Goal: Task Accomplishment & Management: Complete application form

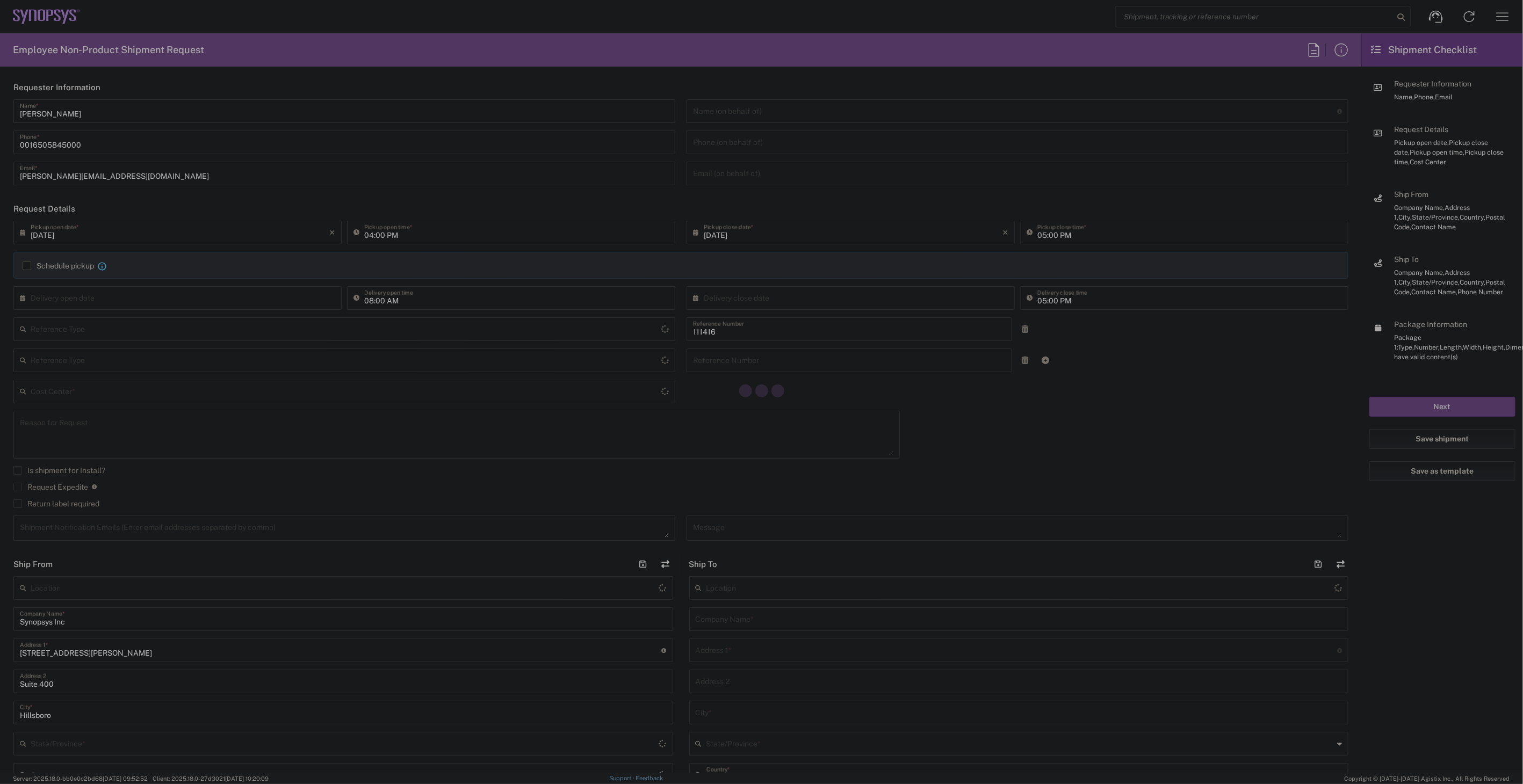
type input "Department"
type input "[GEOGRAPHIC_DATA]"
type input "US01, SIG, IT Platform Products 111416"
type input "Delivered at Place"
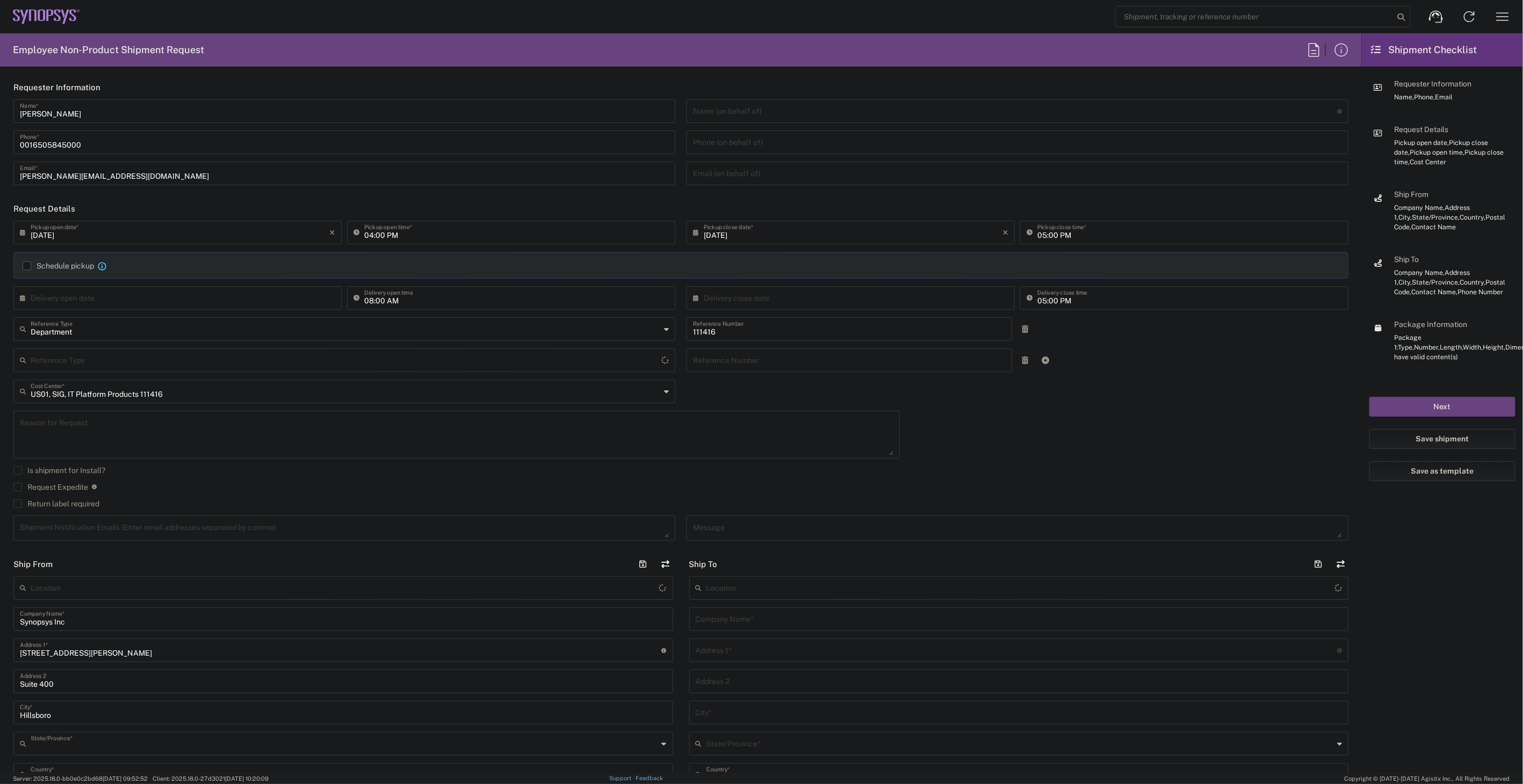
type input "[US_STATE]"
type input "[GEOGRAPHIC_DATA]"
type input "Hillsboro US03"
click at [237, 238] on input "[DATE]" at bounding box center [180, 232] width 298 height 19
click at [176, 301] on span "10" at bounding box center [180, 300] width 16 height 15
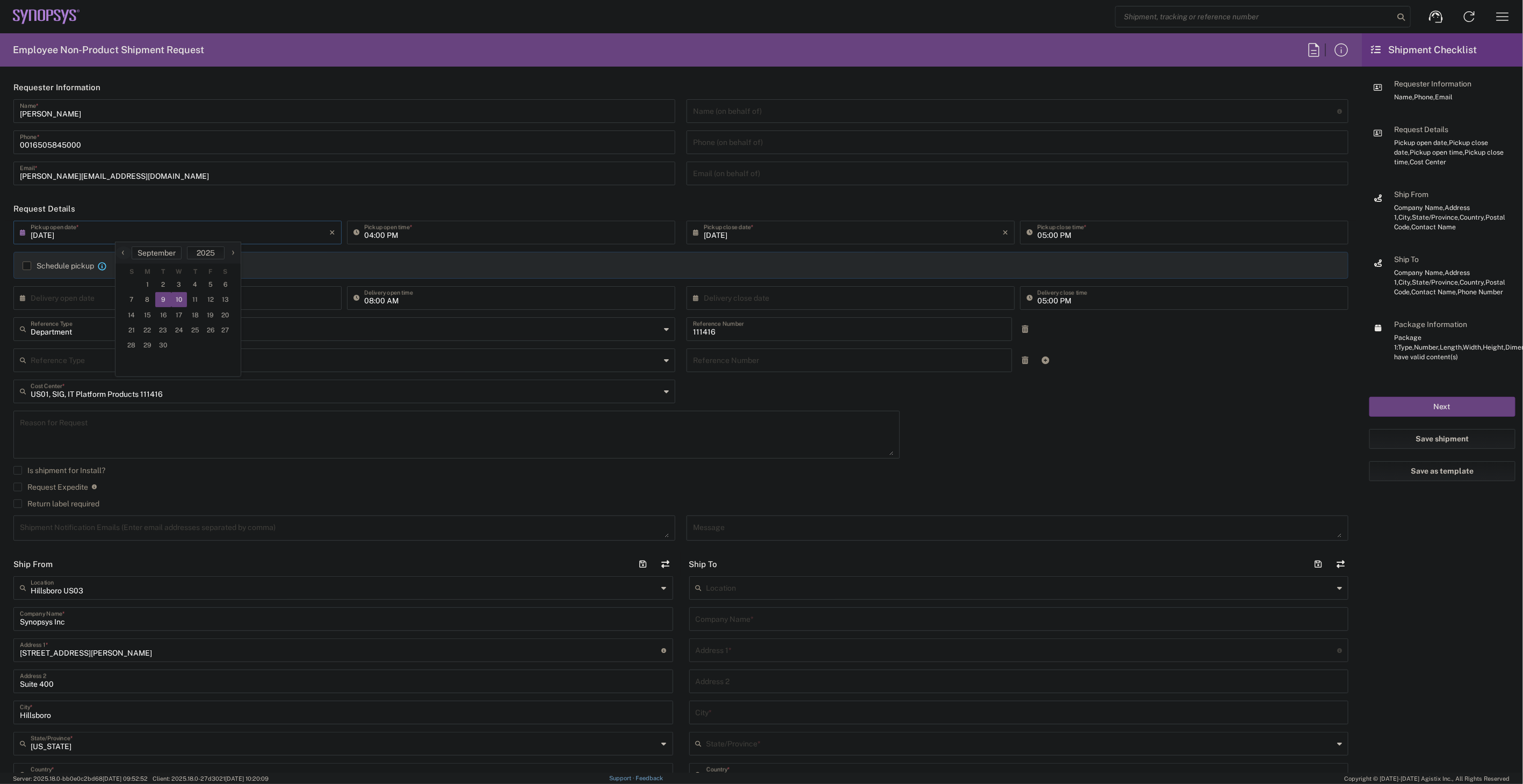
type input "[DATE]"
click at [409, 233] on input "04:00 PM" at bounding box center [517, 232] width 304 height 19
type input "03:00 PM"
type input "Department"
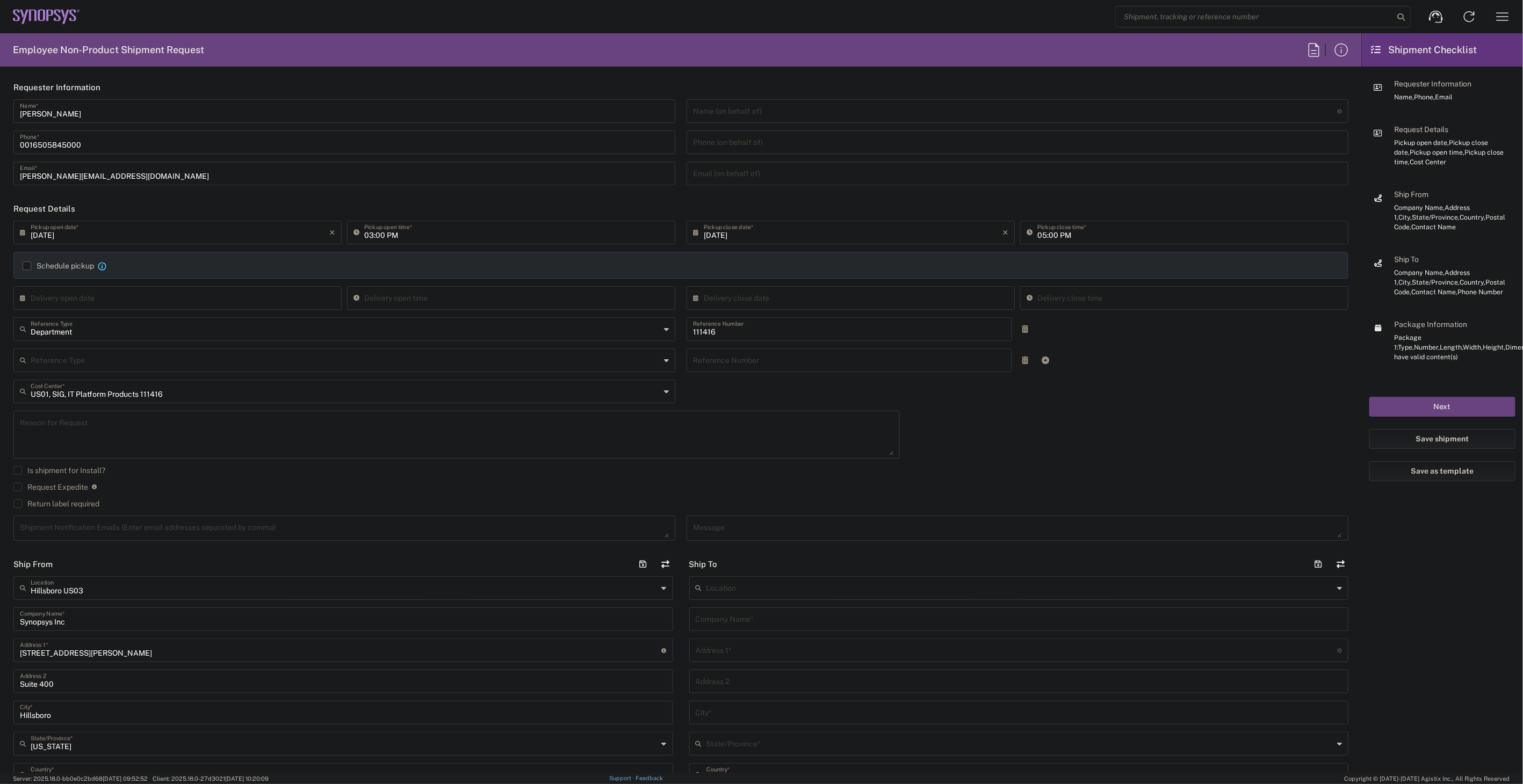
click at [85, 503] on label "Return label required" at bounding box center [56, 504] width 86 height 8
click at [18, 504] on input "Return label required" at bounding box center [18, 504] width 0 height 0
click at [402, 533] on input "Vendor *" at bounding box center [345, 537] width 630 height 17
click at [404, 552] on li "FedEx Express" at bounding box center [342, 561] width 656 height 18
type input "FedEx Express"
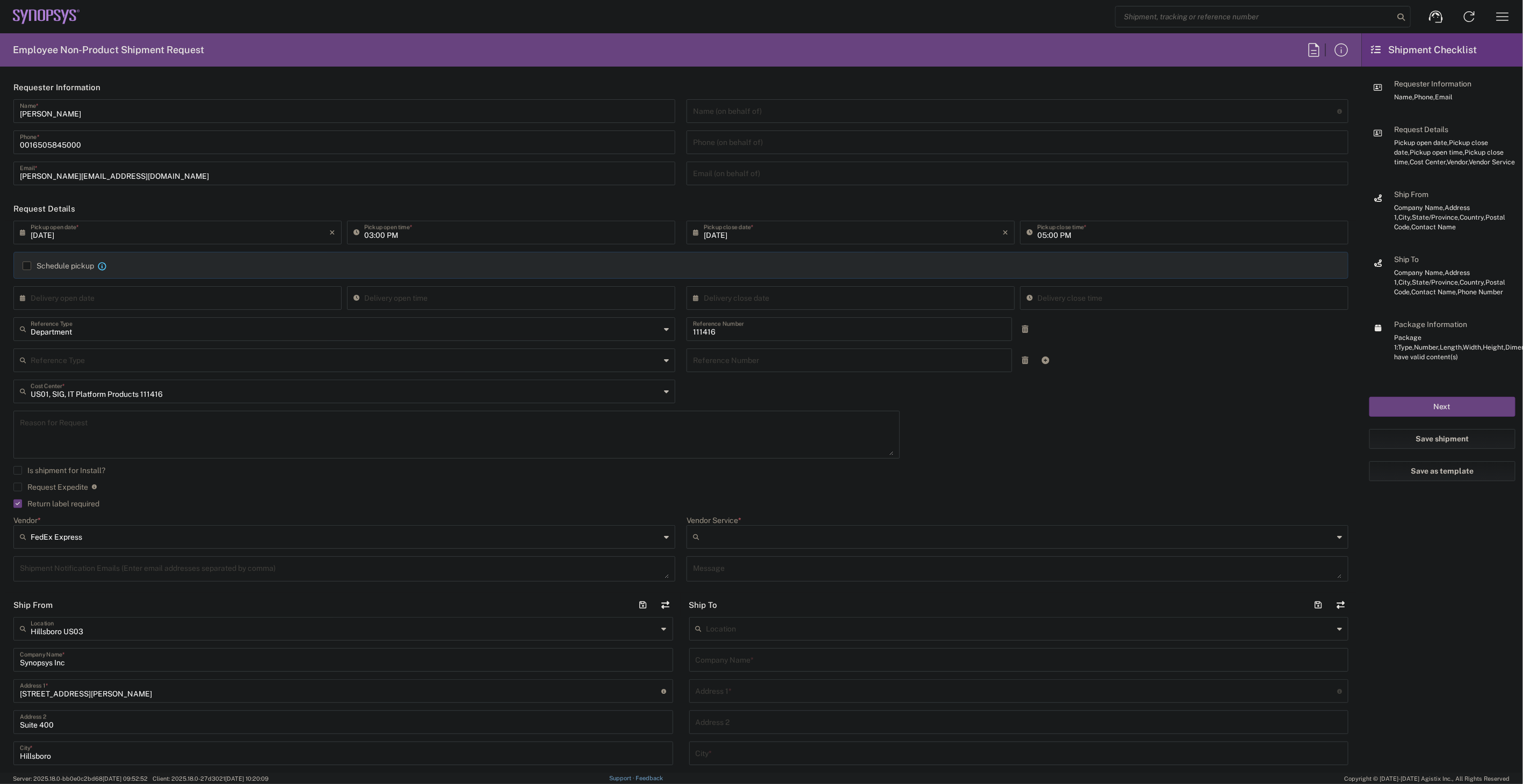
click at [793, 535] on input "Vendor Service *" at bounding box center [1018, 537] width 630 height 17
click at [766, 561] on span "2Day" at bounding box center [1011, 560] width 656 height 16
type input "2Day"
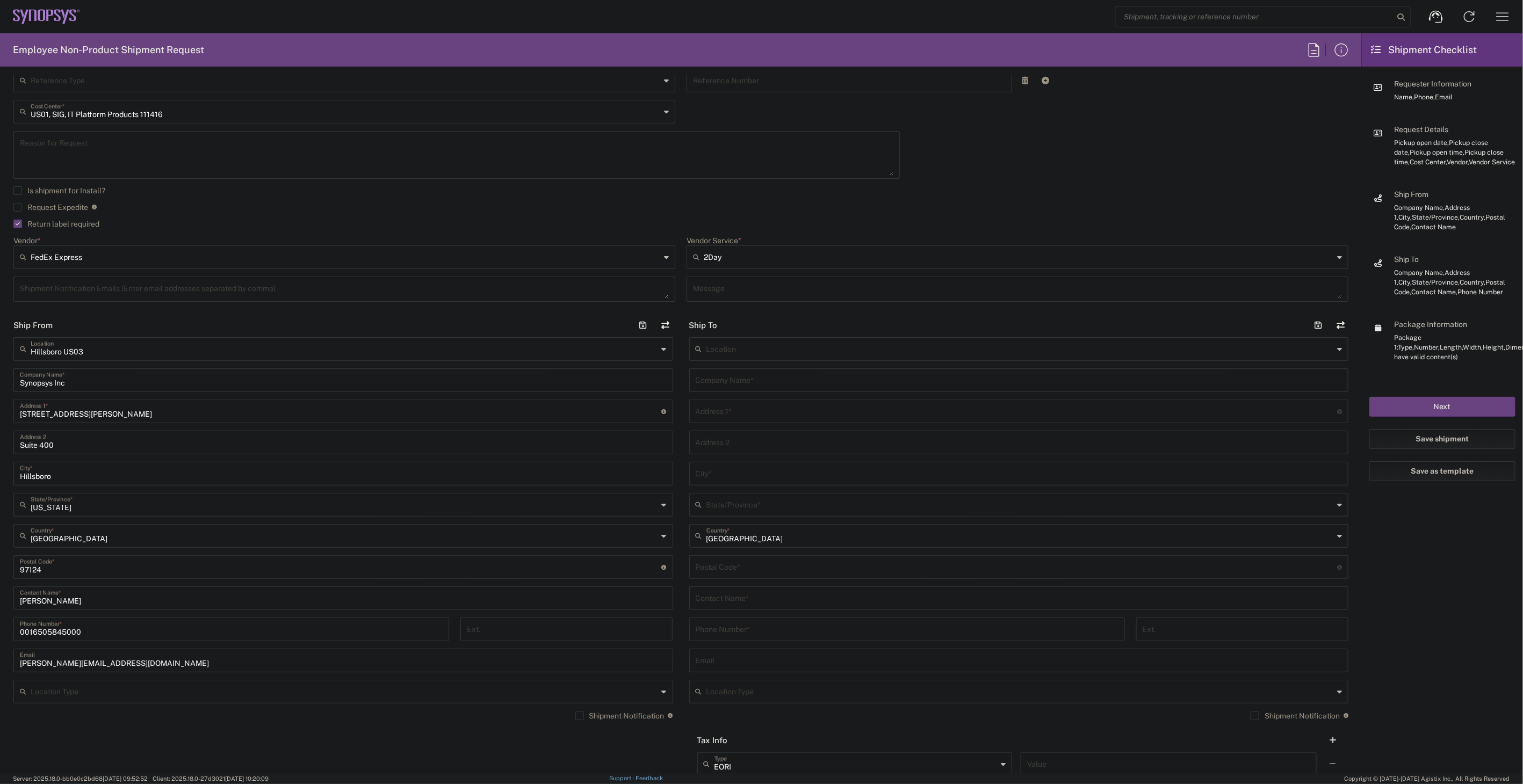
scroll to position [298, 0]
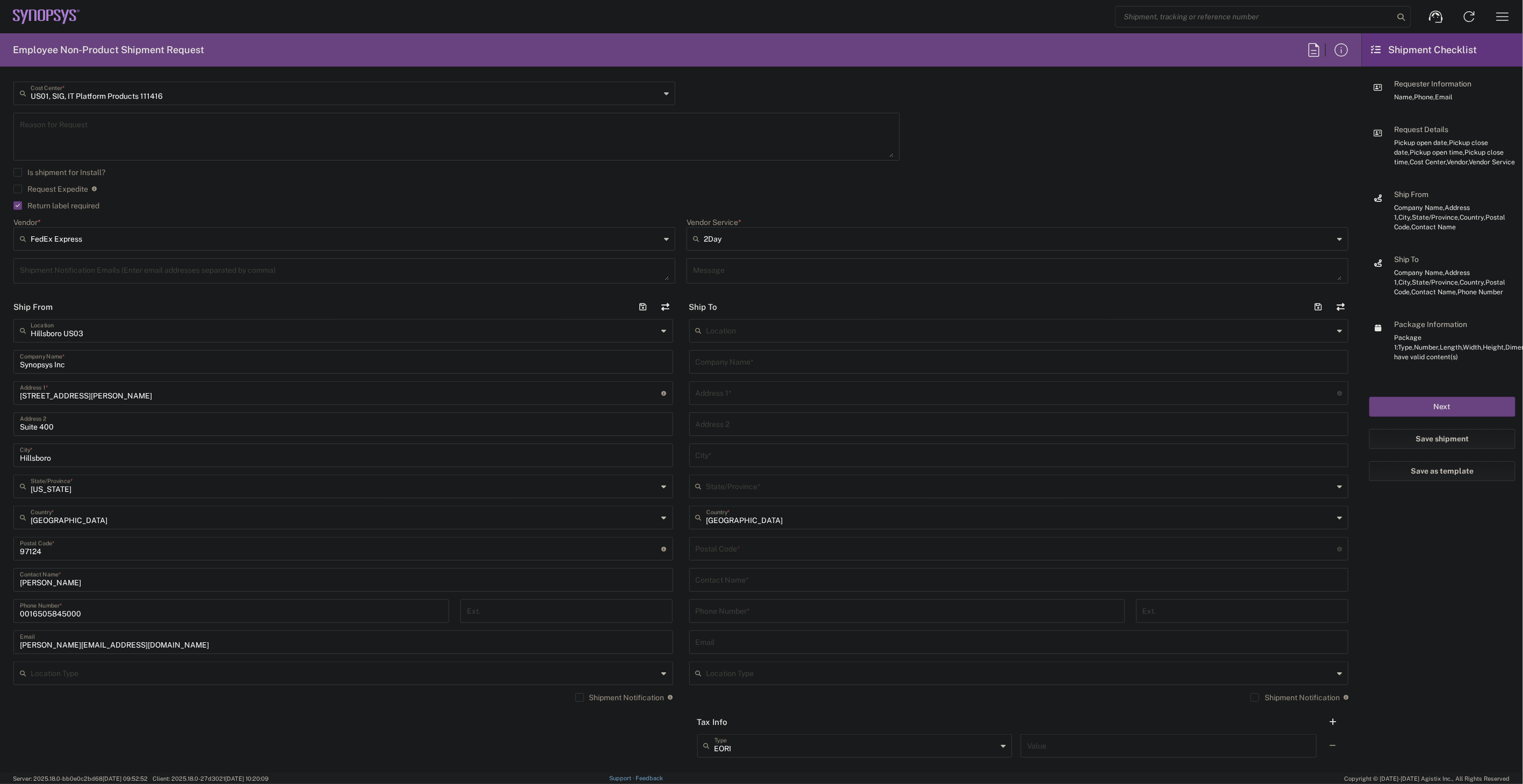
click at [715, 366] on input "text" at bounding box center [1019, 361] width 647 height 19
type input "Synopsys"
click at [742, 349] on span "Boulder US1F" at bounding box center [1012, 354] width 653 height 16
type input "Boulder US1F"
type input "Synopsys Inc"
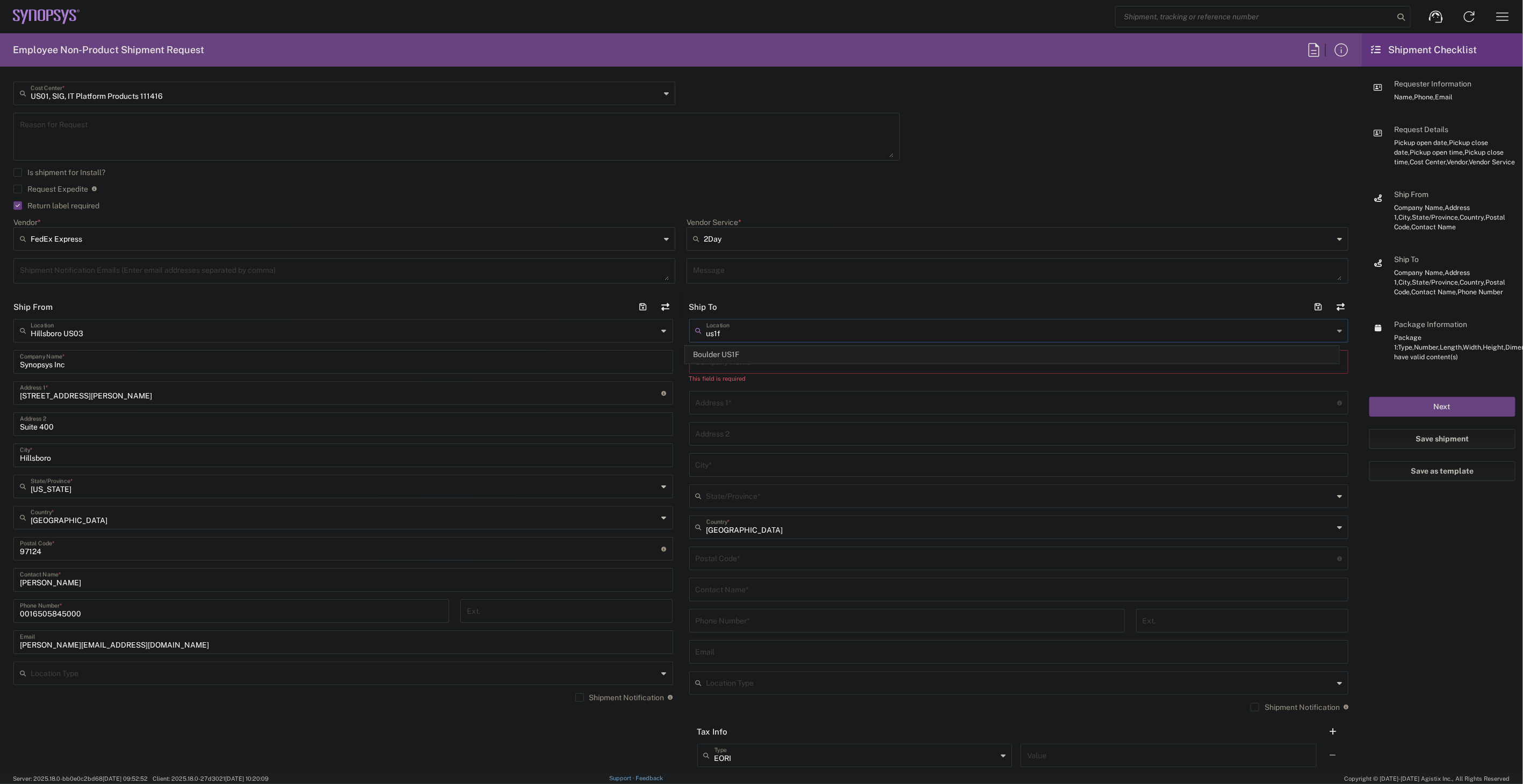
type input "[STREET_ADDRESS]"
type input "Suite 104"
type input "[GEOGRAPHIC_DATA]"
type input "[US_STATE]"
type input "80303"
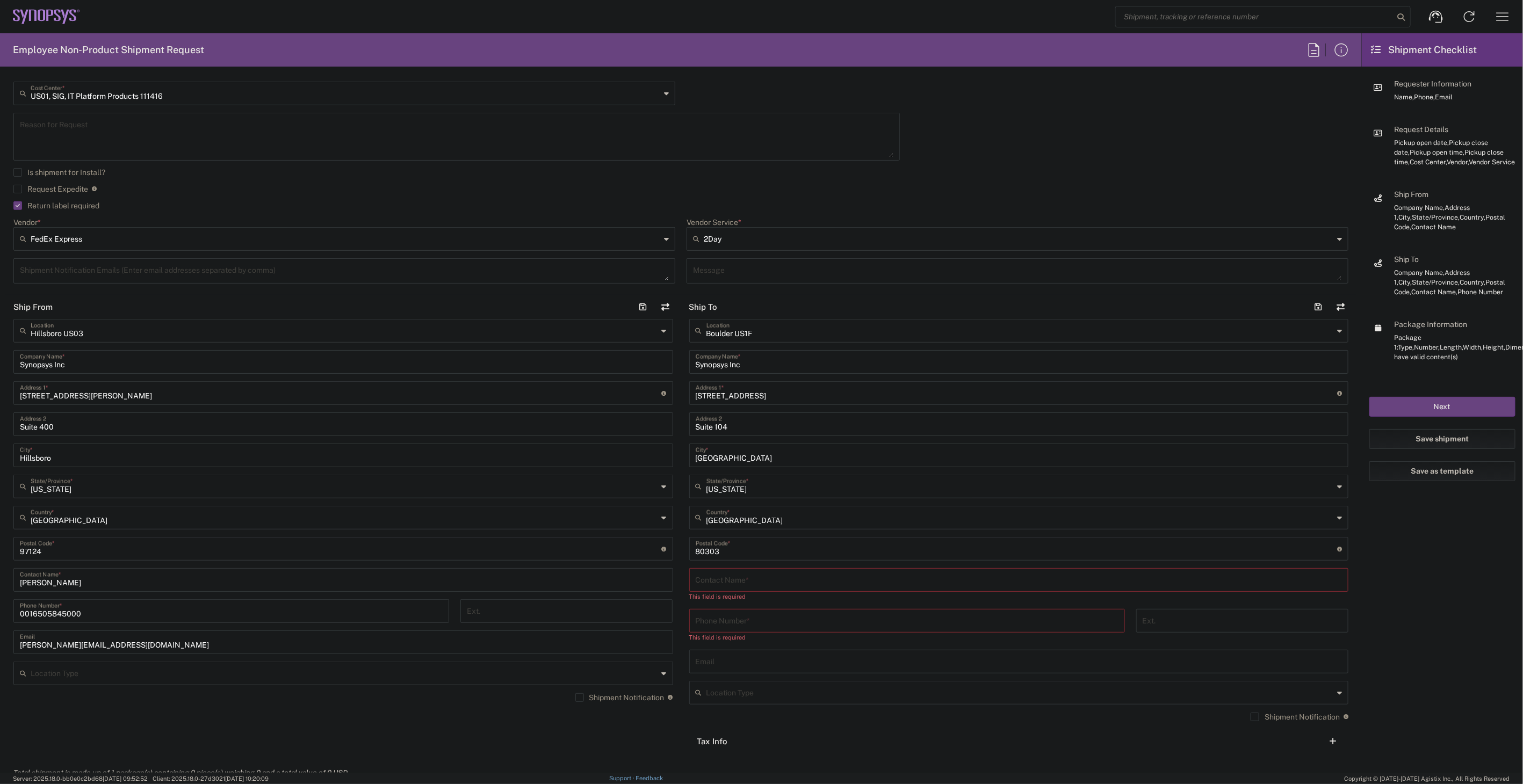
click at [728, 583] on input "text" at bounding box center [1019, 579] width 647 height 19
paste input "[PERSON_NAME]"
type input "[PERSON_NAME]"
click at [766, 612] on input "tel" at bounding box center [907, 610] width 423 height 19
paste input "[PHONE_NUMBER]"
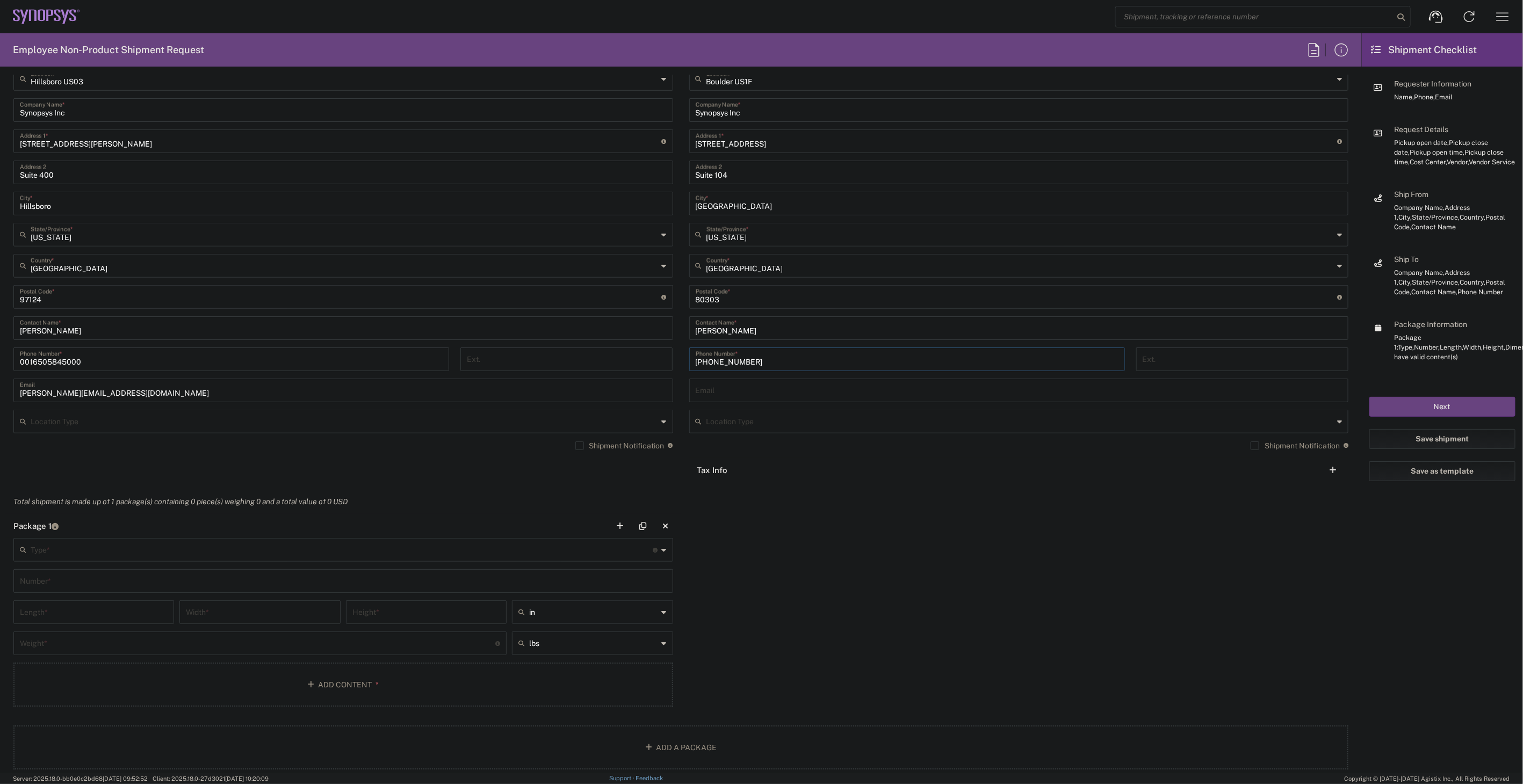
scroll to position [597, 0]
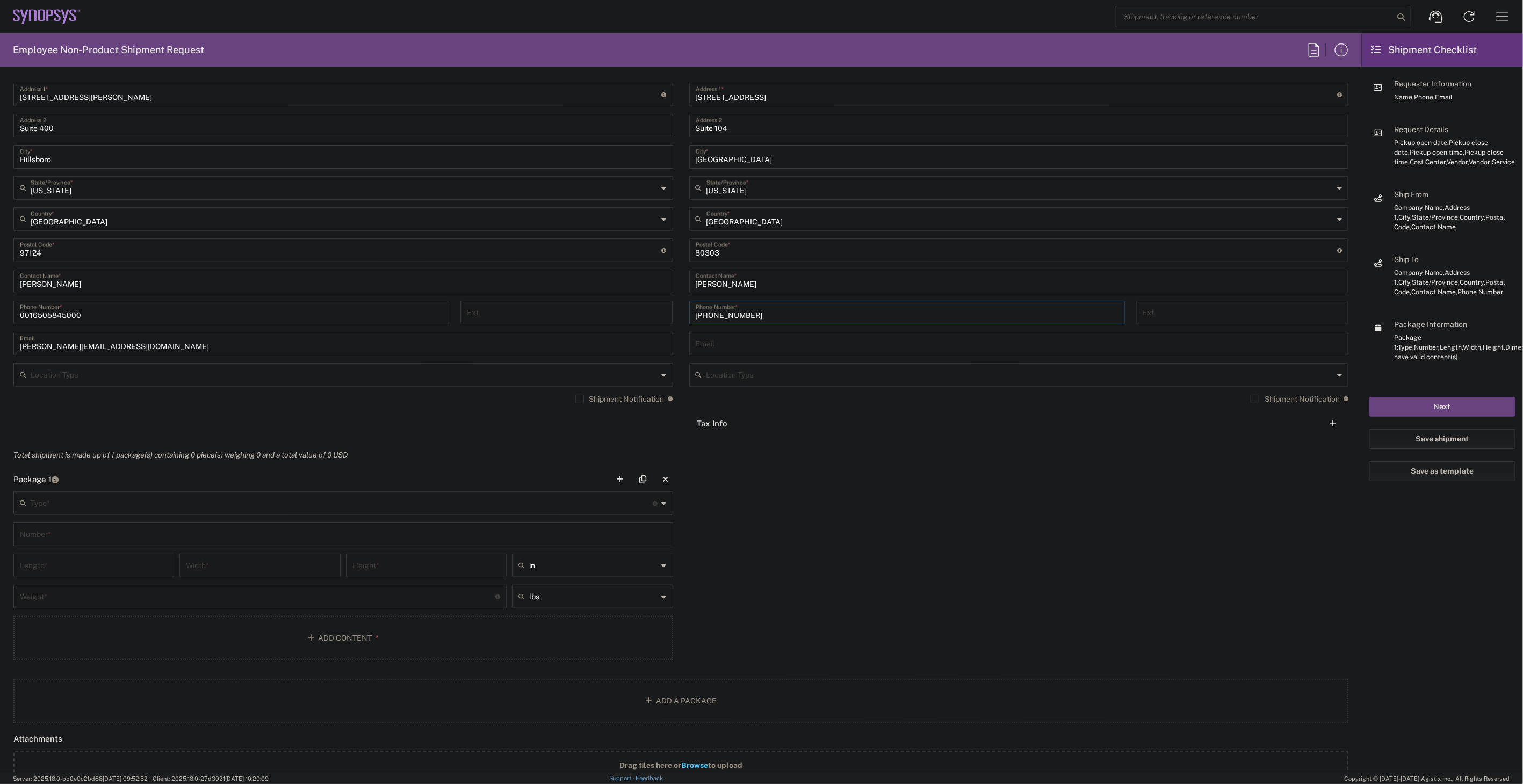
type input "[PHONE_NUMBER]"
click at [472, 501] on input "text" at bounding box center [341, 502] width 623 height 19
click at [110, 534] on span "Medium Box" at bounding box center [341, 528] width 653 height 16
type input "Medium Box"
type input "13"
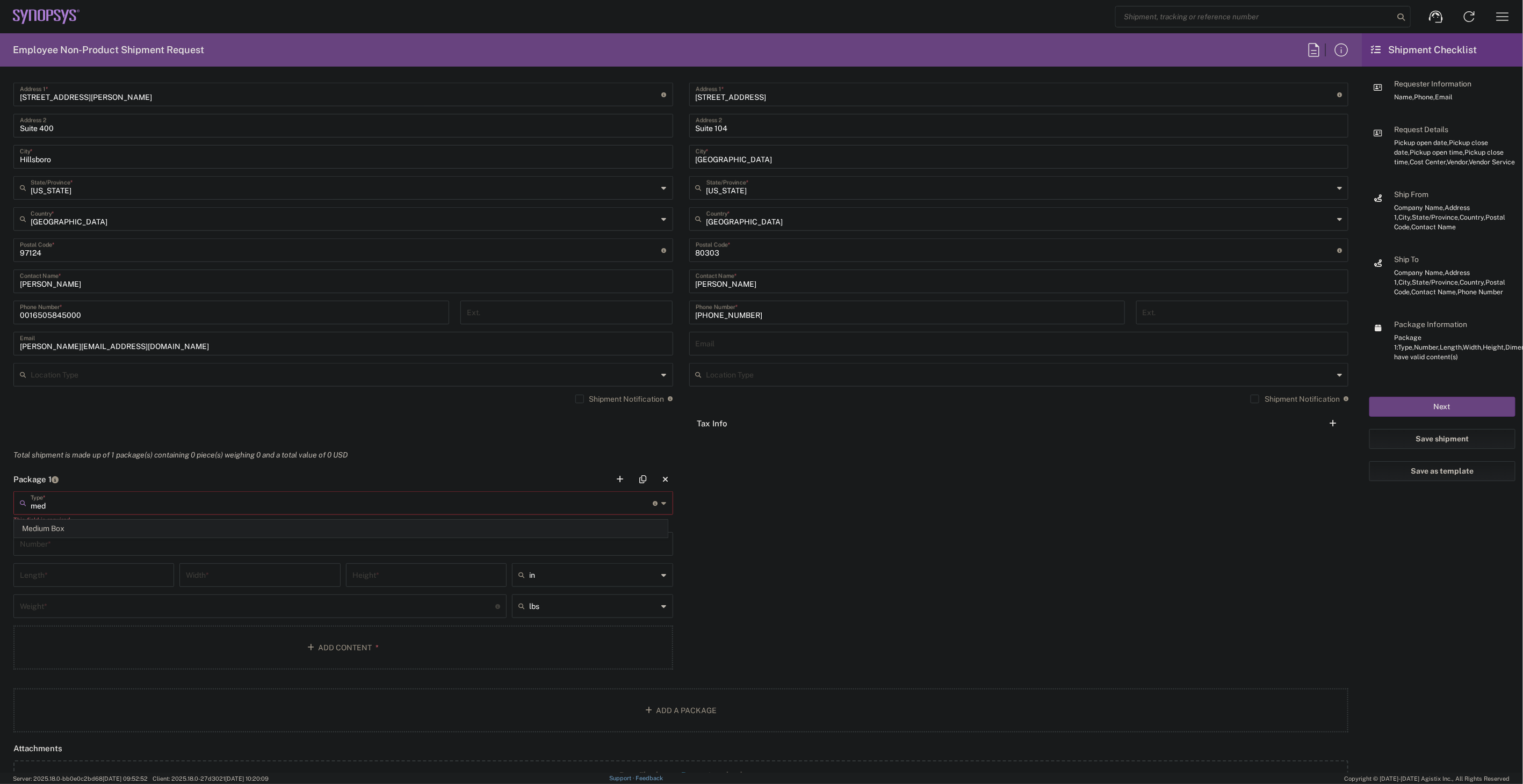
type input "11.5"
type input "2.5"
click at [110, 539] on input "text" at bounding box center [343, 533] width 647 height 19
type input "1"
click at [113, 592] on input "number" at bounding box center [258, 595] width 476 height 19
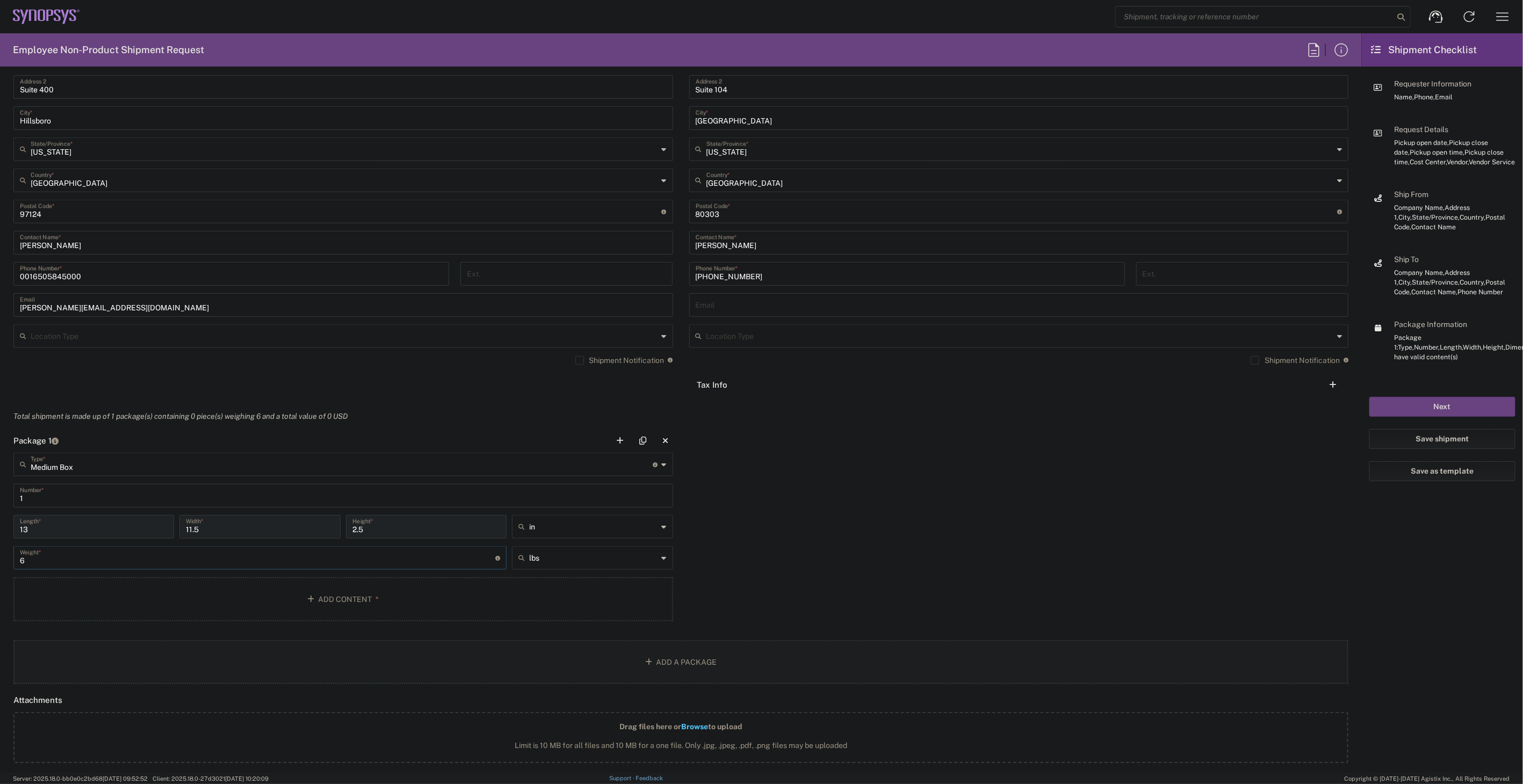
scroll to position [656, 0]
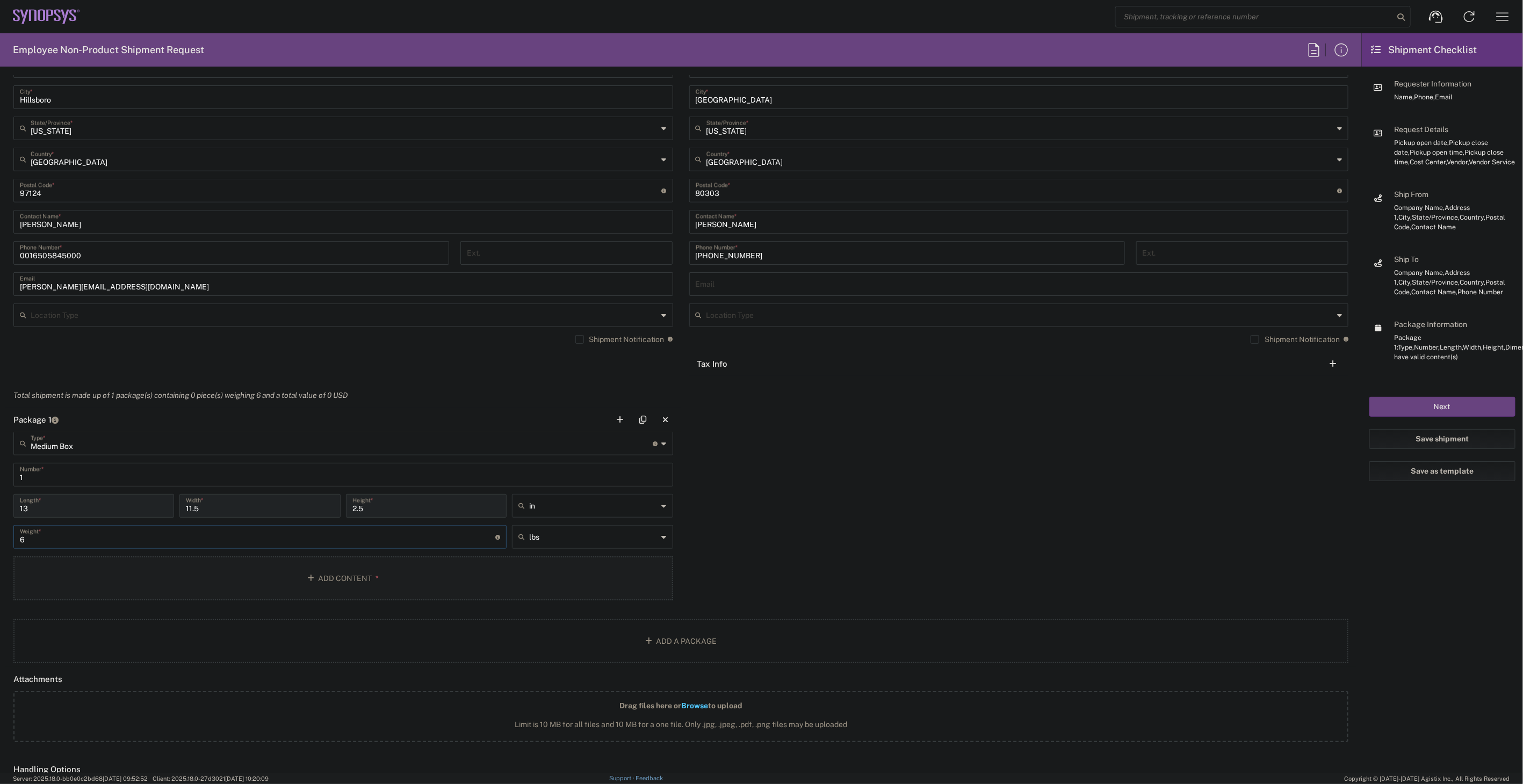
type input "6"
click at [313, 584] on button "Add Content *" at bounding box center [343, 578] width 660 height 44
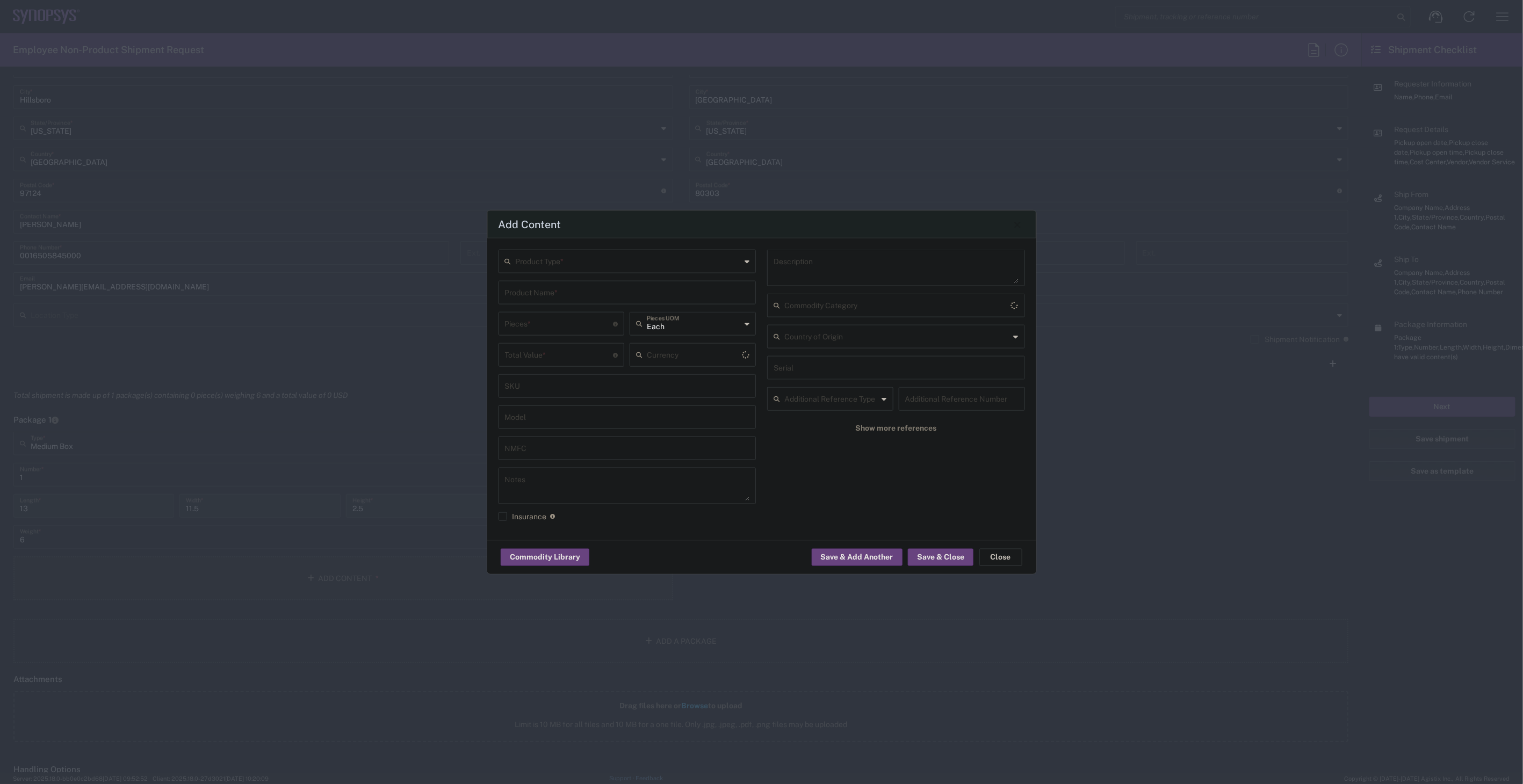
type input "US Dollar"
click at [615, 258] on input "text" at bounding box center [628, 261] width 226 height 19
click at [602, 302] on span "General Commodity" at bounding box center [627, 302] width 255 height 16
type input "General Commodity"
click at [583, 303] on div "Product Name *" at bounding box center [627, 292] width 258 height 24
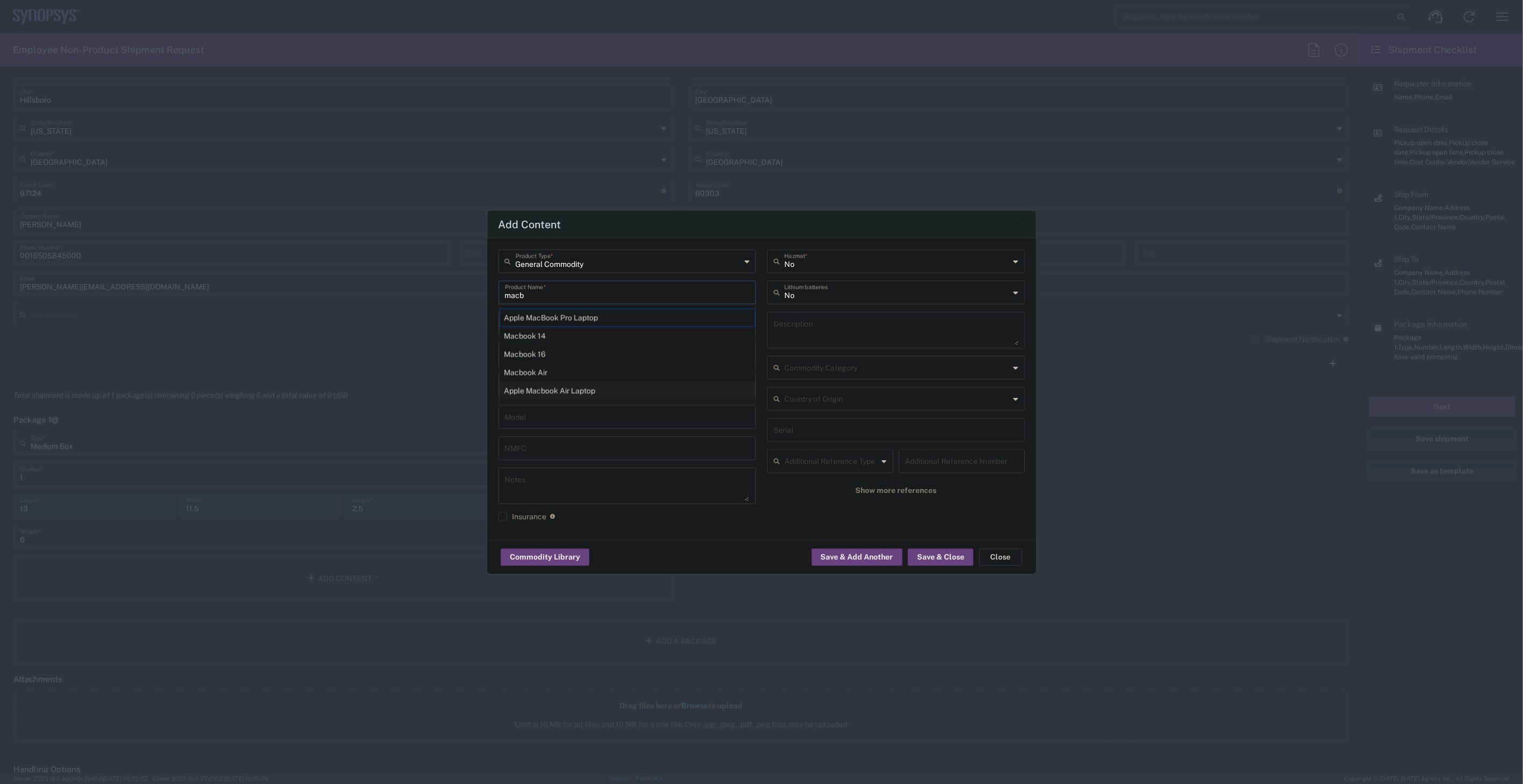
click at [597, 387] on div "Apple Macbook Air Laptop" at bounding box center [628, 391] width 256 height 18
type input "Apple Macbook Air Laptop"
type textarea "Apple Macbook Air Laptop"
click at [568, 323] on input "number" at bounding box center [559, 323] width 109 height 19
type input "1"
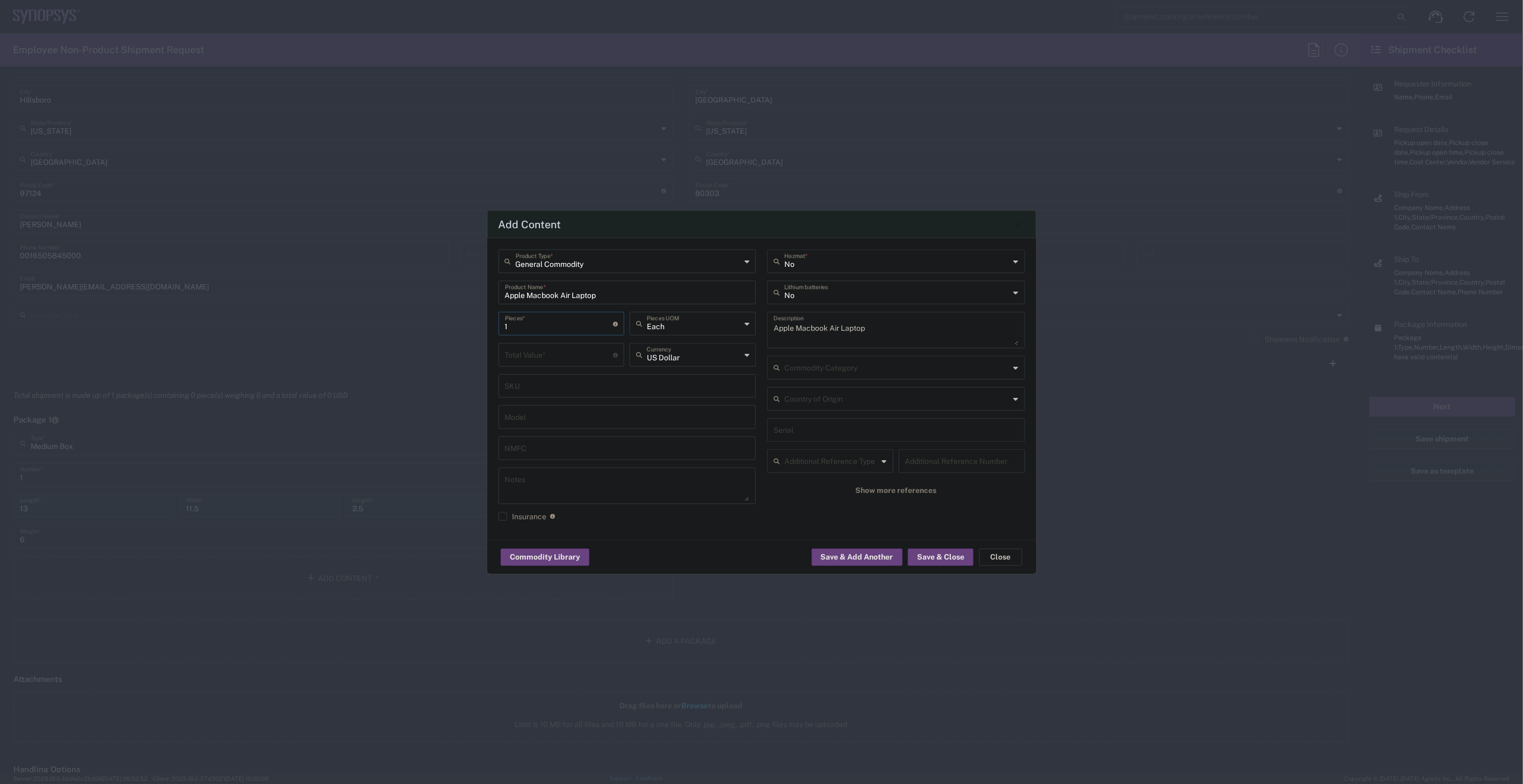
click at [568, 364] on div "Total Value * Total value of all the pieces" at bounding box center [562, 355] width 126 height 24
type input "1200"
click at [842, 292] on input "text" at bounding box center [897, 292] width 226 height 19
click at [818, 329] on span "Yes" at bounding box center [896, 333] width 255 height 16
type input "Yes"
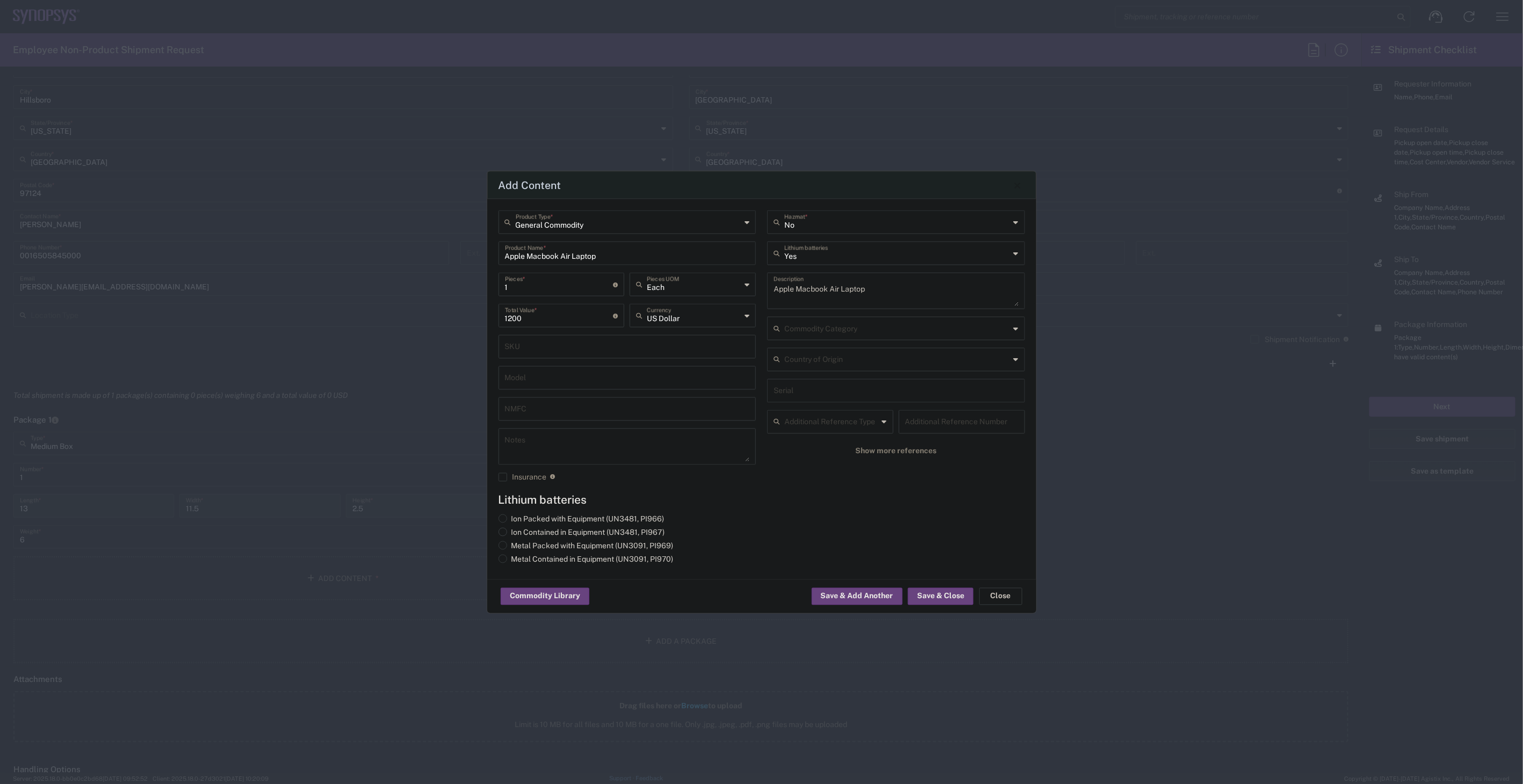
click at [614, 529] on label "Ion Contained in Equipment (UN3481, PI967)" at bounding box center [582, 533] width 167 height 10
click at [519, 529] on input "Ion Contained in Equipment (UN3481, PI967)" at bounding box center [515, 532] width 7 height 7
radio input "true"
click at [952, 592] on button "Save & Close" at bounding box center [941, 597] width 66 height 17
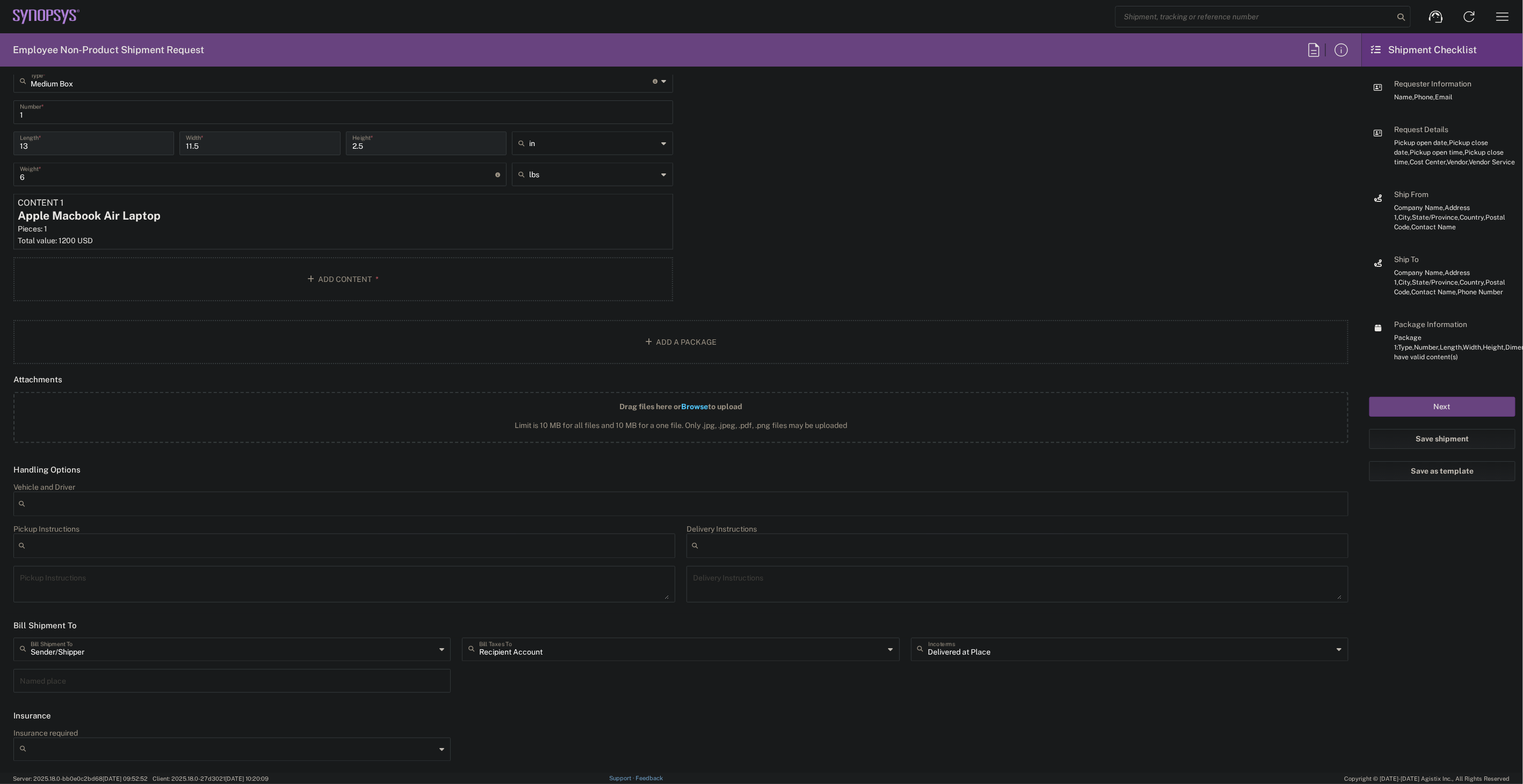
scroll to position [1022, 0]
click at [553, 645] on input "text" at bounding box center [682, 649] width 405 height 19
drag, startPoint x: 556, startPoint y: 679, endPoint x: 557, endPoint y: 686, distance: 7.1
click at [557, 686] on ul "Recipient Account Sender/Shipper Third Party Account" at bounding box center [676, 689] width 434 height 53
click at [557, 686] on span "Sender/Shipper" at bounding box center [676, 689] width 432 height 16
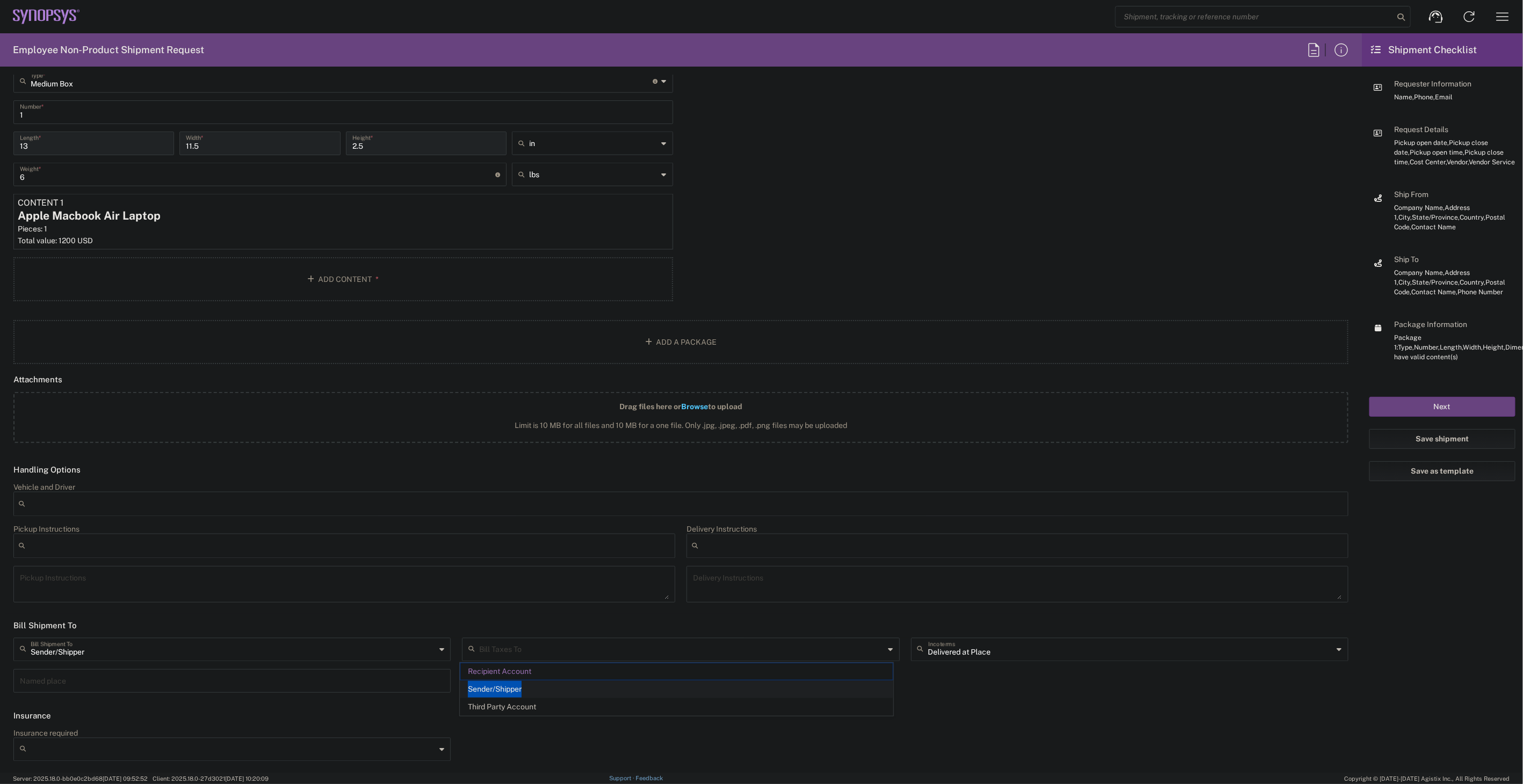
type input "Sender/Shipper"
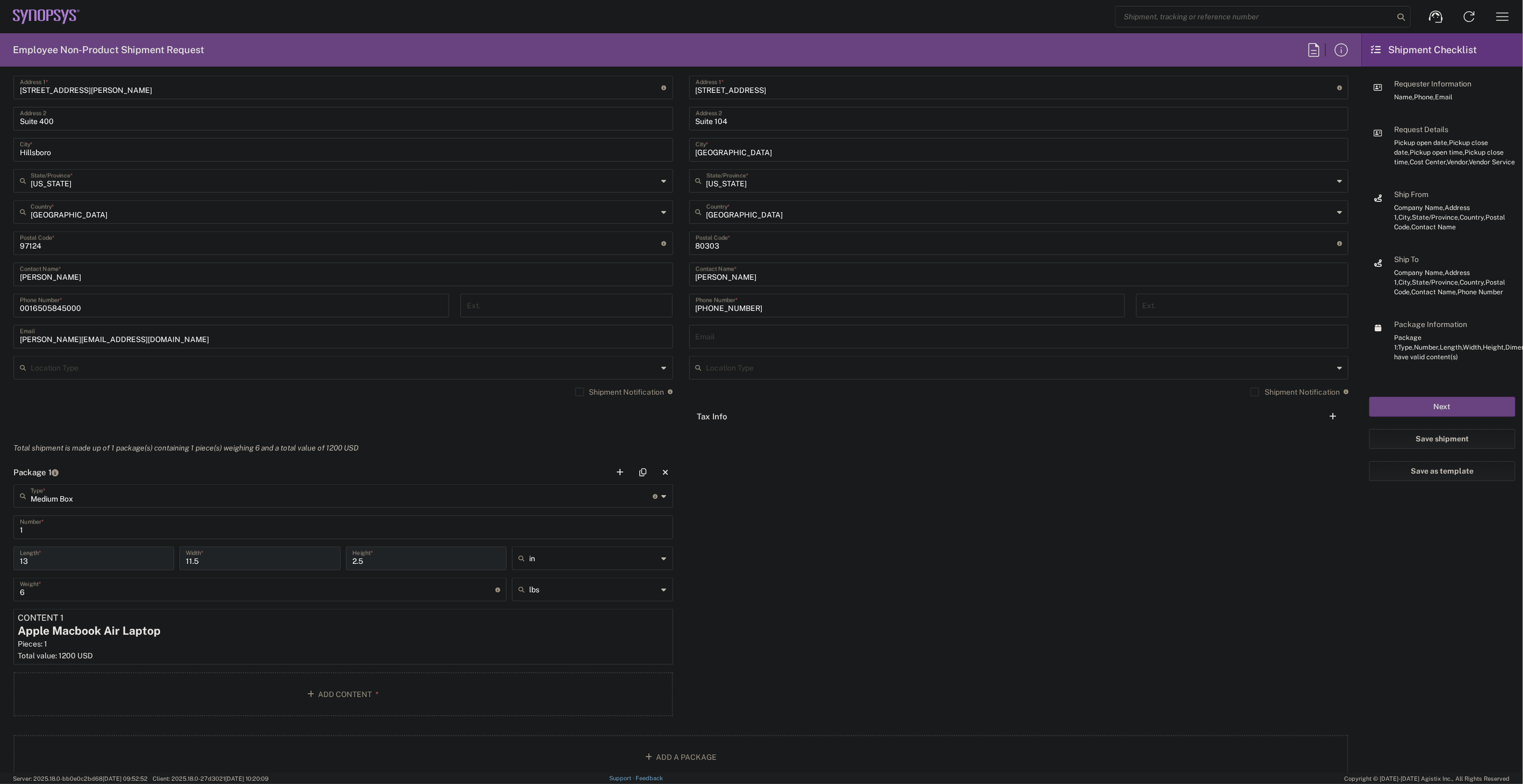
click at [782, 331] on input "text" at bounding box center [1019, 336] width 647 height 19
paste input "[EMAIL_ADDRESS][PERSON_NAME][DOMAIN_NAME]"
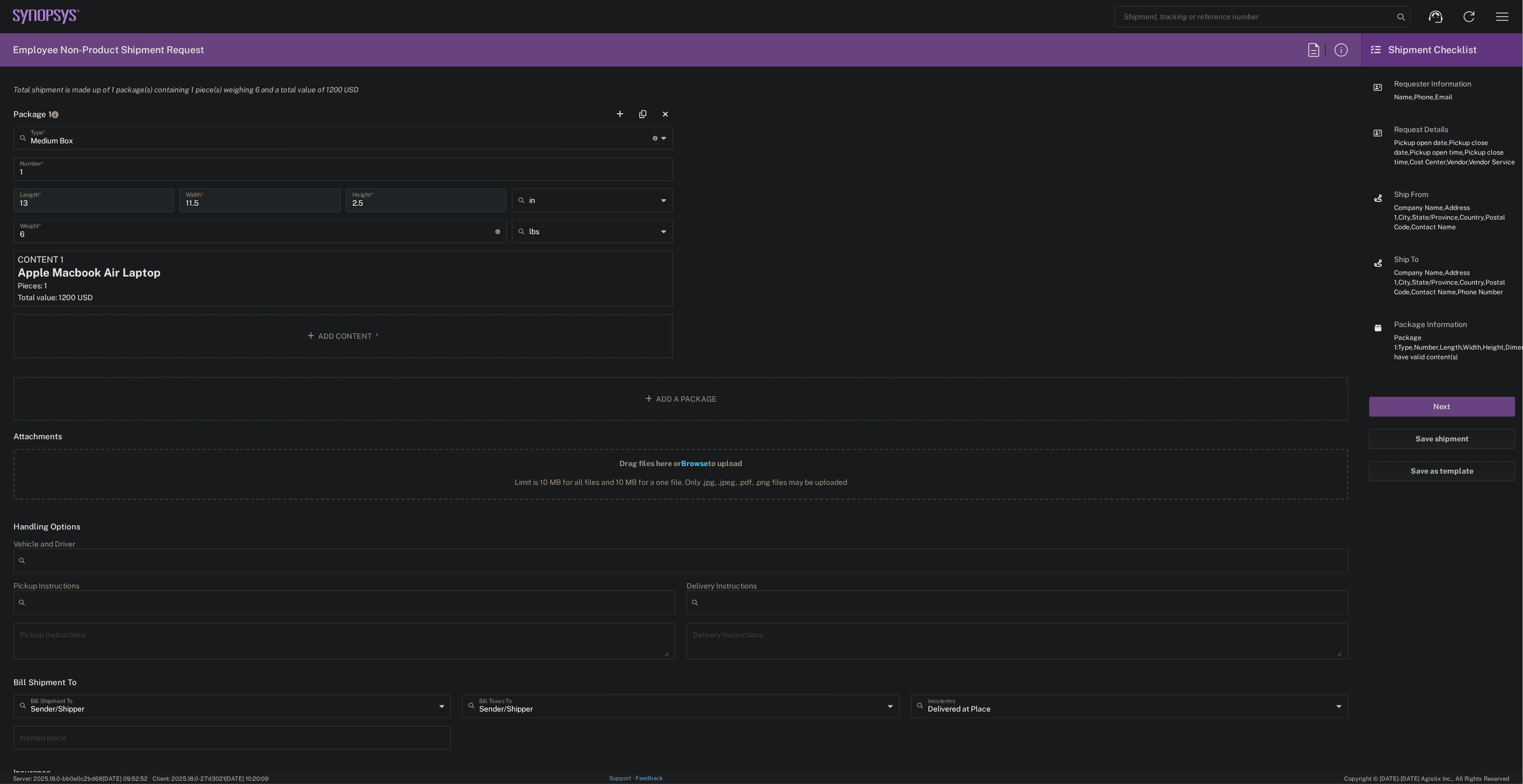
scroll to position [1022, 0]
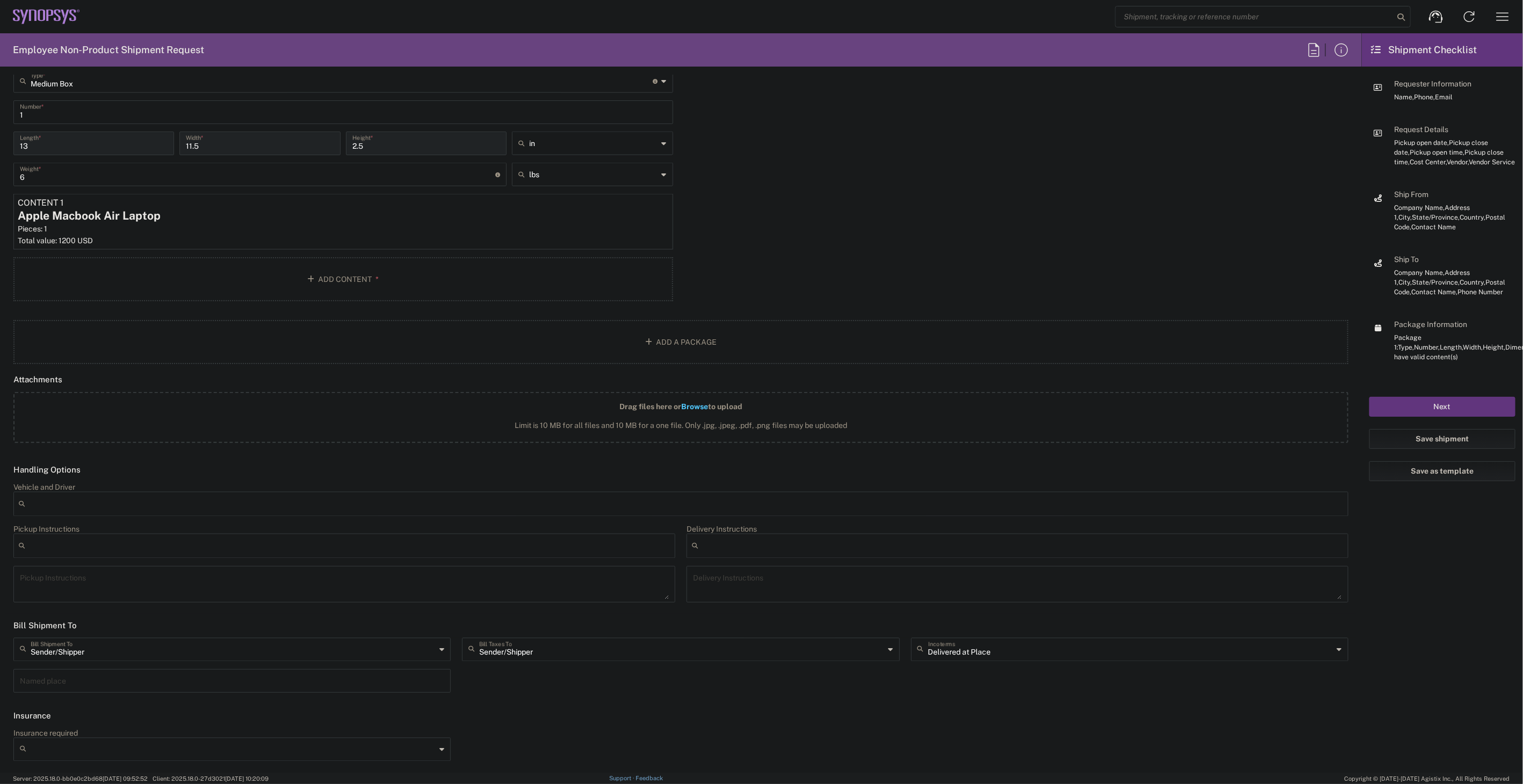
type input "[EMAIL_ADDRESS][PERSON_NAME][DOMAIN_NAME]"
click at [1457, 410] on button "Next" at bounding box center [1442, 407] width 146 height 20
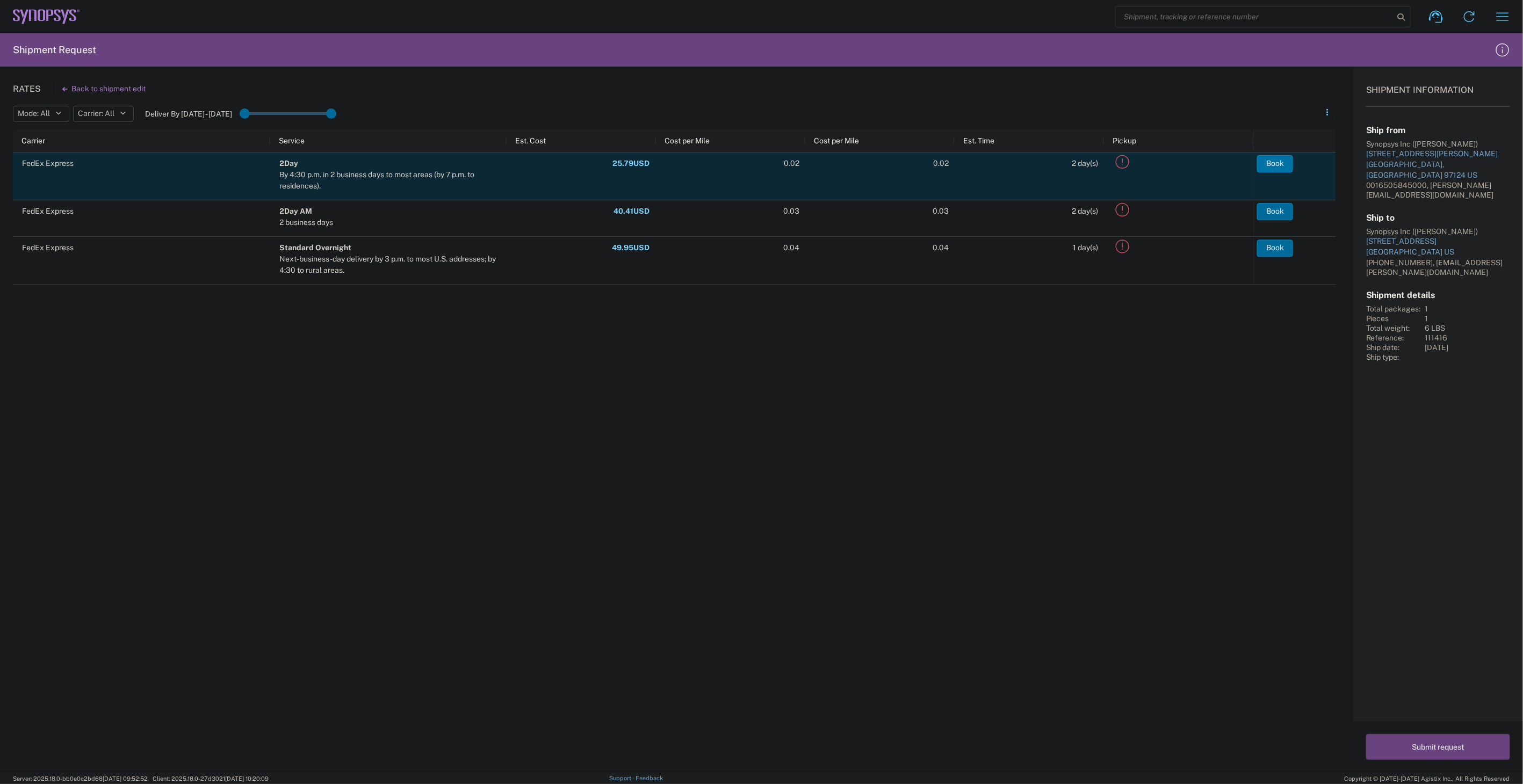
click at [1276, 169] on button "Book" at bounding box center [1275, 164] width 36 height 17
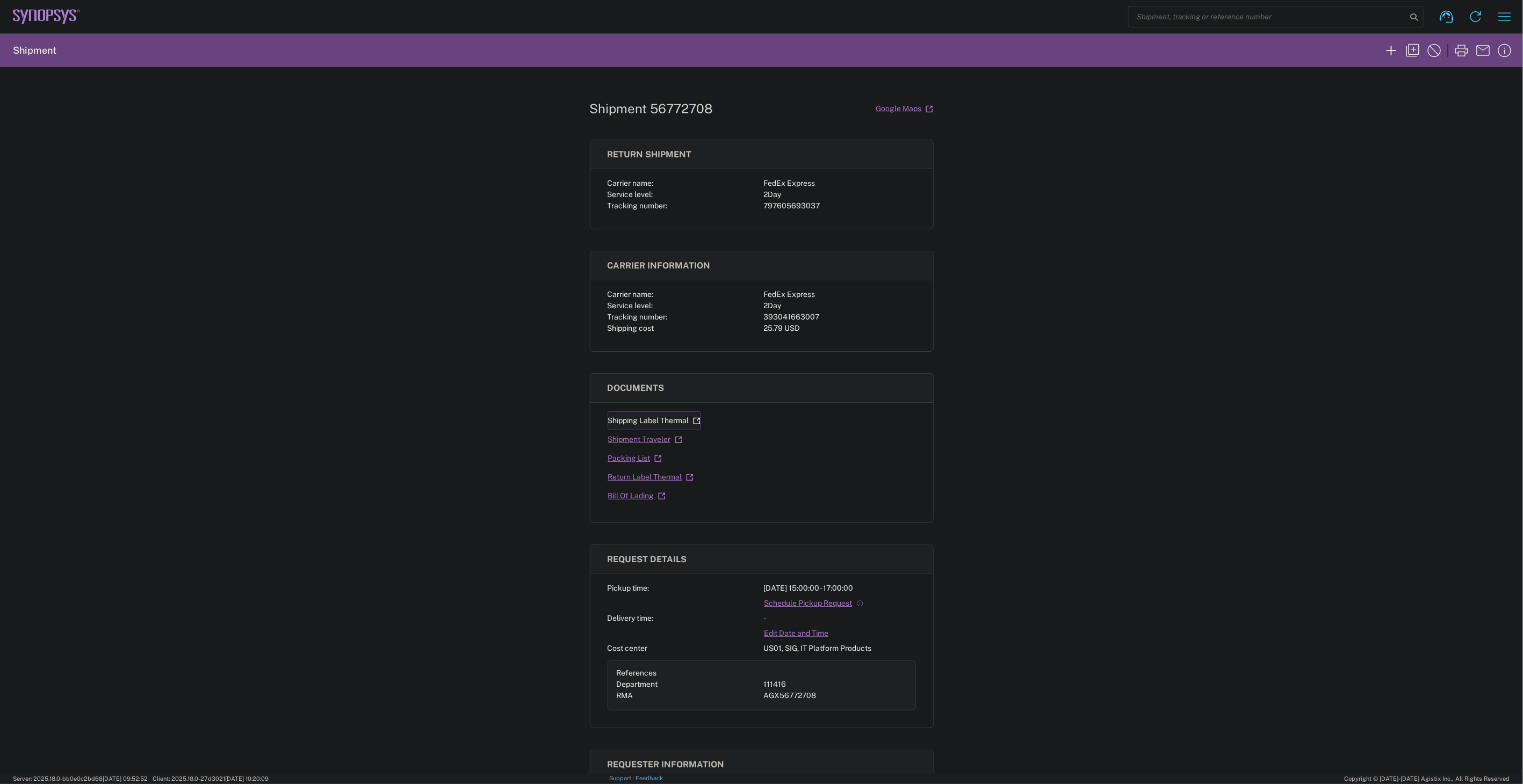
click at [676, 426] on link "Shipping Label Thermal" at bounding box center [654, 420] width 93 height 19
click at [664, 478] on link "Return Label Thermal" at bounding box center [651, 477] width 87 height 19
click at [788, 203] on div "797605693037" at bounding box center [840, 206] width 152 height 12
click at [788, 203] on div "797605693037" at bounding box center [840, 206] width 152 height 12
click at [771, 316] on div "393041663007" at bounding box center [840, 317] width 152 height 12
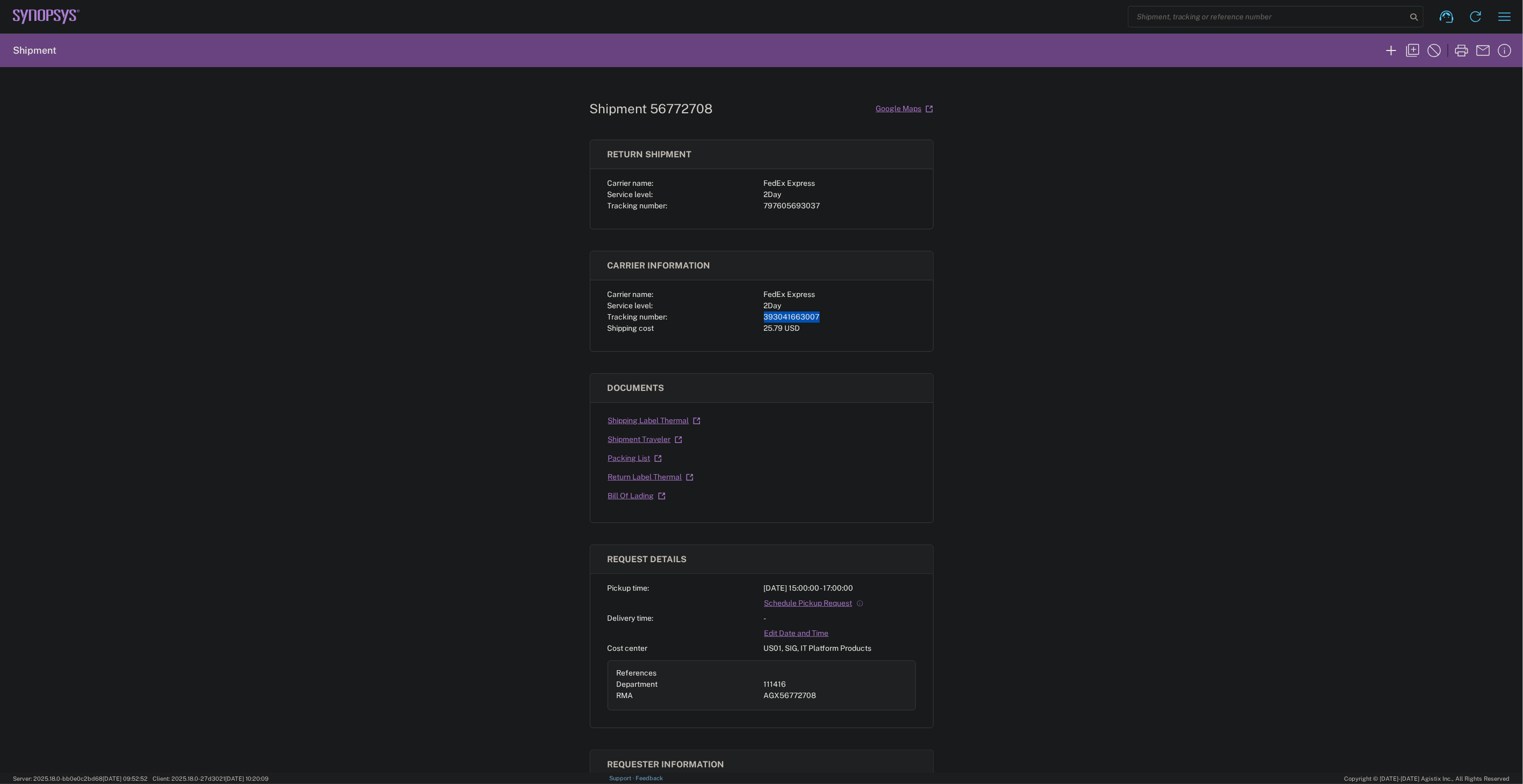
click at [771, 316] on div "393041663007" at bounding box center [840, 317] width 152 height 12
copy div "393041663007"
click at [806, 207] on div "797605693037" at bounding box center [840, 206] width 152 height 12
copy div "797605693037"
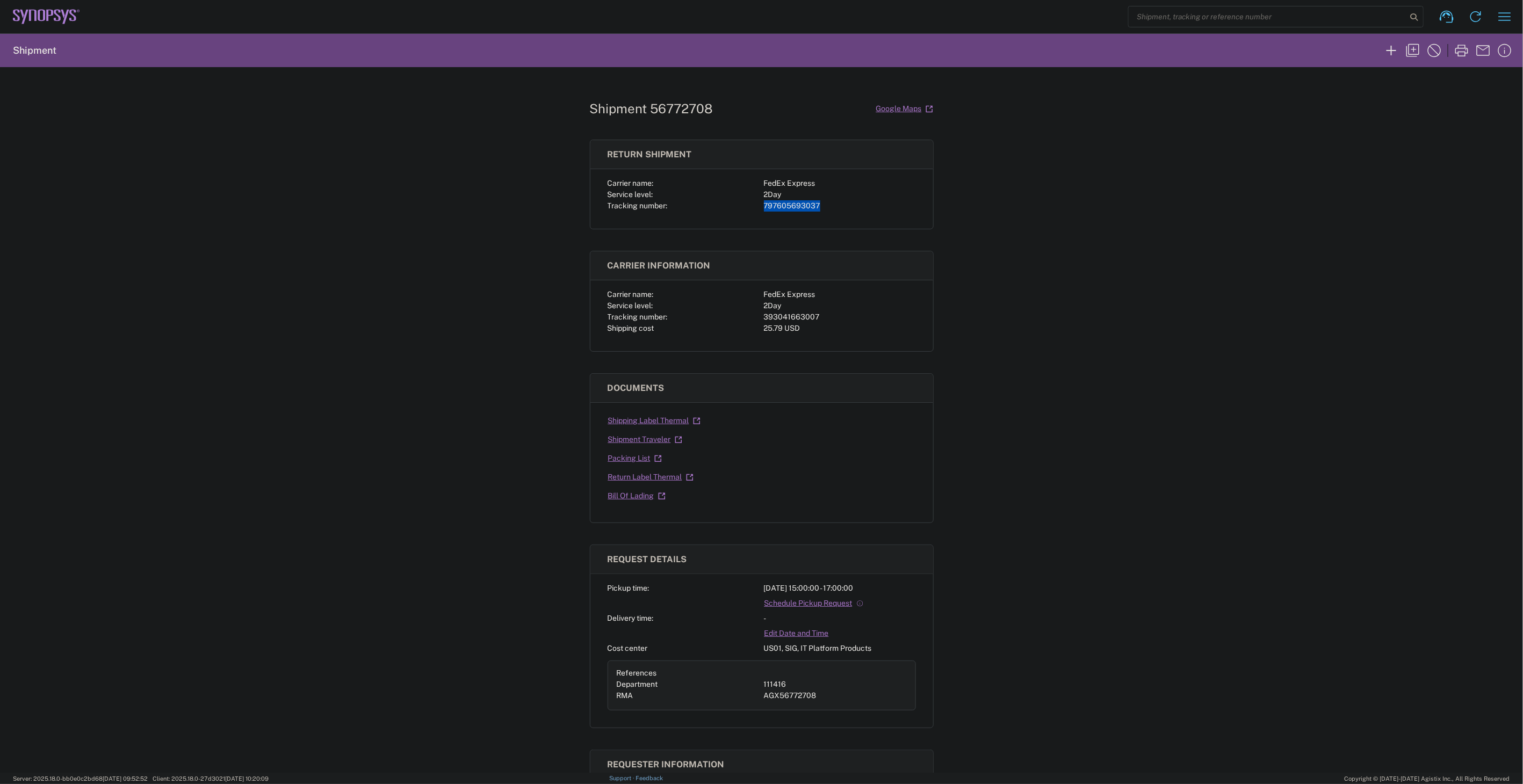
click at [1233, 427] on div "Shipment 56772708 Google Maps Return shipment Carrier name: FedEx Express Servi…" at bounding box center [761, 420] width 1523 height 706
click at [1416, 55] on icon "button" at bounding box center [1413, 50] width 17 height 17
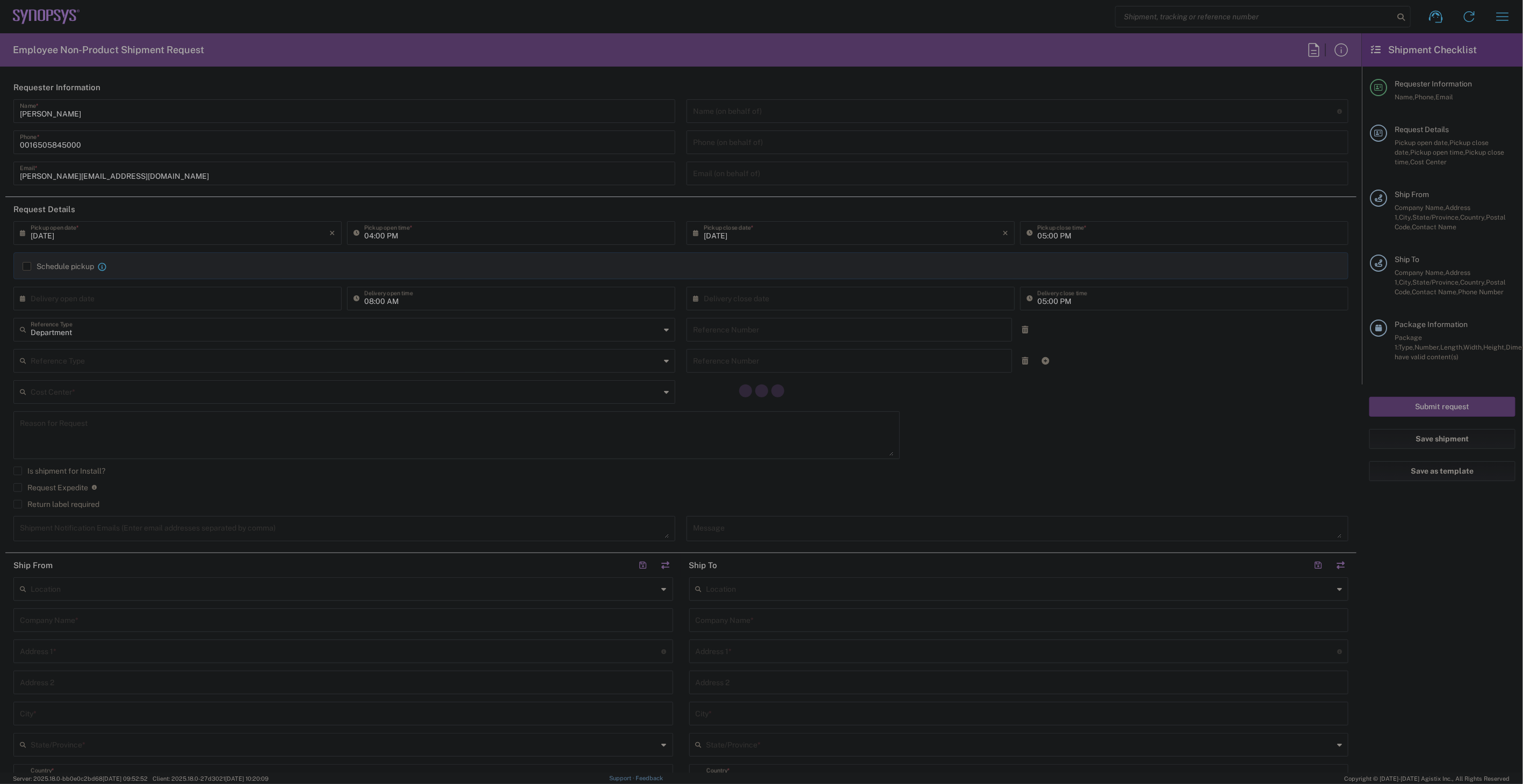
type input "[DATE]"
type input "03:00 PM"
type input "[DATE]"
type input "111416"
type textarea "[PERSON_NAME][EMAIL_ADDRESS][DOMAIN_NAME]"
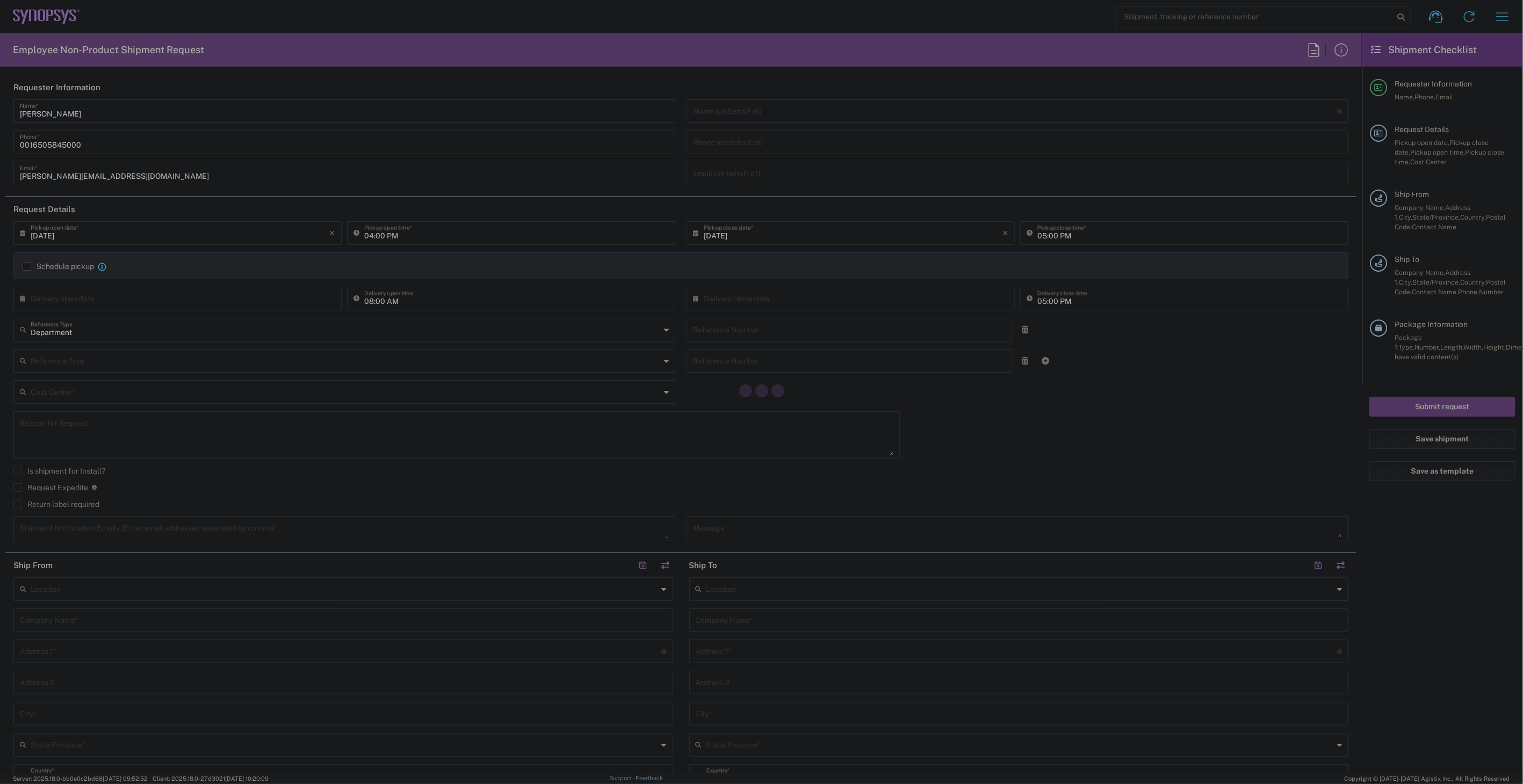
type input "Hillsboro US03"
type input "Synopsys Inc"
type input "[STREET_ADDRESS][PERSON_NAME]"
type input "Suite 400"
type input "Hillsboro"
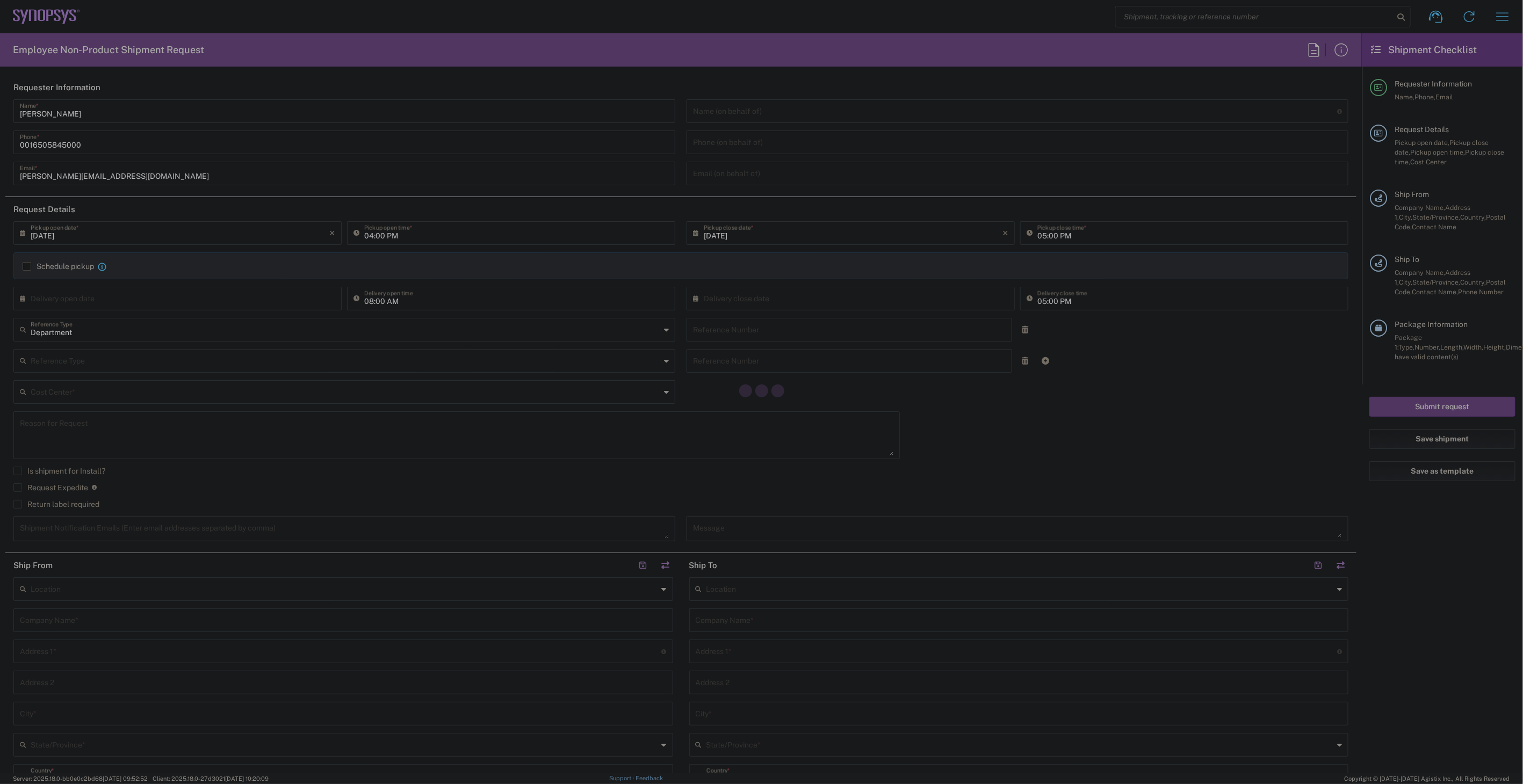
type input "[US_STATE]"
type input "97124"
type input "[PERSON_NAME]"
type input "0016505845000"
type input "[PERSON_NAME][EMAIL_ADDRESS][DOMAIN_NAME]"
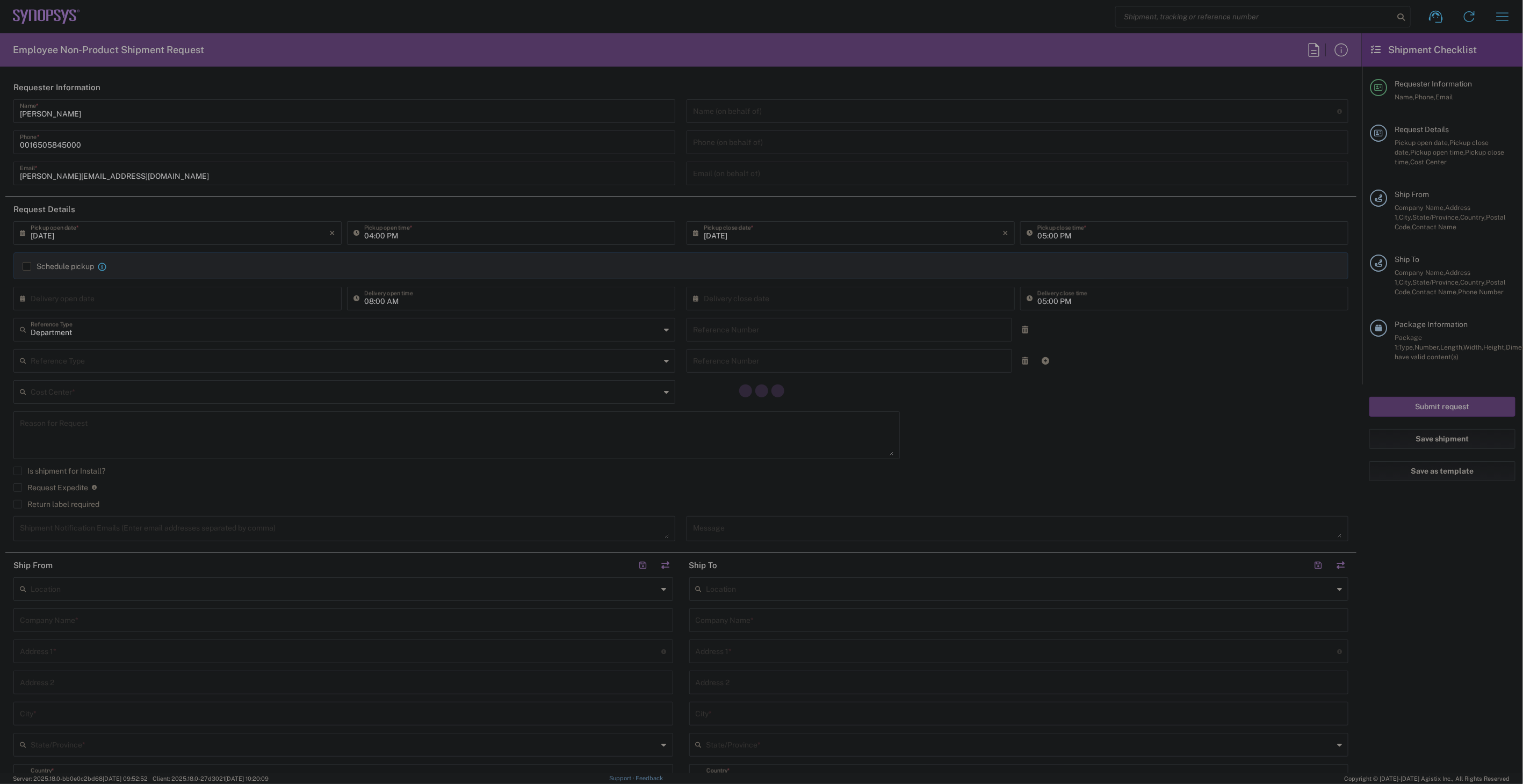
type input "Boulder US1F"
type input "Synopsys Inc"
type input "[STREET_ADDRESS]"
type input "Suite 104"
type input "[GEOGRAPHIC_DATA]"
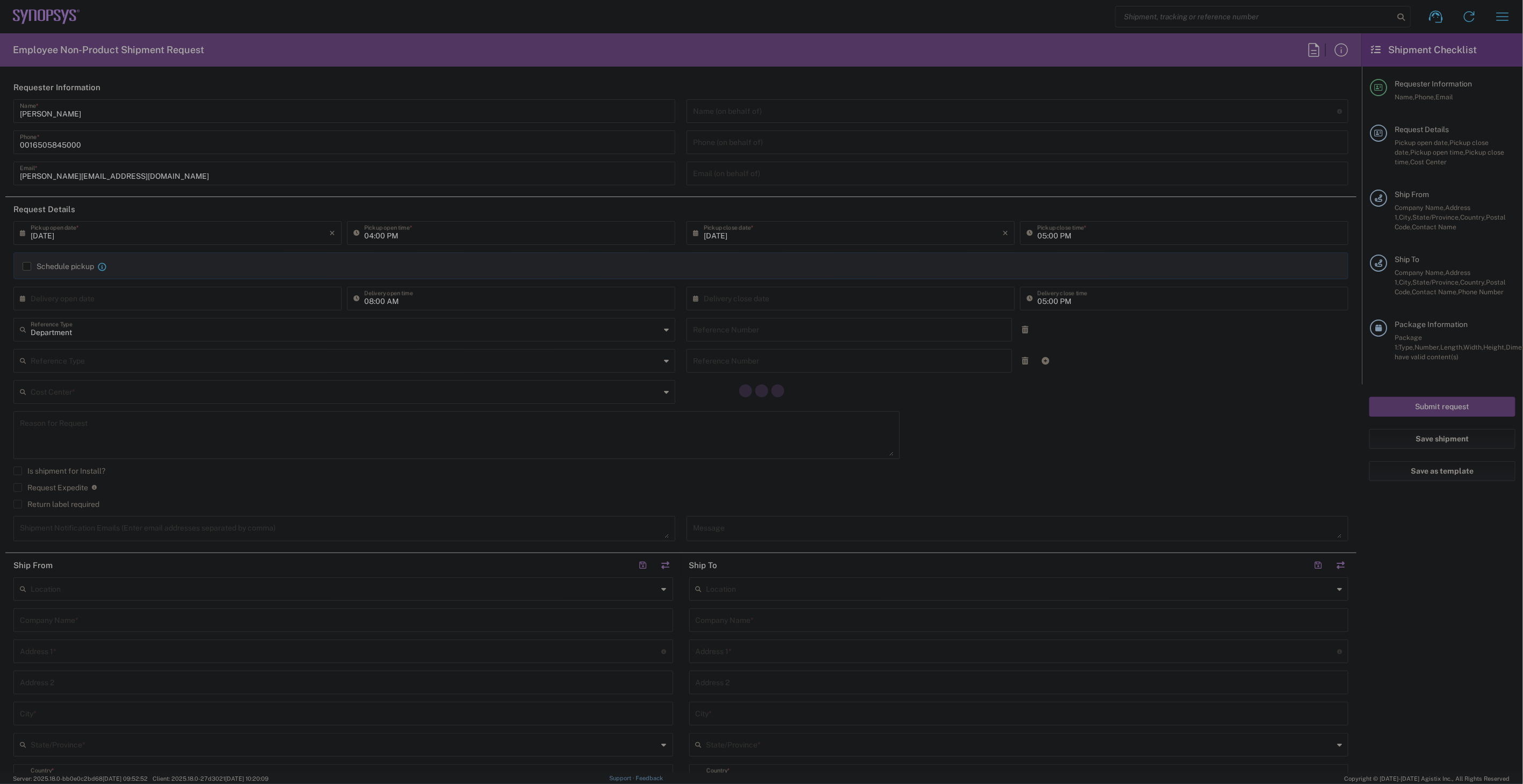
type input "[US_STATE]"
type input "80303"
type input "[PERSON_NAME]"
type input "[PHONE_NUMBER]"
type input "[EMAIL_ADDRESS][PERSON_NAME][DOMAIN_NAME]"
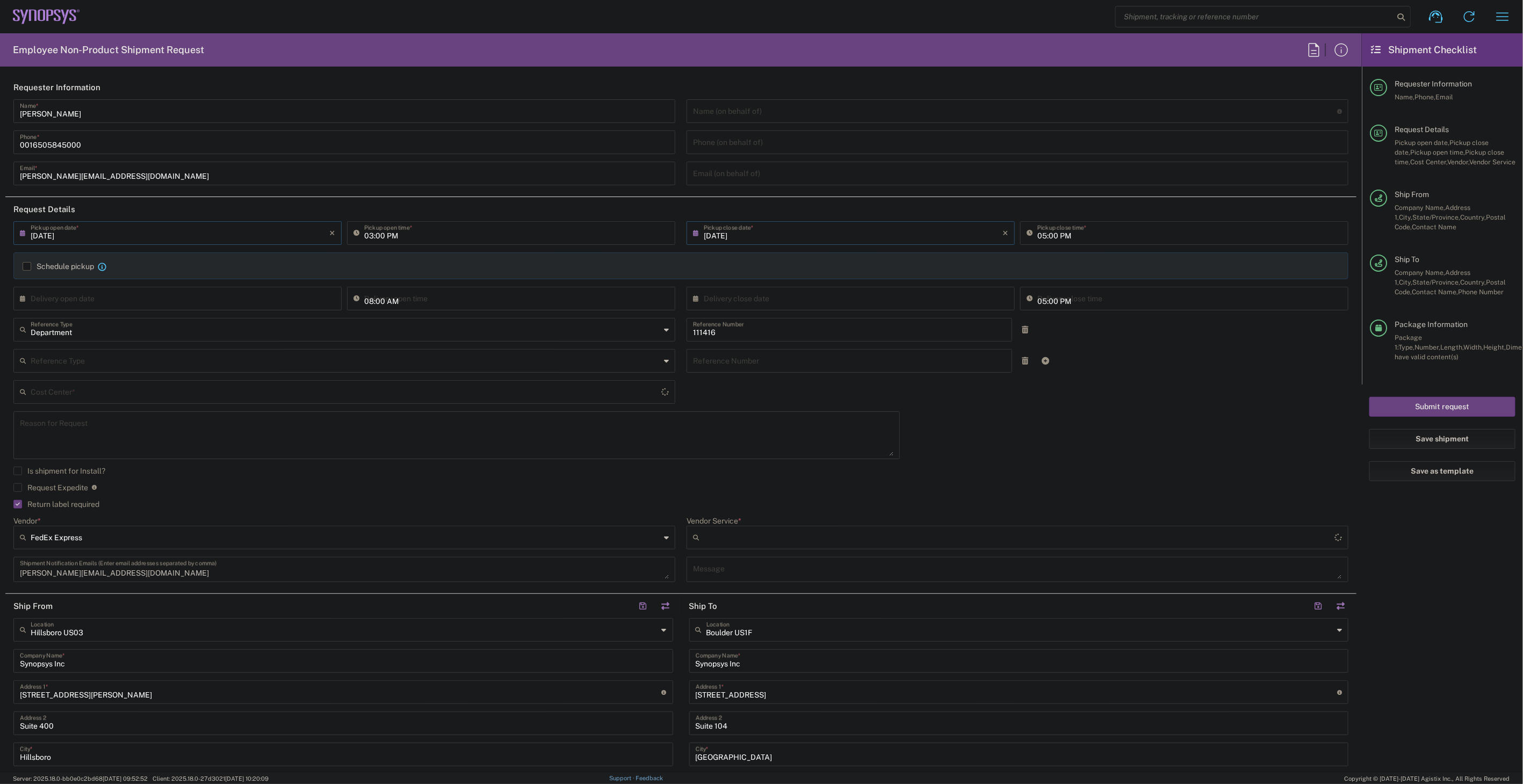
type input "US01, SIG, IT Platform Products 111416"
type input "2Day"
type input "Medium Box"
click at [278, 294] on input "text" at bounding box center [180, 298] width 298 height 19
type input "03:55 PM"
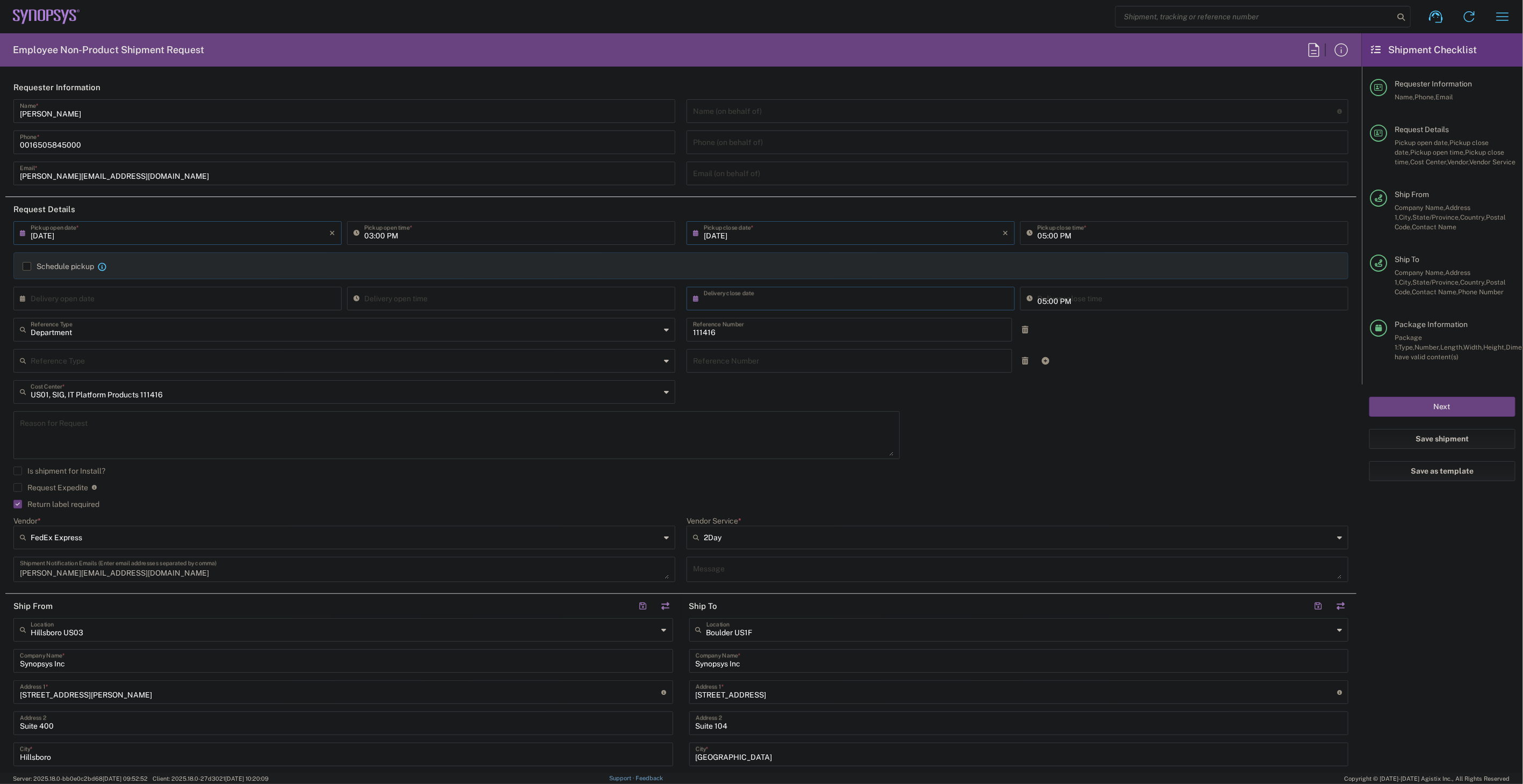
type input "03:55 PM"
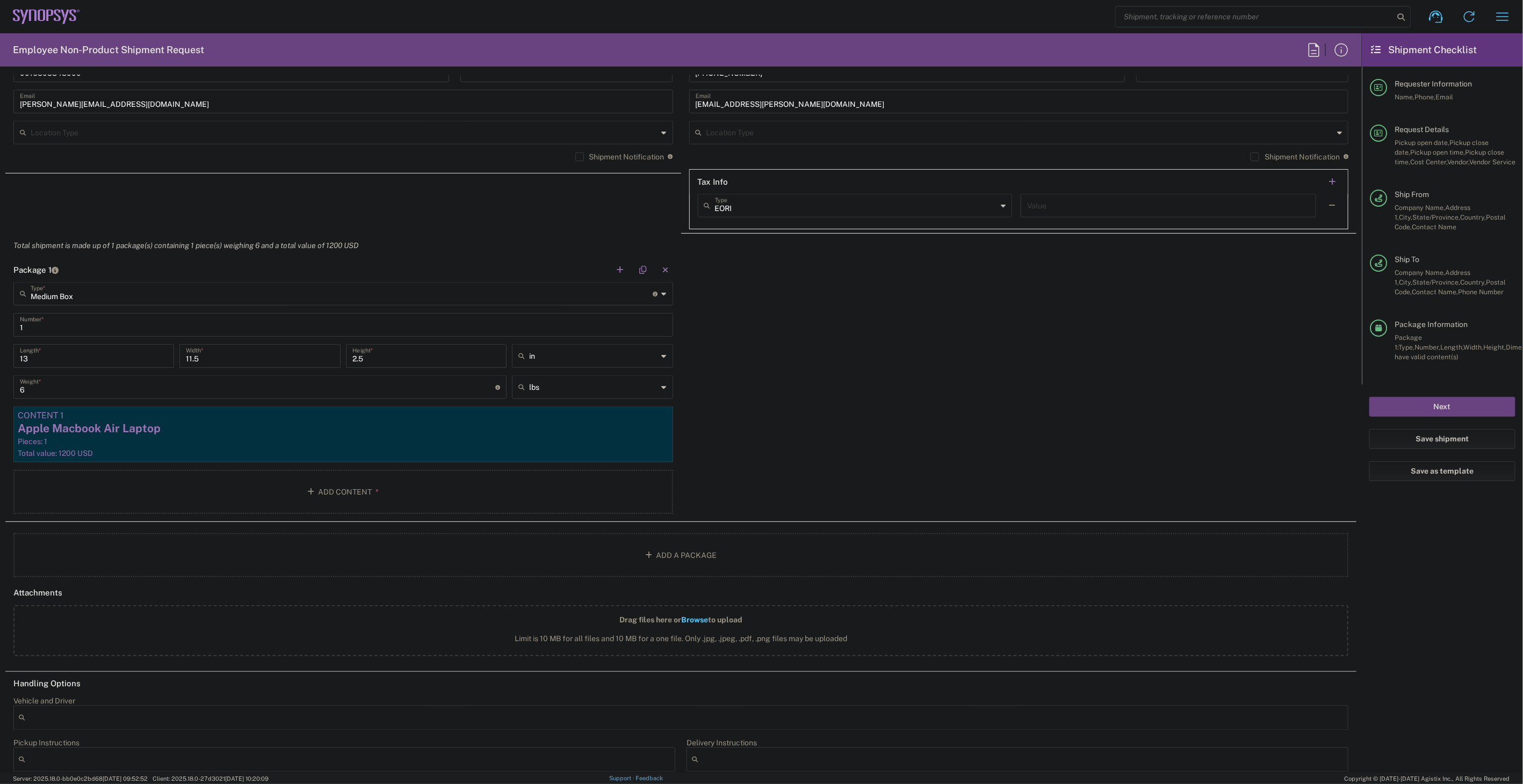
scroll to position [1053, 0]
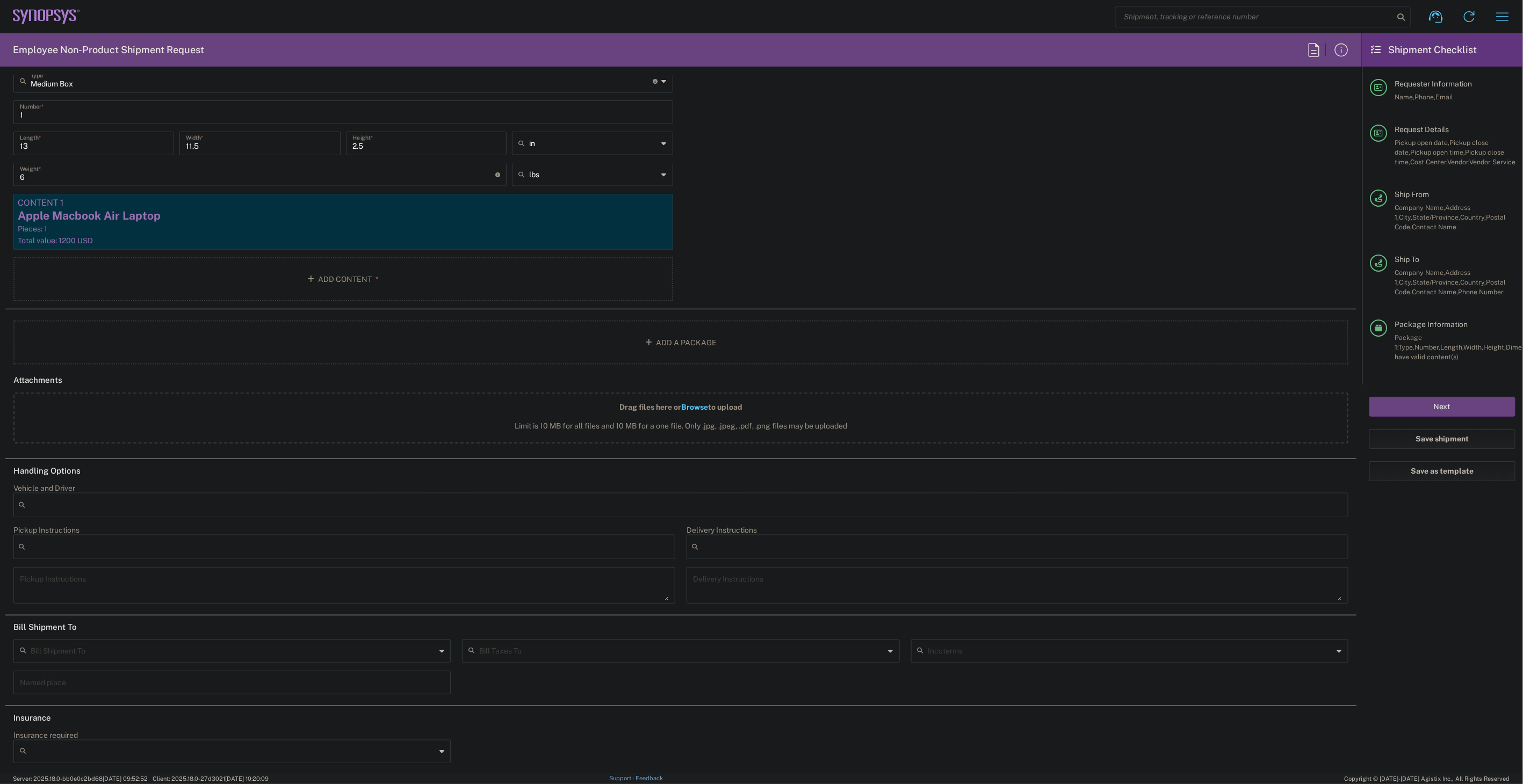
click at [585, 654] on input "text" at bounding box center [682, 651] width 405 height 19
click at [567, 696] on span "Sender/Shipper" at bounding box center [676, 689] width 432 height 16
type input "Sender/Shipper"
click at [395, 653] on input "text" at bounding box center [233, 651] width 405 height 19
click at [371, 685] on span "Sender/Shipper" at bounding box center [230, 689] width 432 height 16
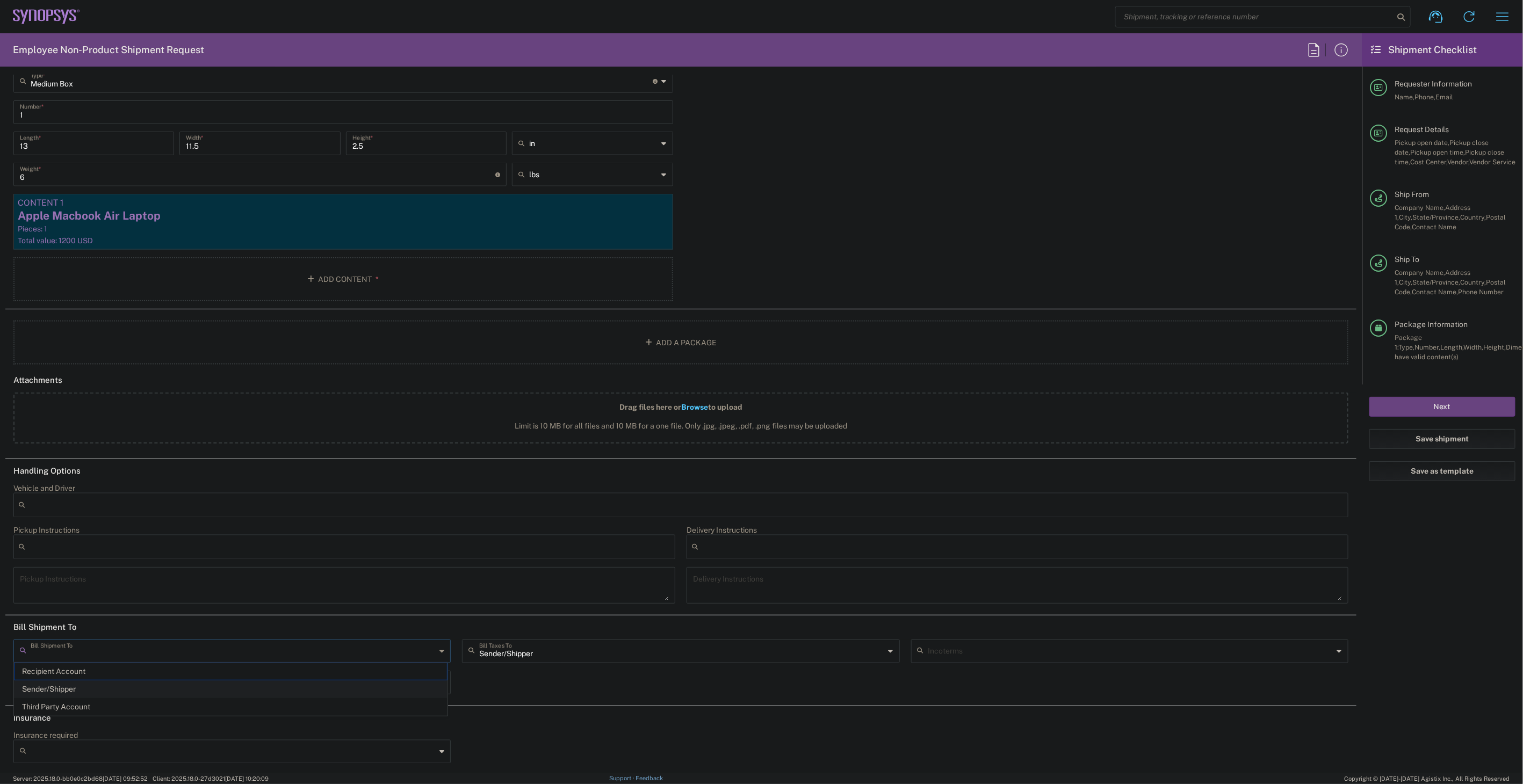
type input "Sender/Shipper"
click at [1036, 652] on input "text" at bounding box center [1131, 651] width 405 height 19
click at [782, 677] on div "Sender/[PERSON_NAME] Shipment To Recipient Account Sender/Shipper Third Party A…" at bounding box center [681, 671] width 1346 height 62
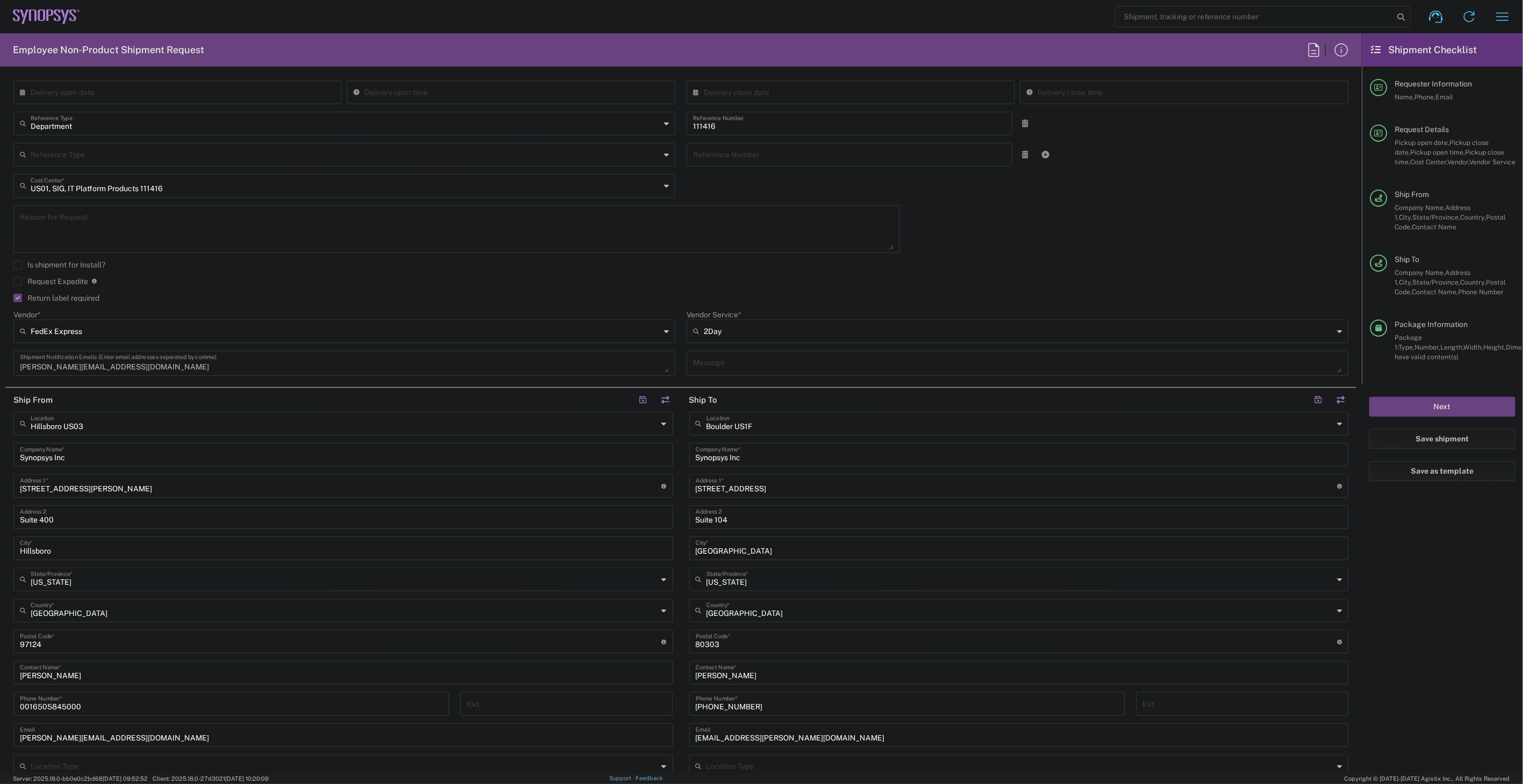
scroll to position [276, 0]
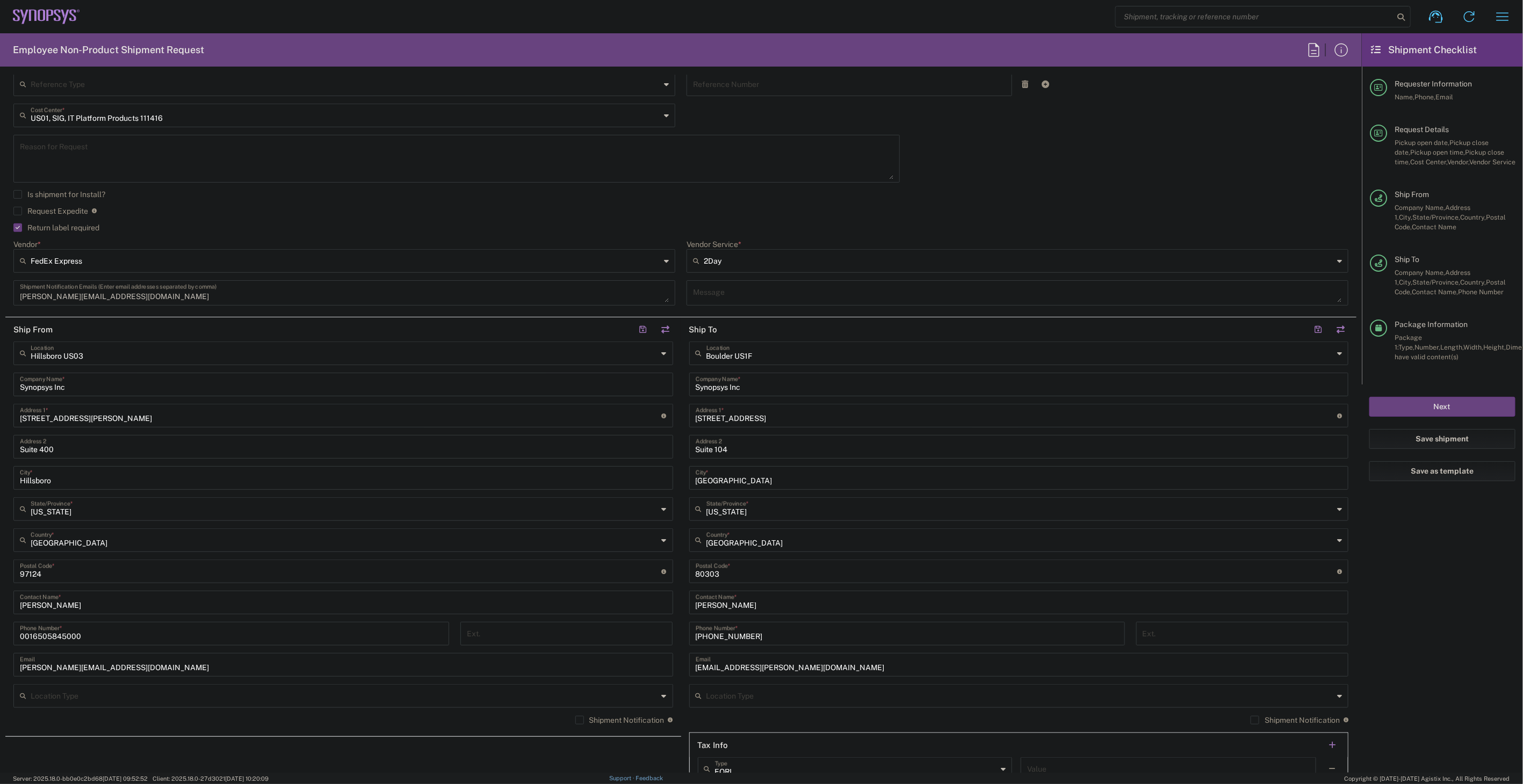
click at [768, 605] on input "[PERSON_NAME]" at bounding box center [1019, 601] width 647 height 19
paste input "[PERSON_NAME]"
type input "[PERSON_NAME]"
click at [774, 640] on input "[PHONE_NUMBER]" at bounding box center [907, 632] width 423 height 19
paste input "[PHONE_NUMBER]"
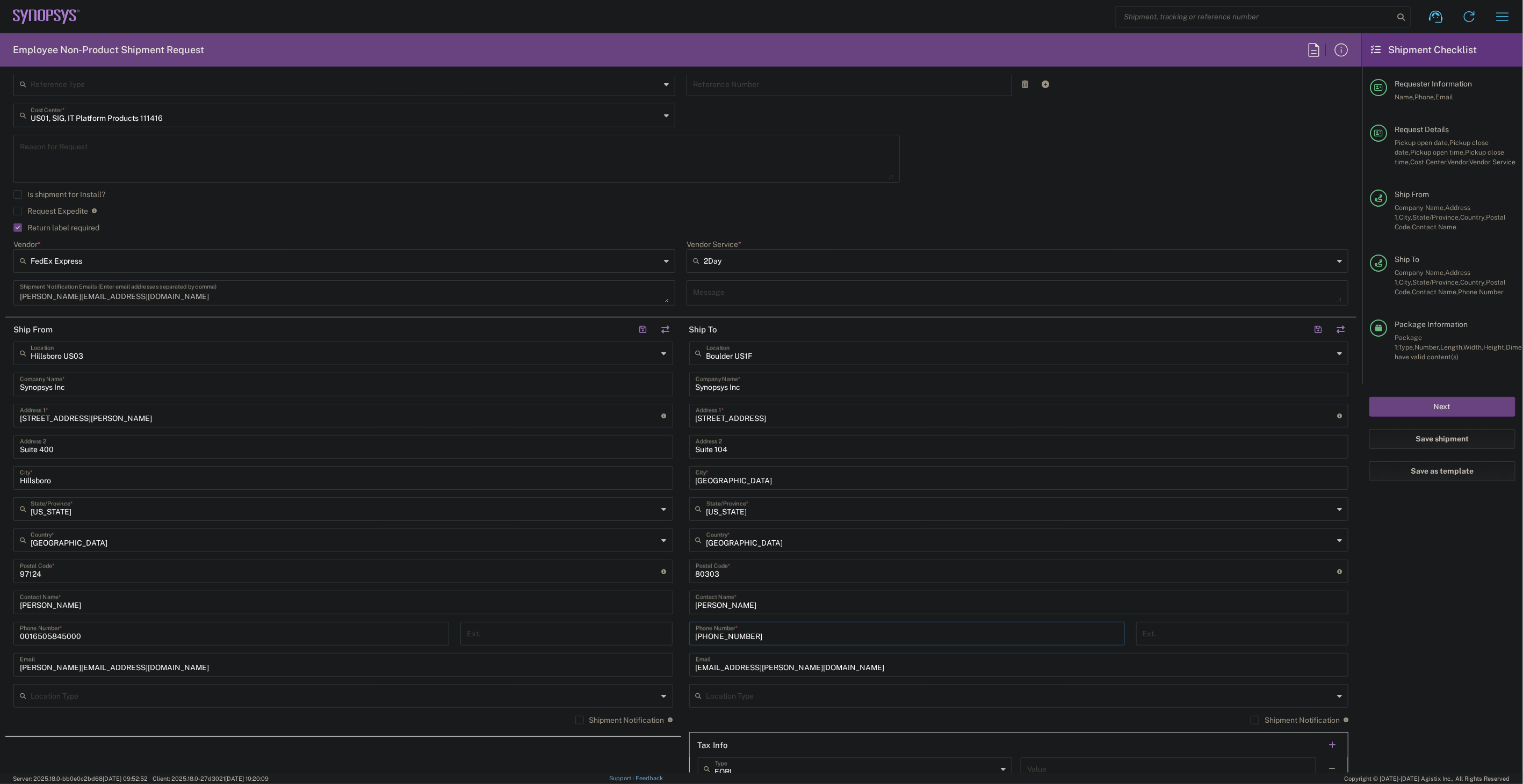
type input "[PHONE_NUMBER]"
click at [828, 669] on input "[EMAIL_ADDRESS][PERSON_NAME][DOMAIN_NAME]" at bounding box center [1019, 664] width 647 height 19
paste input "collin.[PERSON_NAME]"
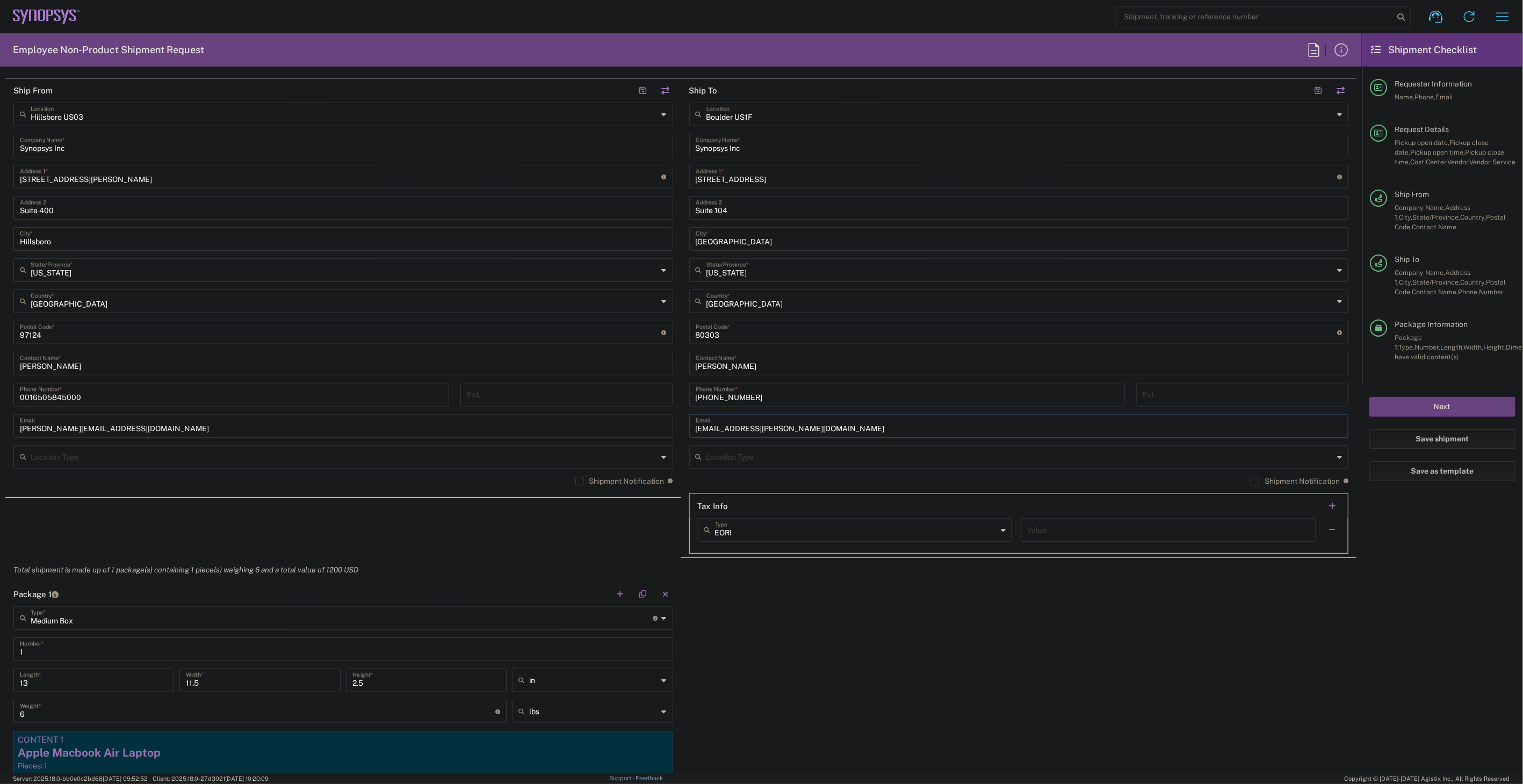
scroll to position [0, 0]
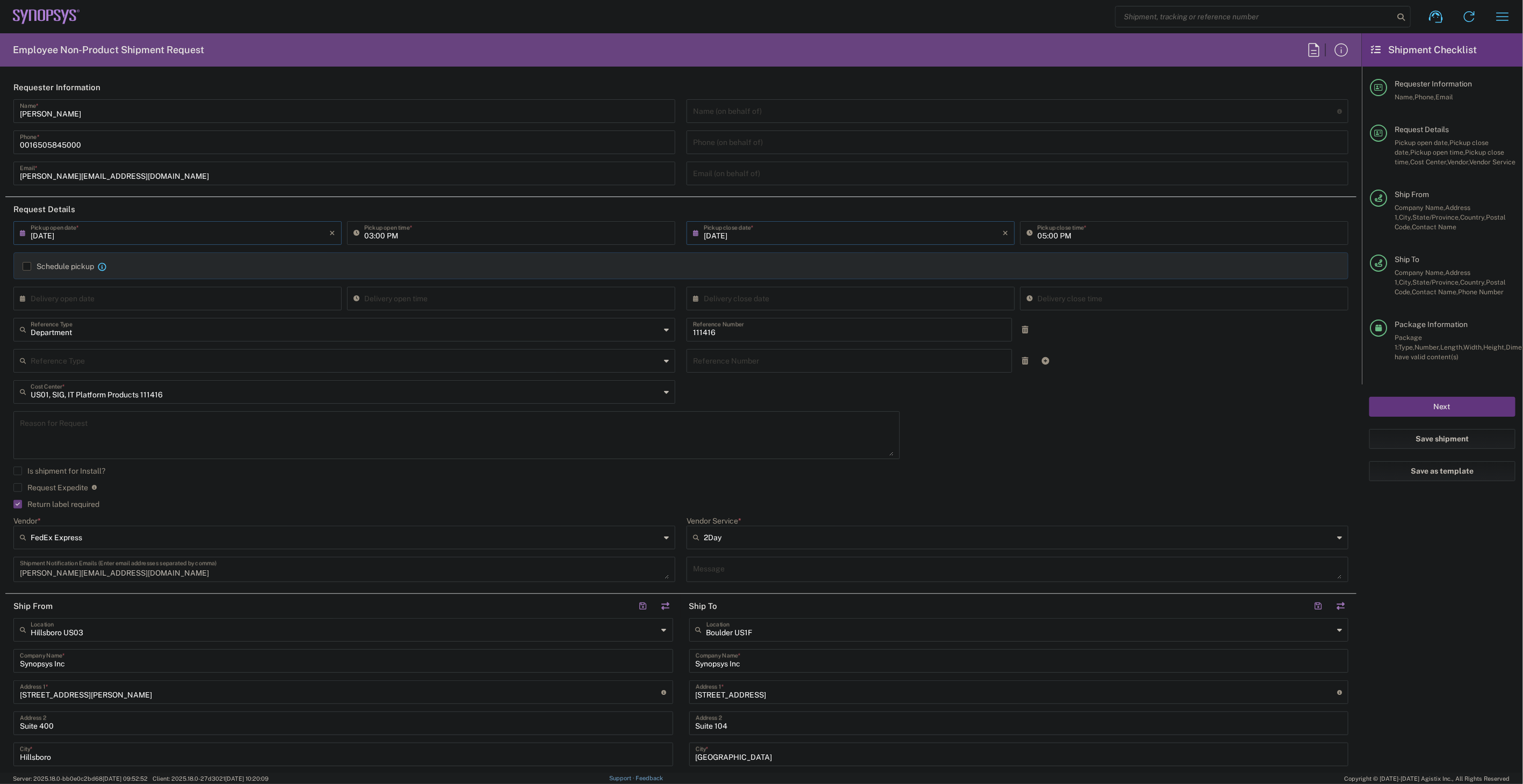
type input "[EMAIL_ADDRESS][PERSON_NAME][DOMAIN_NAME]"
click at [1414, 404] on button "Next" at bounding box center [1442, 407] width 146 height 20
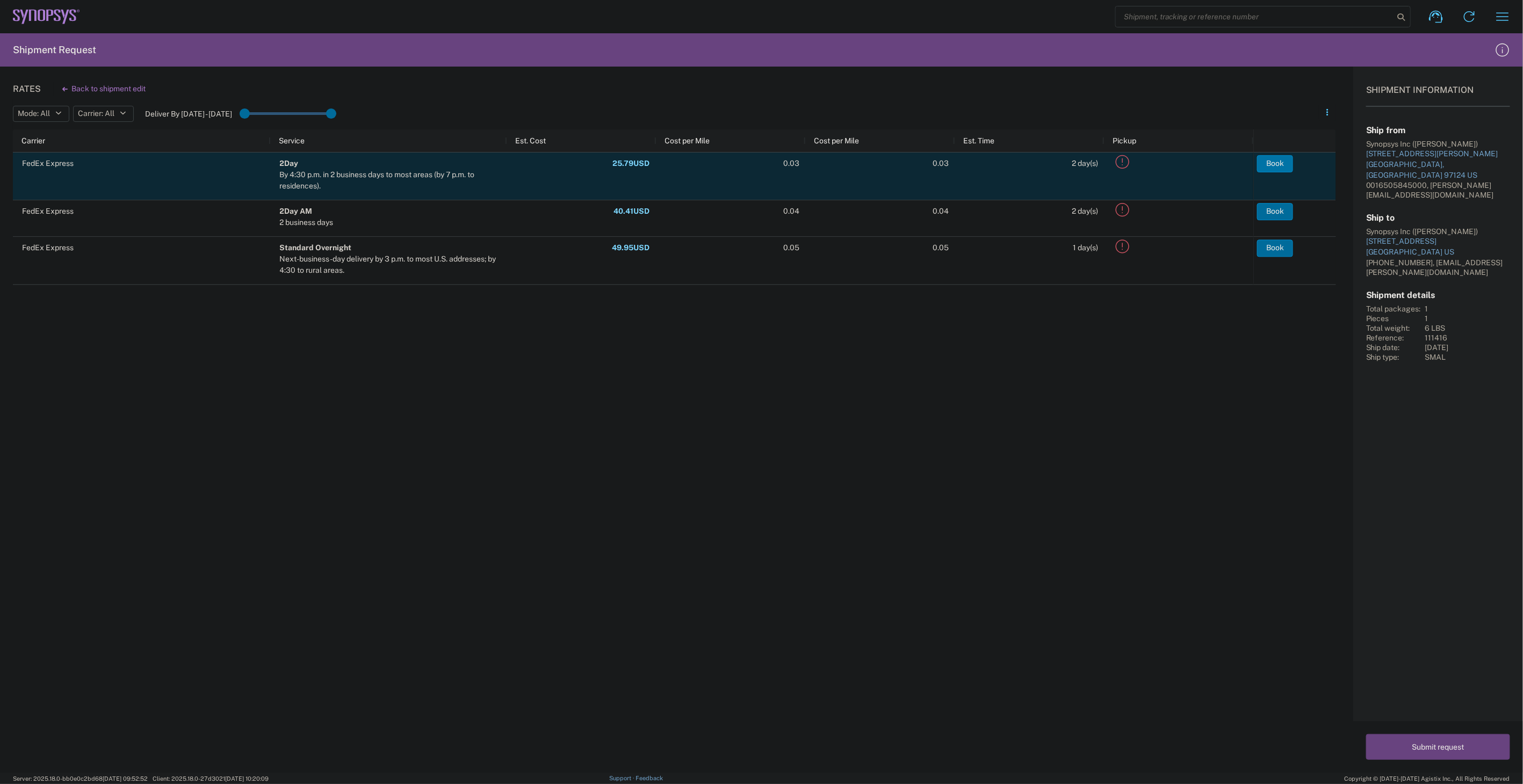
click at [1259, 167] on button "Book" at bounding box center [1275, 164] width 36 height 17
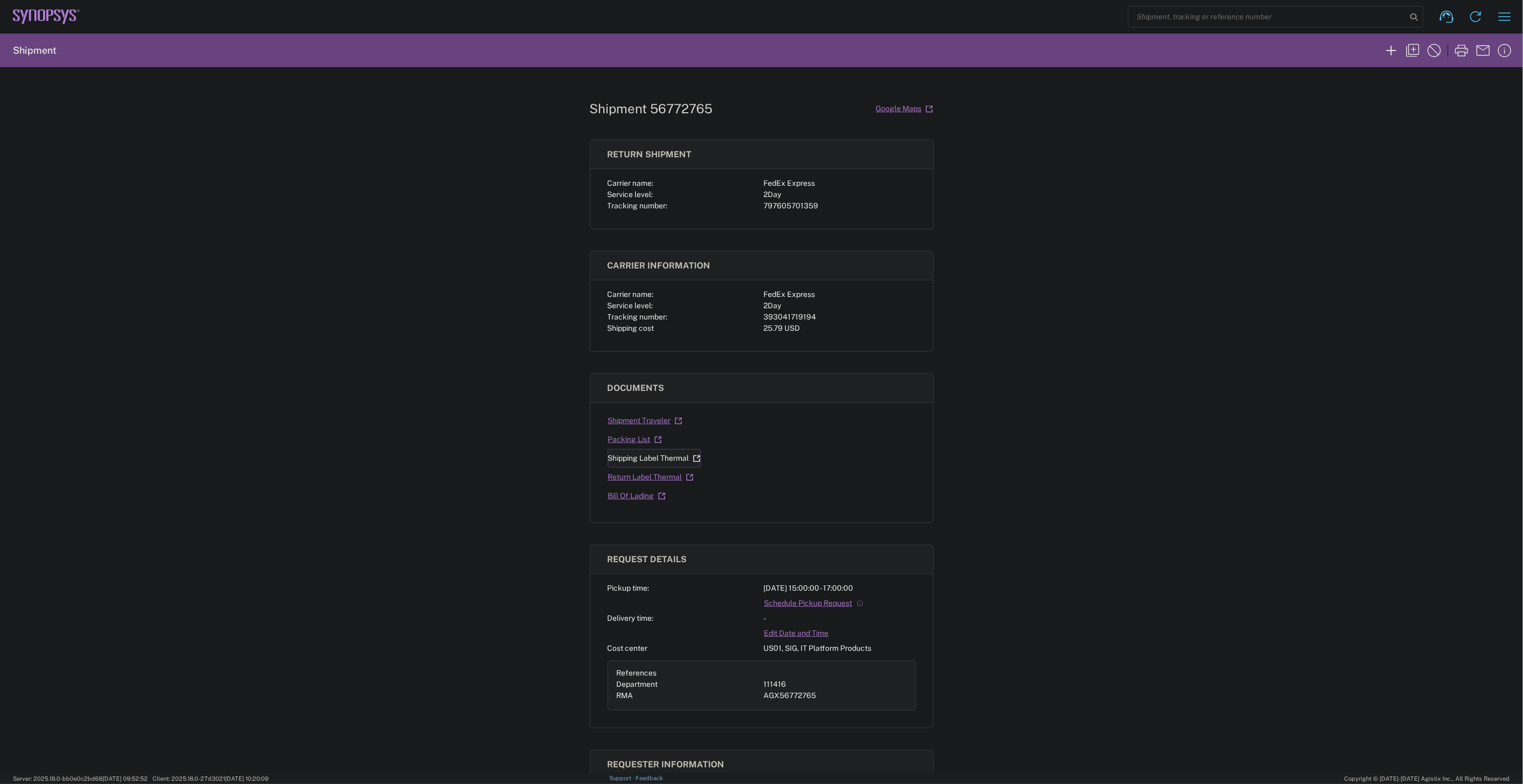
click at [652, 460] on link "Shipping Label Thermal" at bounding box center [654, 458] width 93 height 19
click at [656, 478] on link "Return Label Thermal" at bounding box center [651, 477] width 87 height 19
click at [803, 320] on div "393041719194" at bounding box center [840, 317] width 152 height 12
copy div "393041719194"
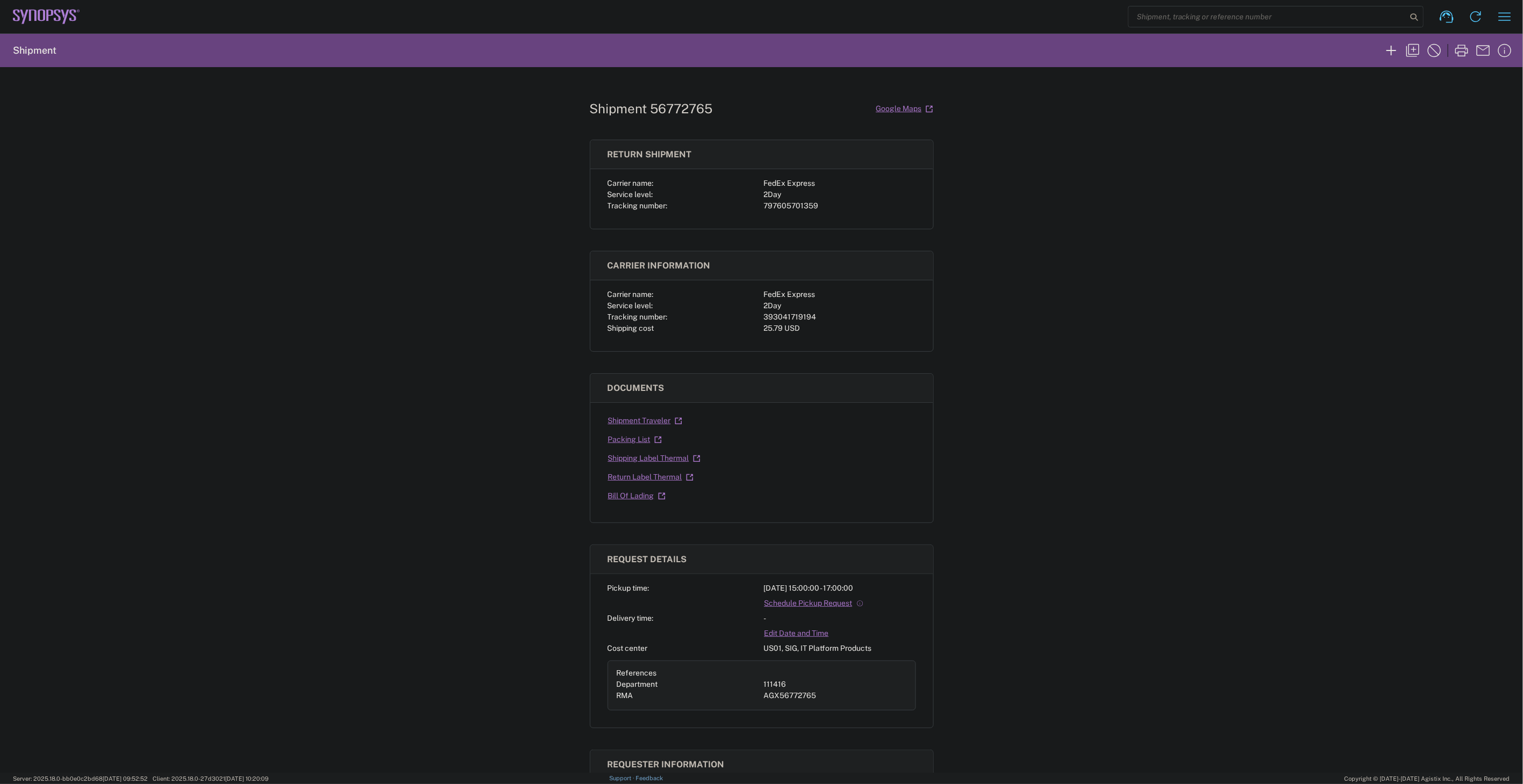
click at [786, 206] on div "797605701359" at bounding box center [840, 206] width 152 height 12
copy div "797605701359"
click at [1098, 416] on div "Shipment 56772765 Google Maps Return shipment Carrier name: FedEx Express Servi…" at bounding box center [761, 420] width 1523 height 706
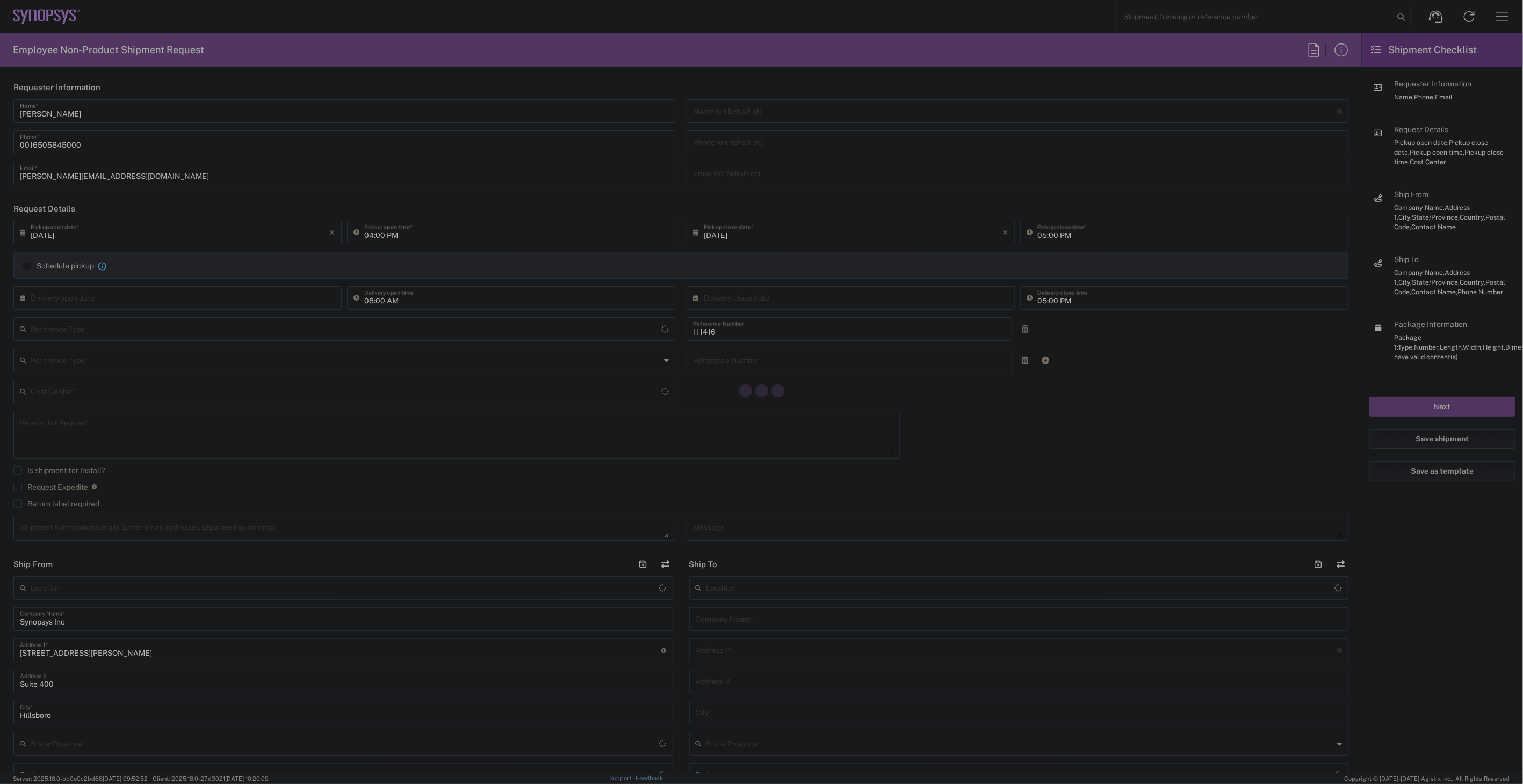
type input "US01, SIG, IT Platform Products 111416"
type input "[US_STATE]"
type input "[GEOGRAPHIC_DATA]"
type input "Delivered at Place"
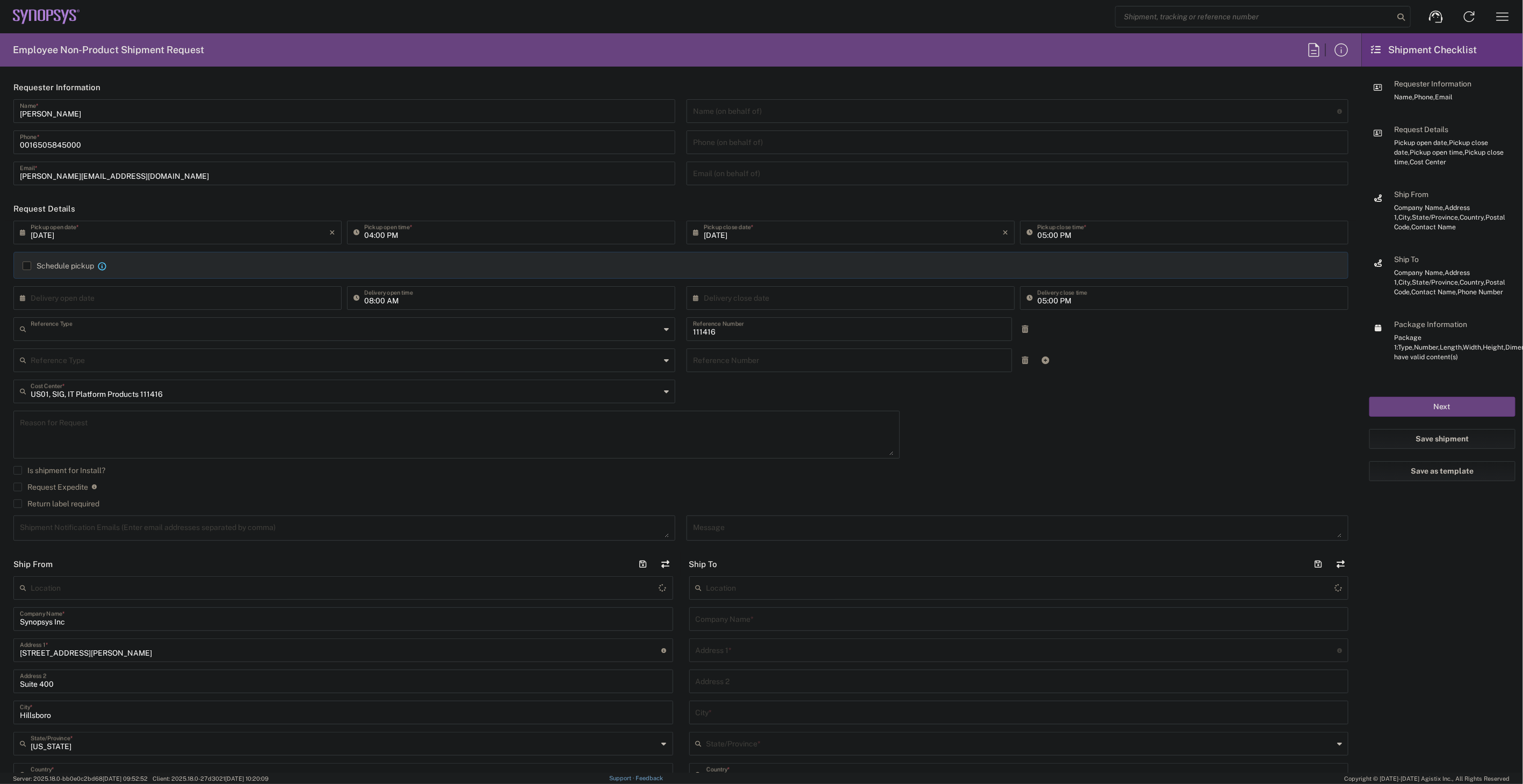
type input "Department"
type input "[GEOGRAPHIC_DATA]"
type input "Hillsboro US03"
click at [217, 241] on input "[DATE]" at bounding box center [180, 232] width 298 height 19
click at [176, 298] on span "10" at bounding box center [180, 300] width 16 height 15
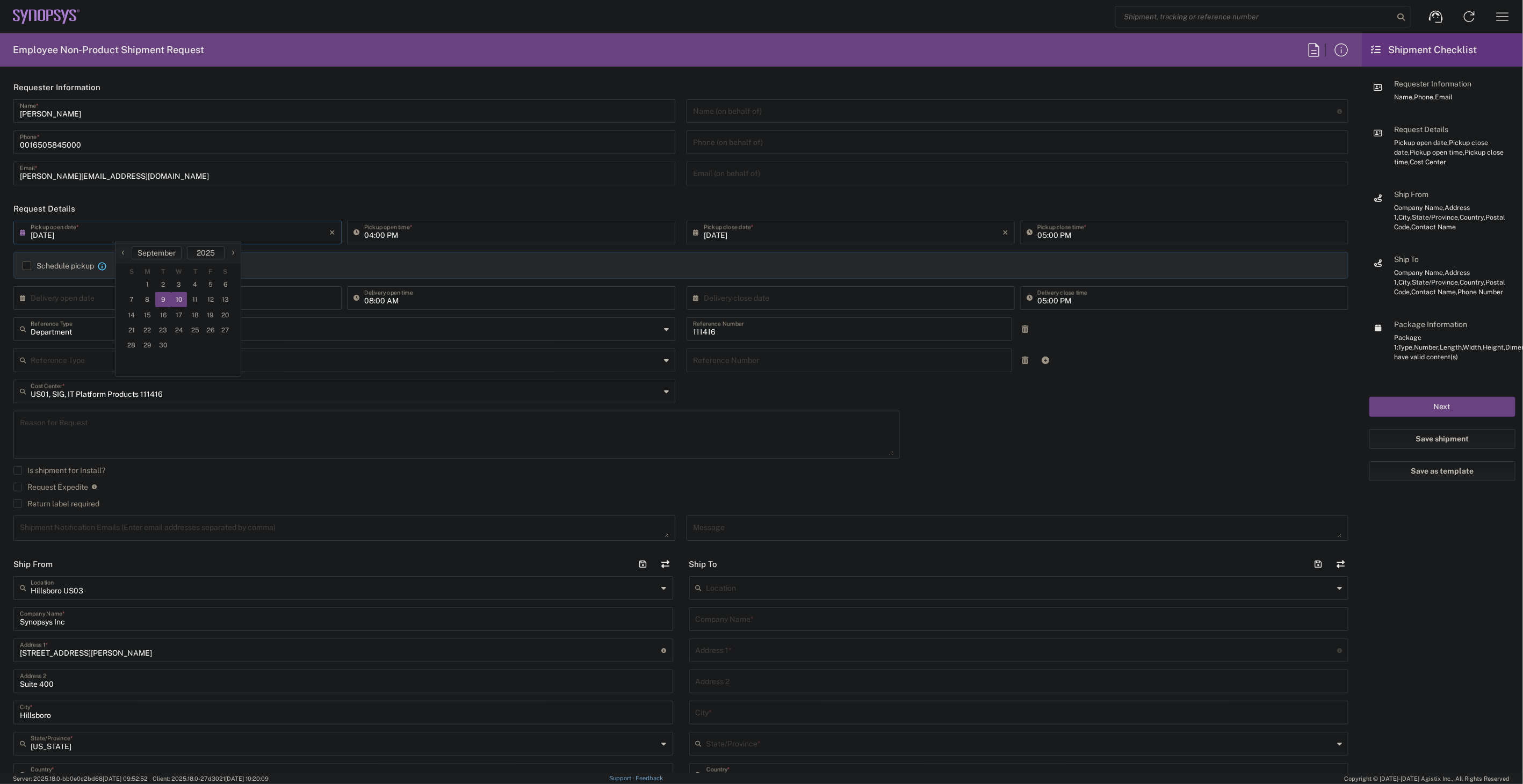
type input "[DATE]"
click at [420, 232] on input "04:00 PM" at bounding box center [517, 232] width 304 height 19
type input "03:00 PM"
type input "Department"
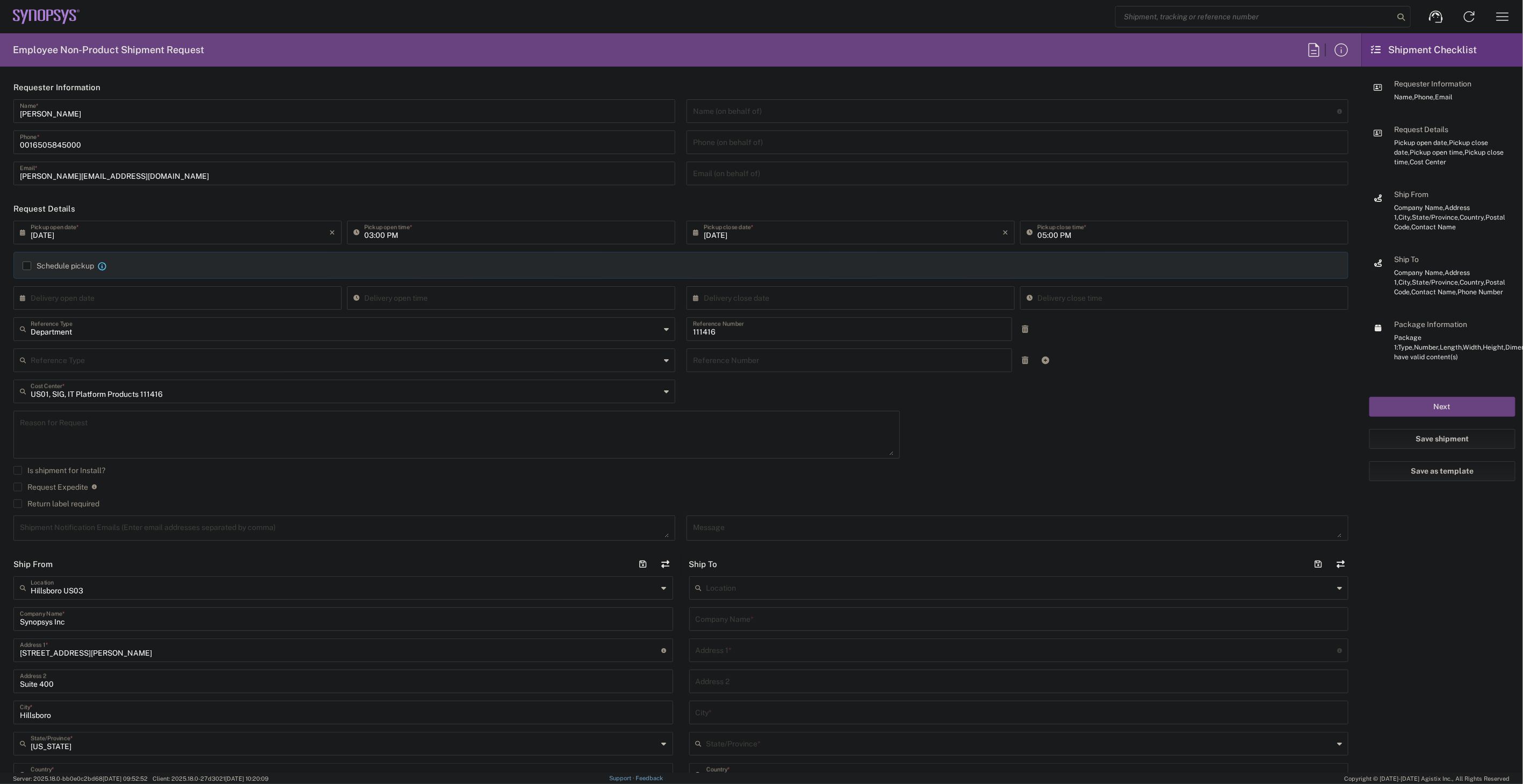
click at [79, 509] on div "Return label required" at bounding box center [681, 508] width 1335 height 16
click at [79, 508] on label "Return label required" at bounding box center [56, 504] width 86 height 8
click at [18, 504] on input "Return label required" at bounding box center [18, 504] width 0 height 0
click at [89, 536] on input "Vendor *" at bounding box center [345, 537] width 630 height 17
click at [83, 576] on span "FedEx Express" at bounding box center [342, 578] width 656 height 16
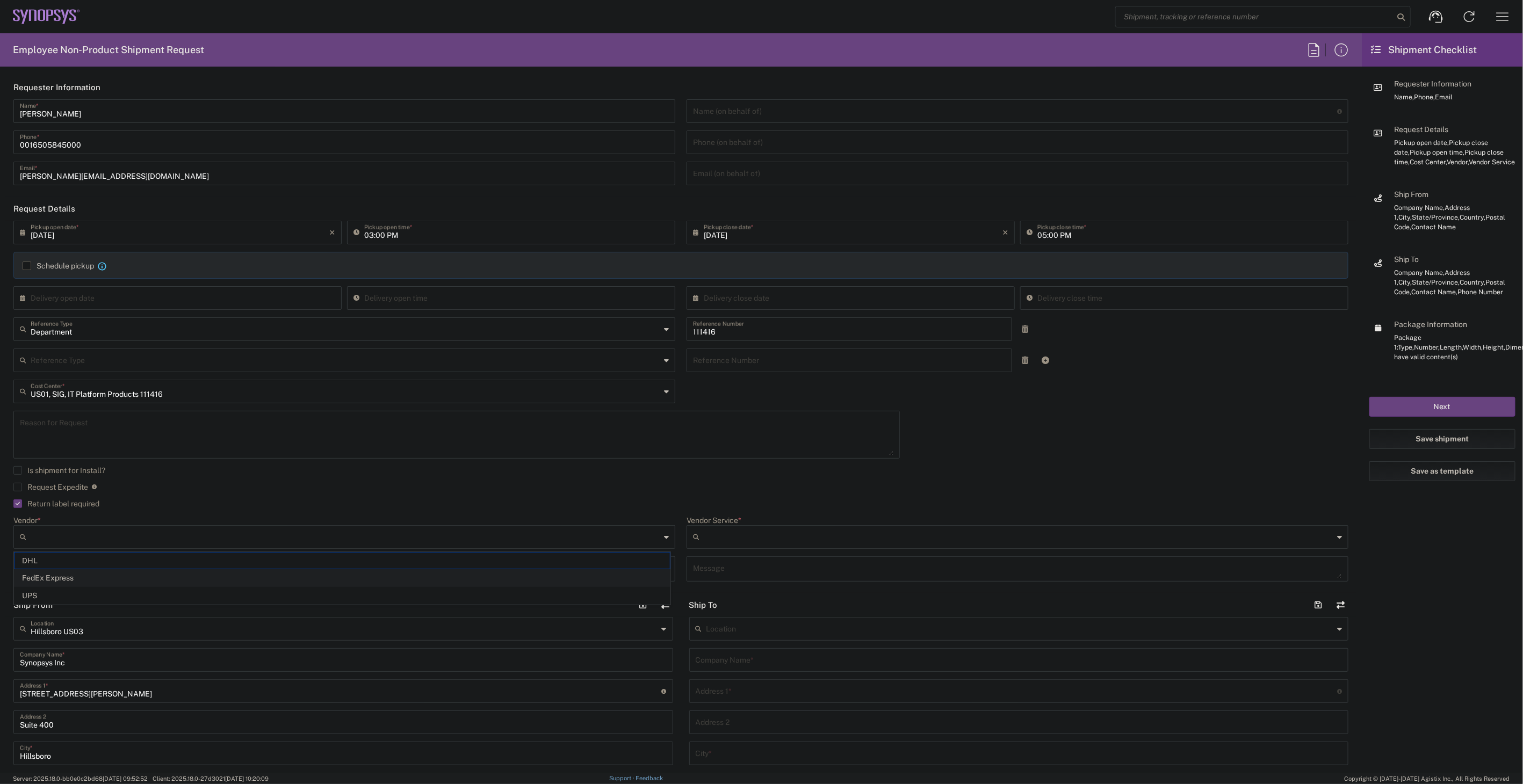
type input "FedEx Express"
click at [765, 529] on input "Vendor Service *" at bounding box center [1018, 537] width 630 height 17
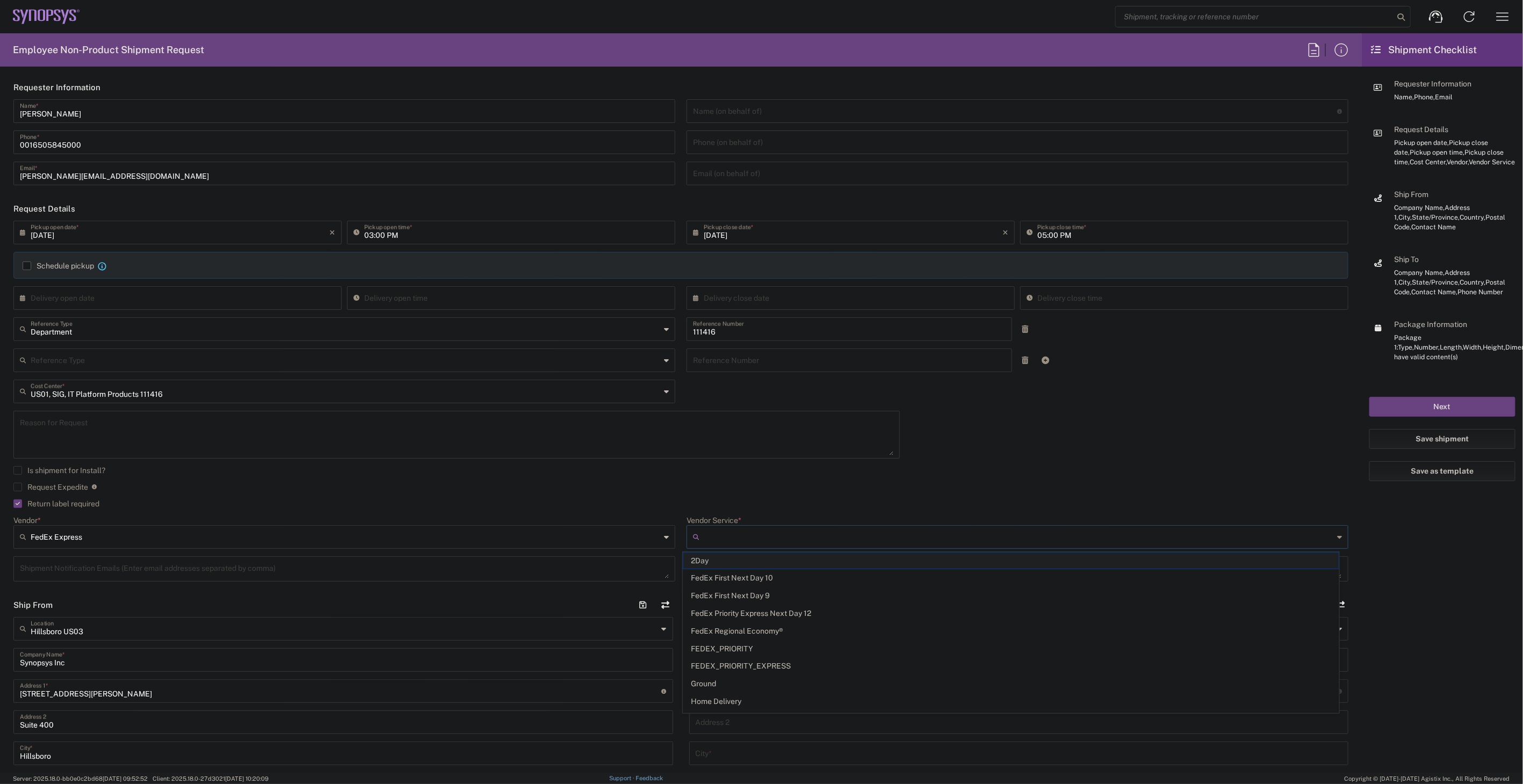
click at [745, 560] on span "2Day" at bounding box center [1011, 560] width 656 height 16
type input "2Day"
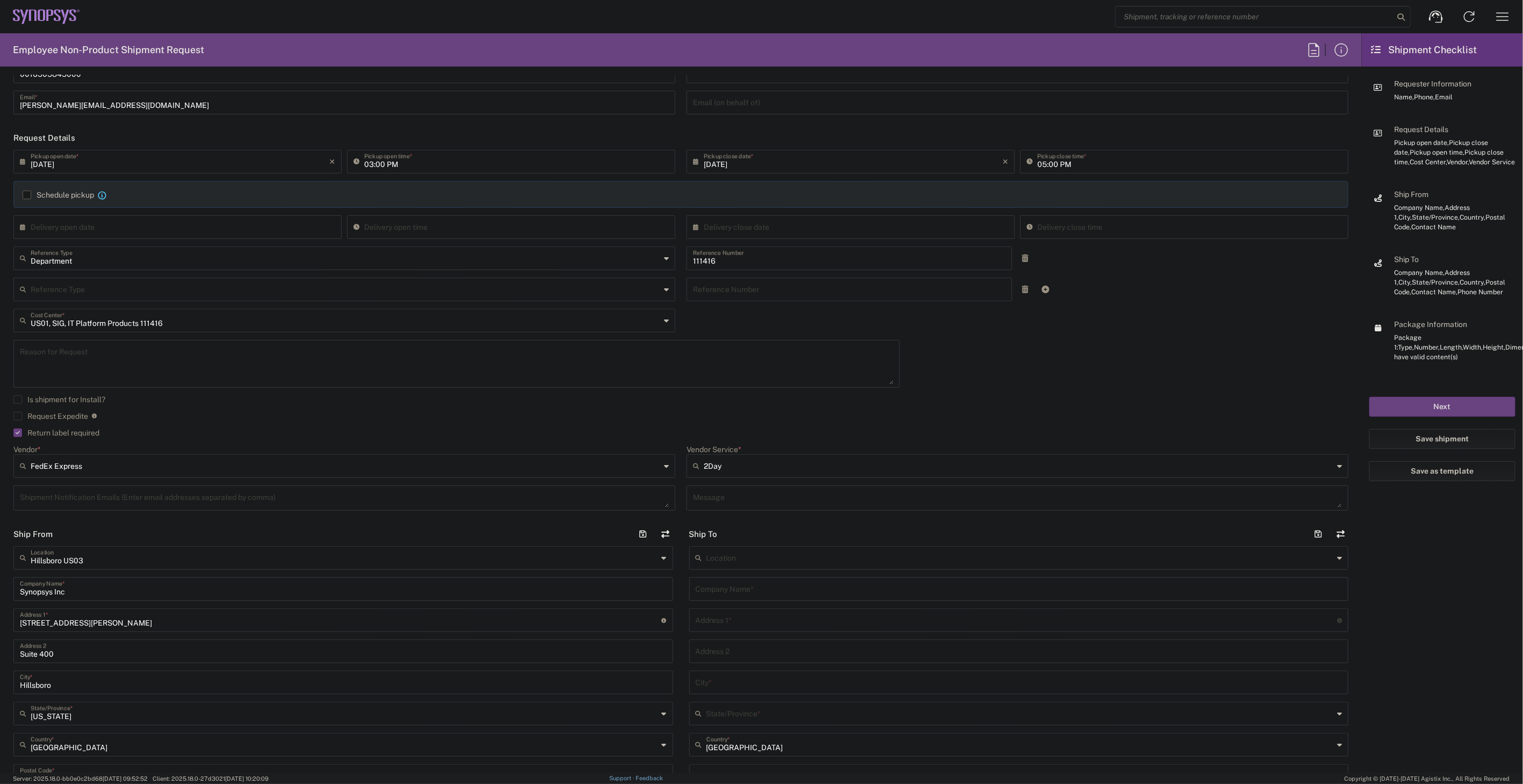
scroll to position [298, 0]
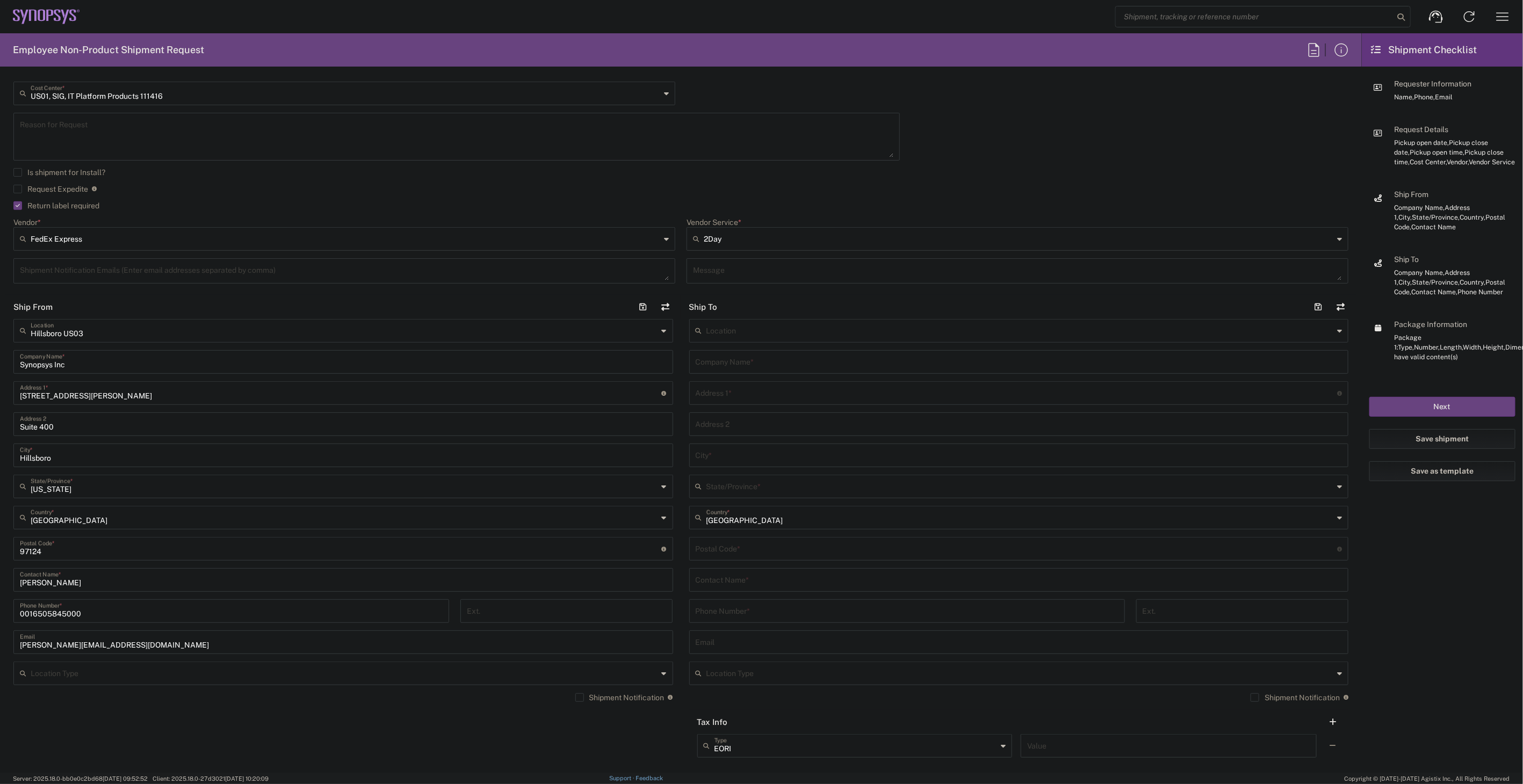
click at [743, 327] on input "text" at bounding box center [1020, 330] width 628 height 19
click at [748, 350] on span "[US_STATE][GEOGRAPHIC_DATA] US1H" at bounding box center [1012, 354] width 653 height 16
type input "[US_STATE][GEOGRAPHIC_DATA] US1H"
type input "Synopsys Inc"
type input "15435 Gleneagle Dr"
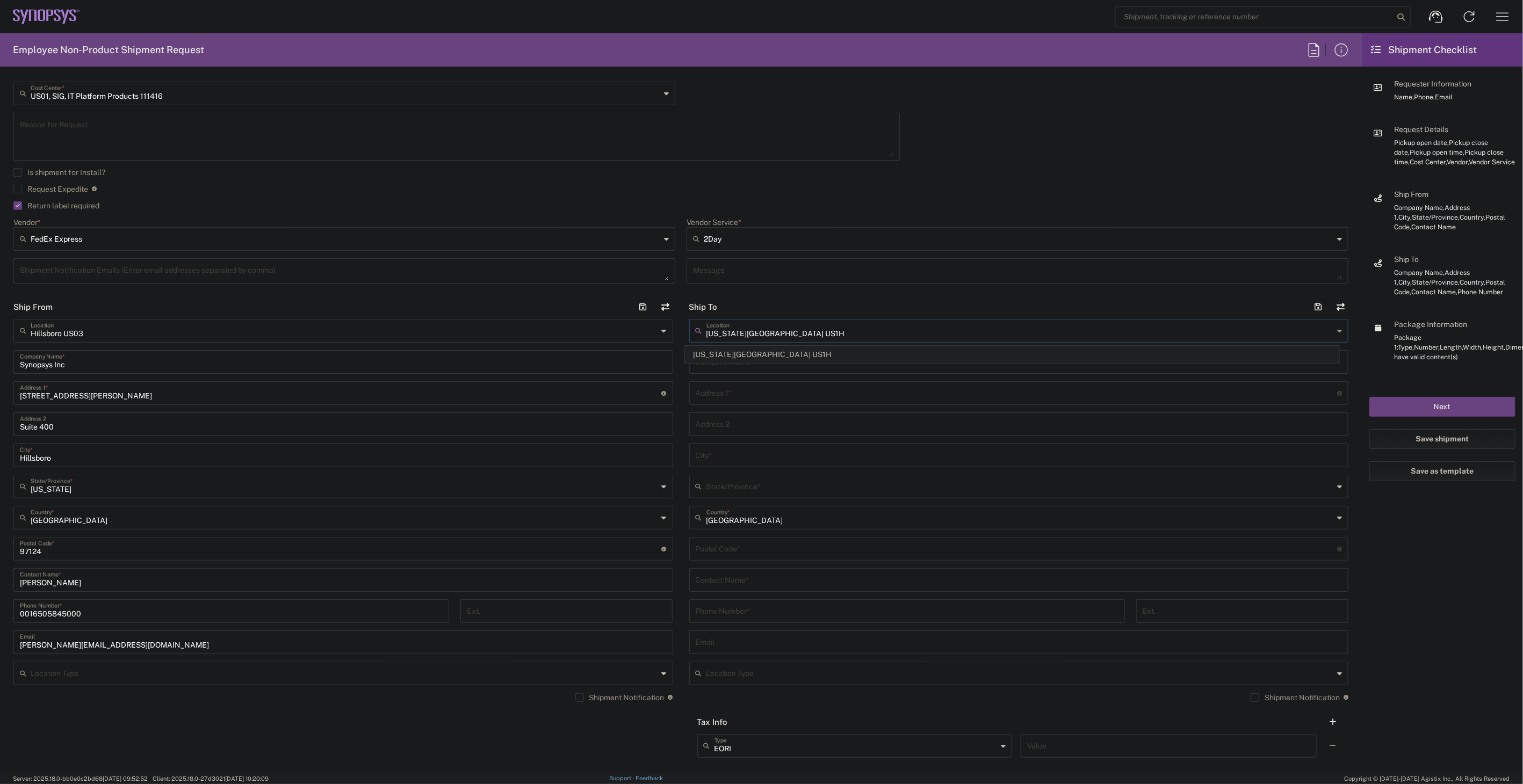
type input "Suite 110"
type input "Colorado Springs"
type input "[US_STATE]"
type input "80921"
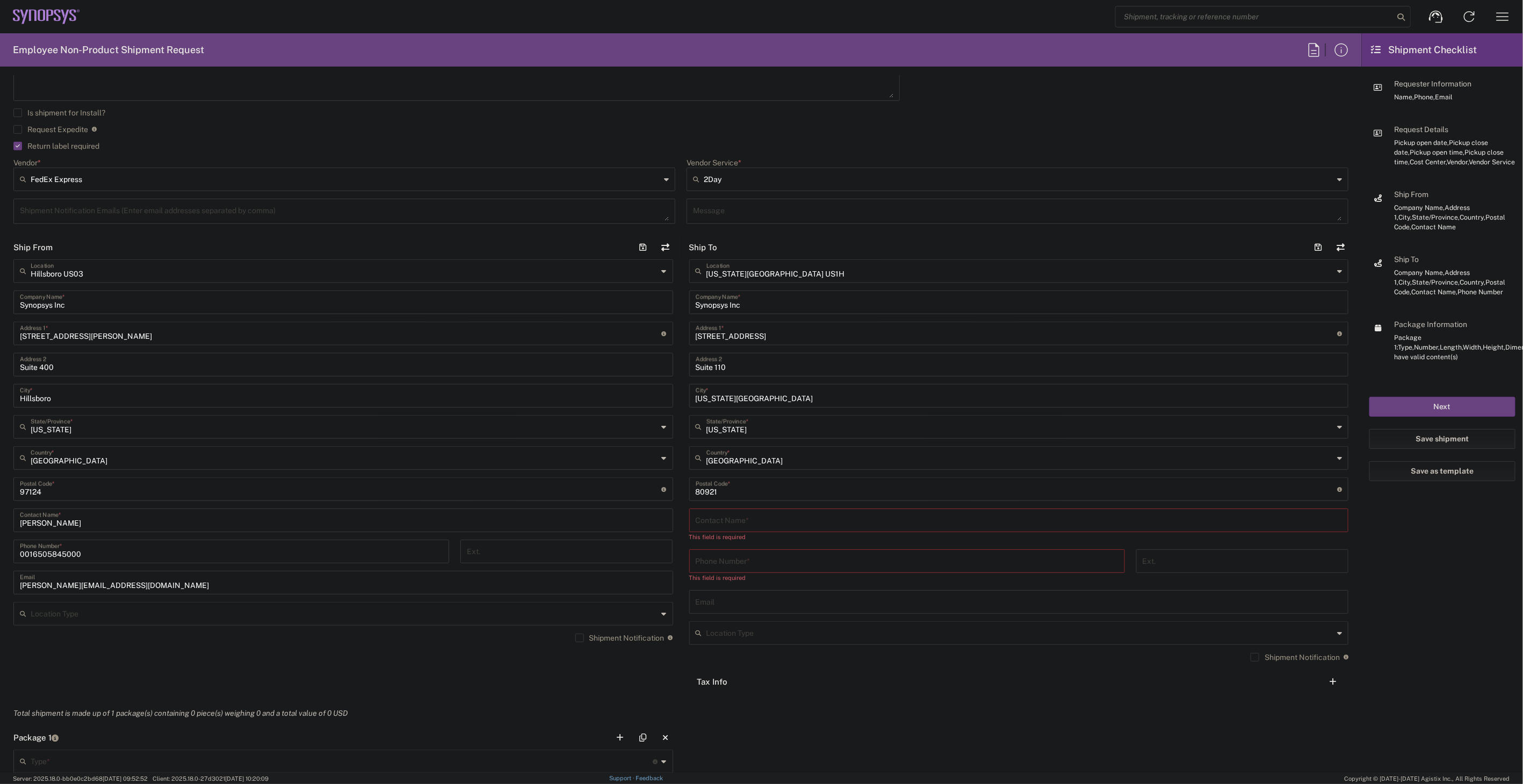
click at [786, 523] on input "text" at bounding box center [1019, 519] width 647 height 19
paste input "Albert Hook"
type input "Albert Hook"
click at [807, 560] on input "tel" at bounding box center [907, 551] width 423 height 19
paste input "719-650-2484"
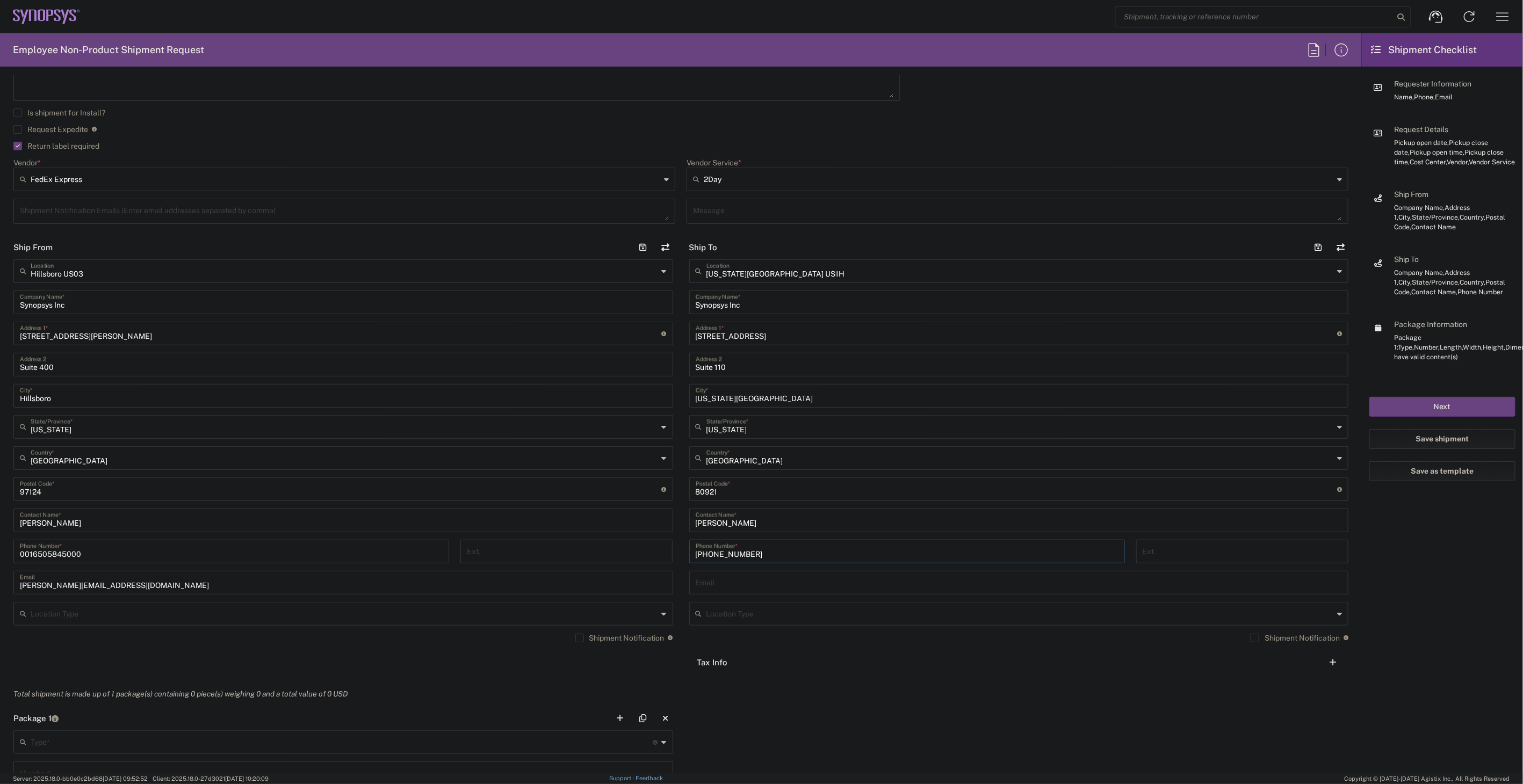
type input "719-650-2484"
click at [782, 583] on input "text" at bounding box center [1019, 581] width 647 height 19
paste input "albert.hook@synopsys.com"
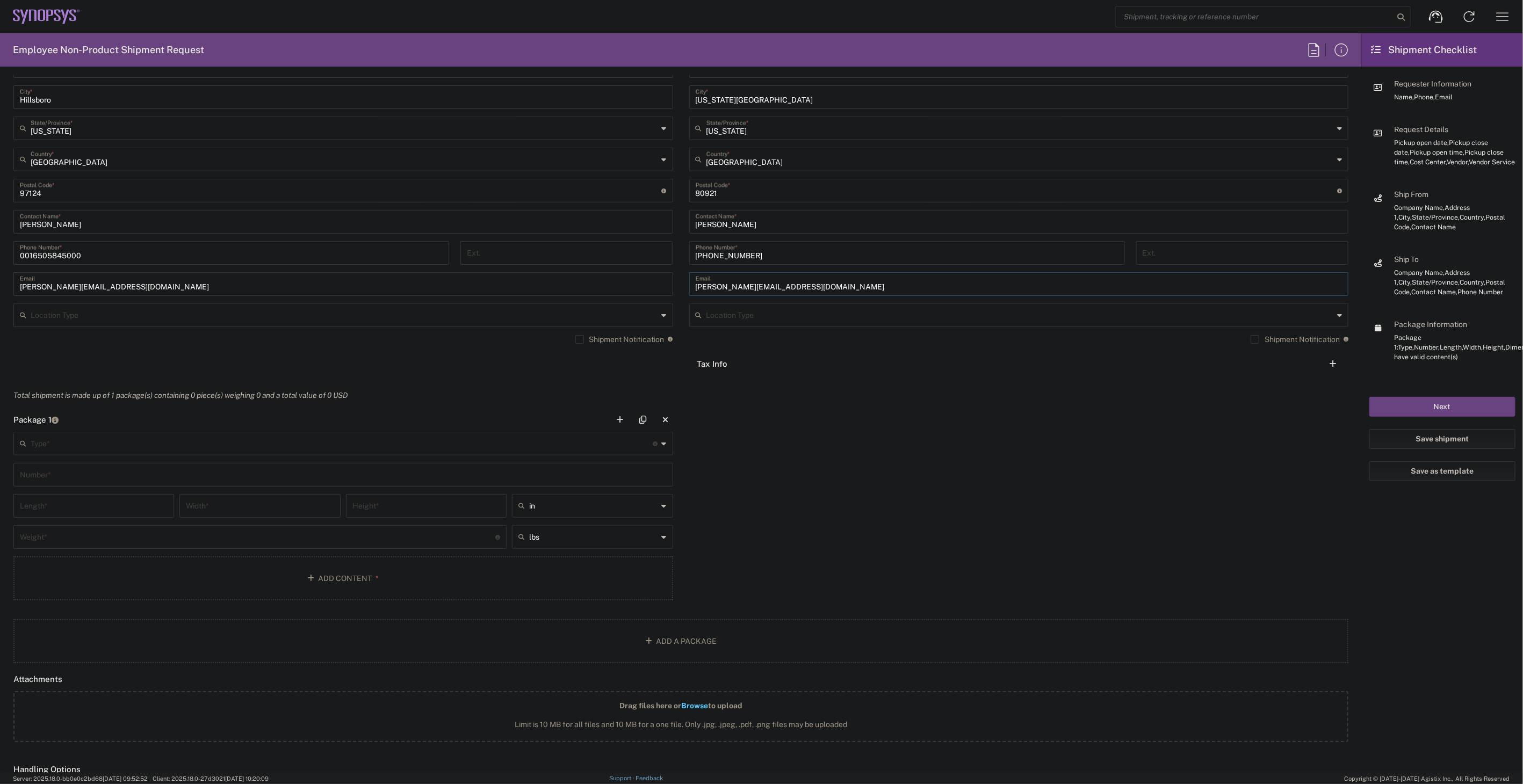
type input "albert.hook@synopsys.com"
click at [262, 455] on div "Type * Material used to package goods" at bounding box center [343, 443] width 660 height 24
click at [262, 449] on input "text" at bounding box center [341, 443] width 623 height 19
click at [173, 465] on span "Medium Box" at bounding box center [341, 469] width 653 height 16
type input "Medium Box"
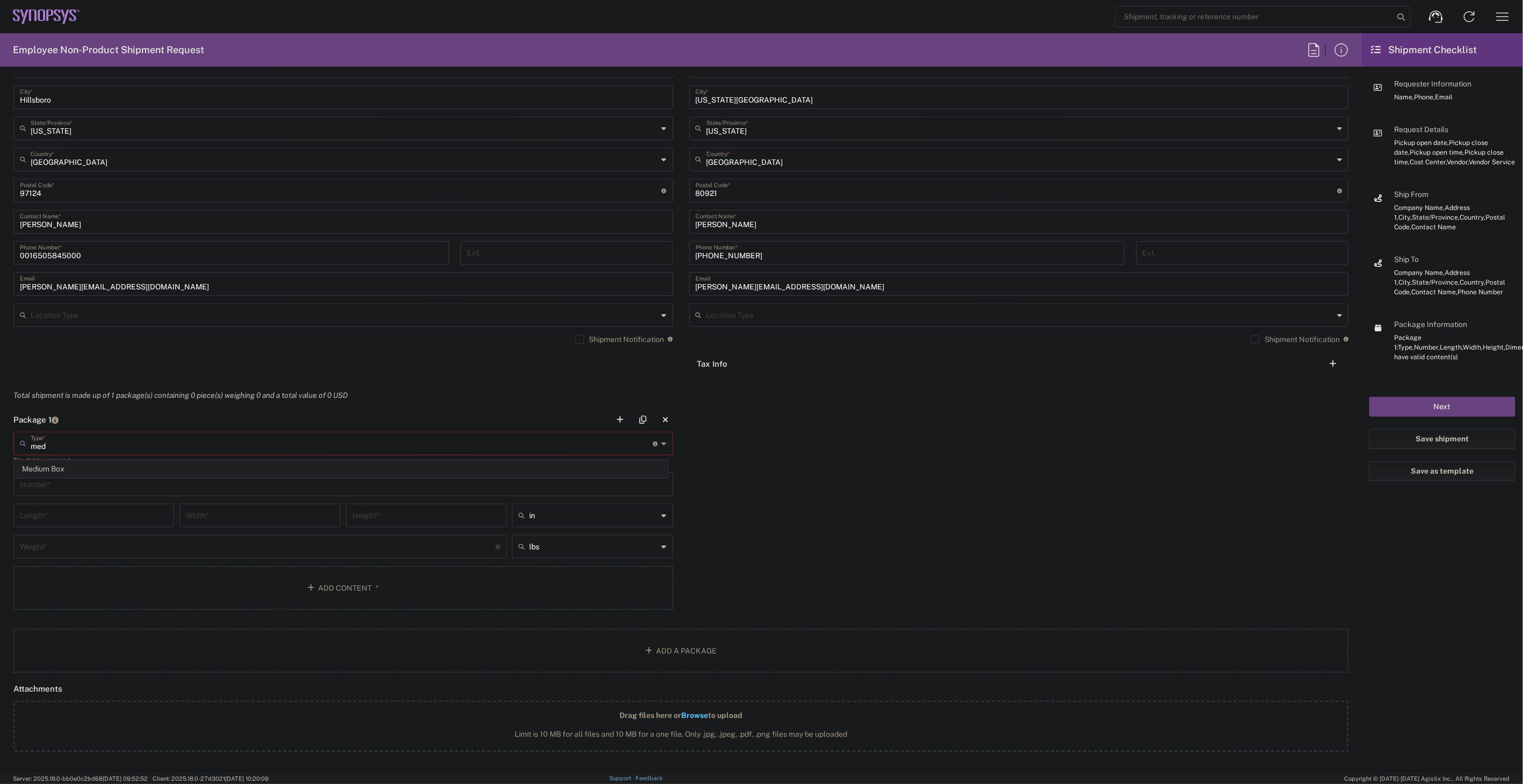
type input "13"
type input "11.5"
type input "2.5"
click at [143, 478] on input "text" at bounding box center [343, 474] width 647 height 19
type input "1"
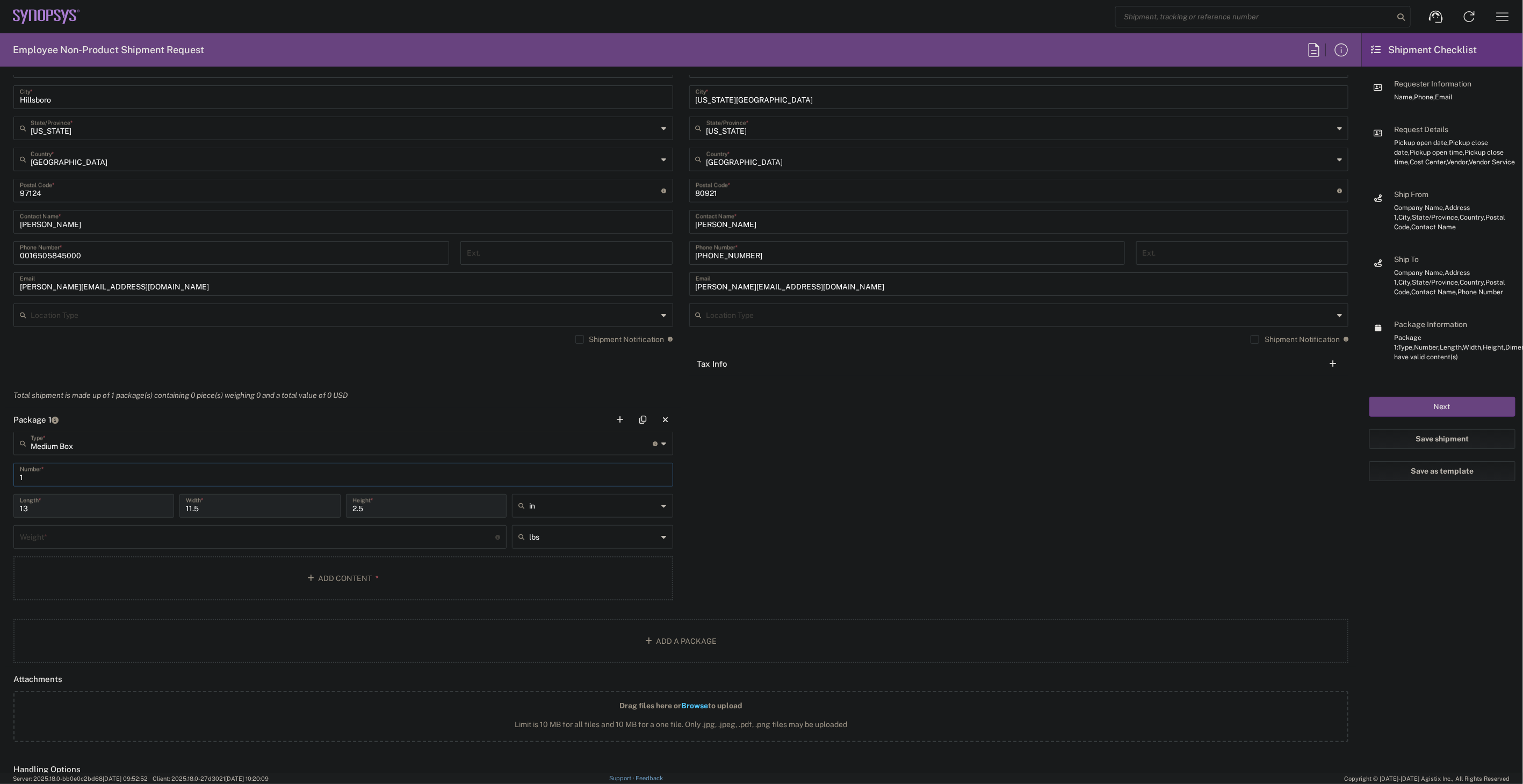
click at [115, 543] on input "number" at bounding box center [258, 536] width 476 height 19
type input "6"
click at [124, 566] on button "Add Content *" at bounding box center [343, 578] width 660 height 44
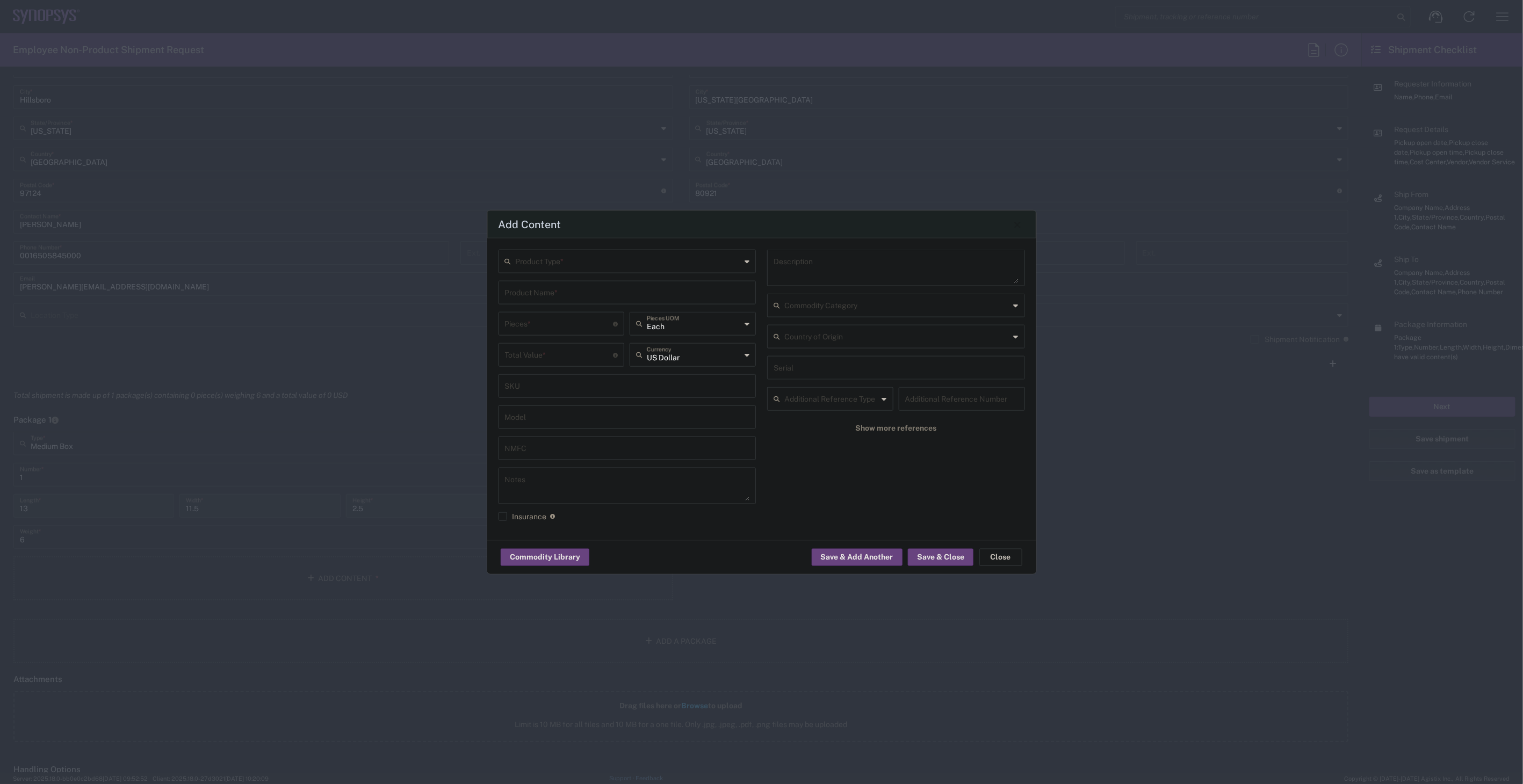
click at [620, 269] on input "text" at bounding box center [628, 261] width 226 height 19
click at [600, 302] on span "General Commodity" at bounding box center [627, 302] width 255 height 16
type input "General Commodity"
click at [597, 300] on input "text" at bounding box center [628, 292] width 245 height 19
click at [589, 387] on div "Apple Macbook Air Laptop" at bounding box center [628, 391] width 256 height 18
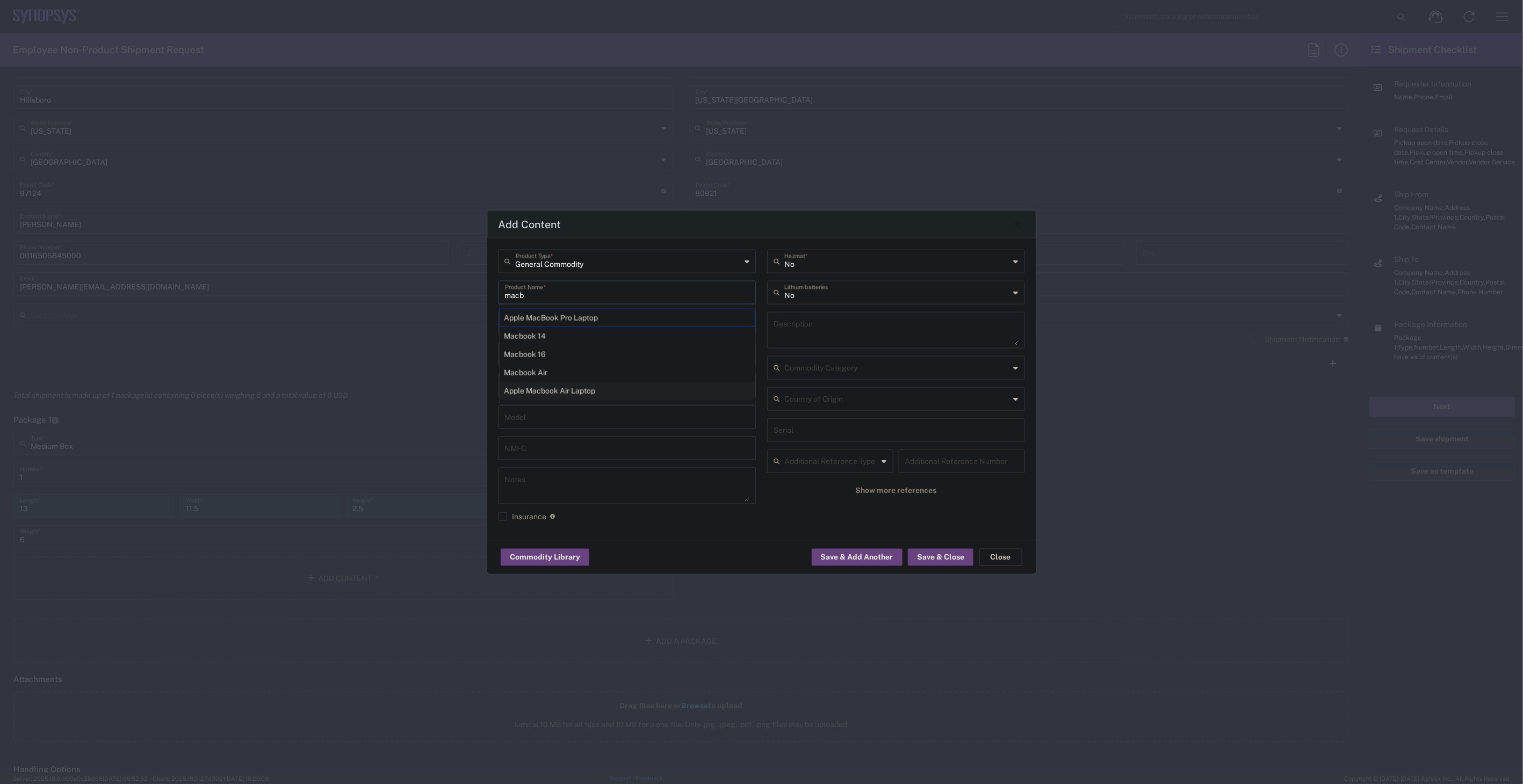
type input "Apple Macbook Air Laptop"
type textarea "Apple Macbook Air Laptop"
click at [576, 325] on input "number" at bounding box center [559, 323] width 109 height 19
type input "1"
click at [572, 361] on input "number" at bounding box center [559, 354] width 109 height 19
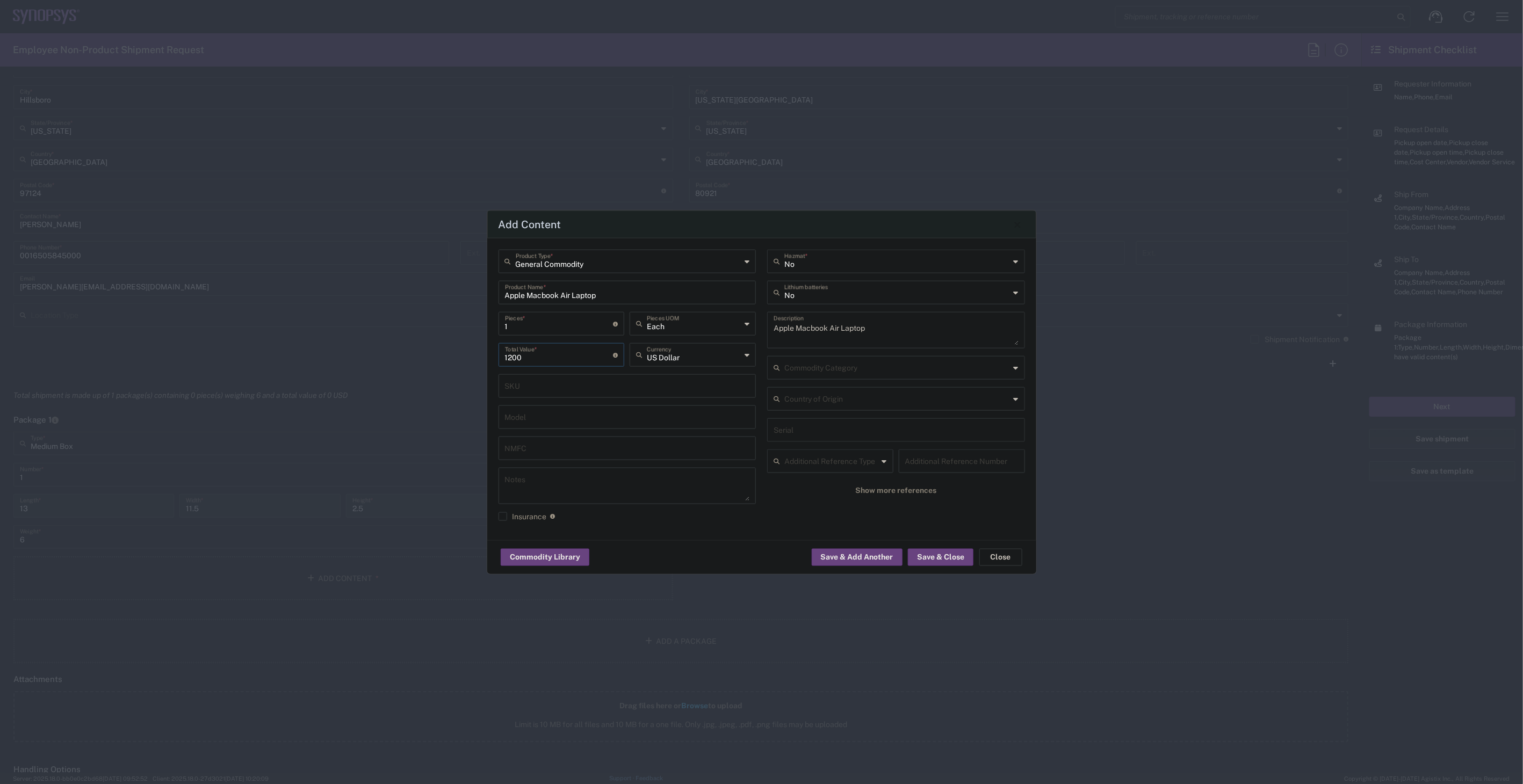
type input "1200"
click at [893, 295] on input "text" at bounding box center [897, 292] width 226 height 19
click at [861, 337] on span "Yes" at bounding box center [896, 333] width 255 height 16
type input "Yes"
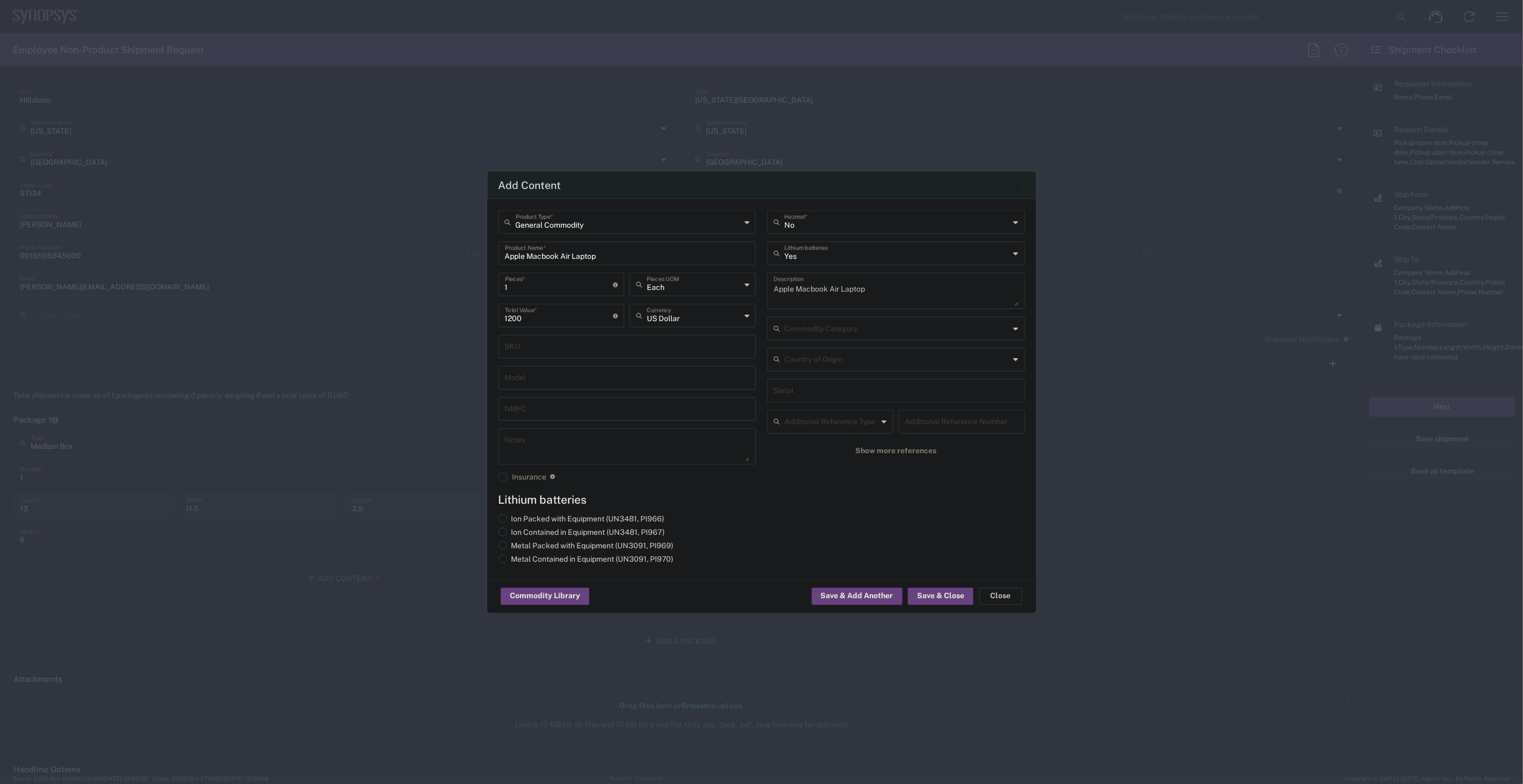
click at [607, 531] on label "Ion Contained in Equipment (UN3481, PI967)" at bounding box center [582, 533] width 167 height 10
click at [519, 531] on input "Ion Contained in Equipment (UN3481, PI967)" at bounding box center [515, 532] width 7 height 7
radio input "true"
click at [944, 592] on button "Save & Close" at bounding box center [941, 597] width 66 height 17
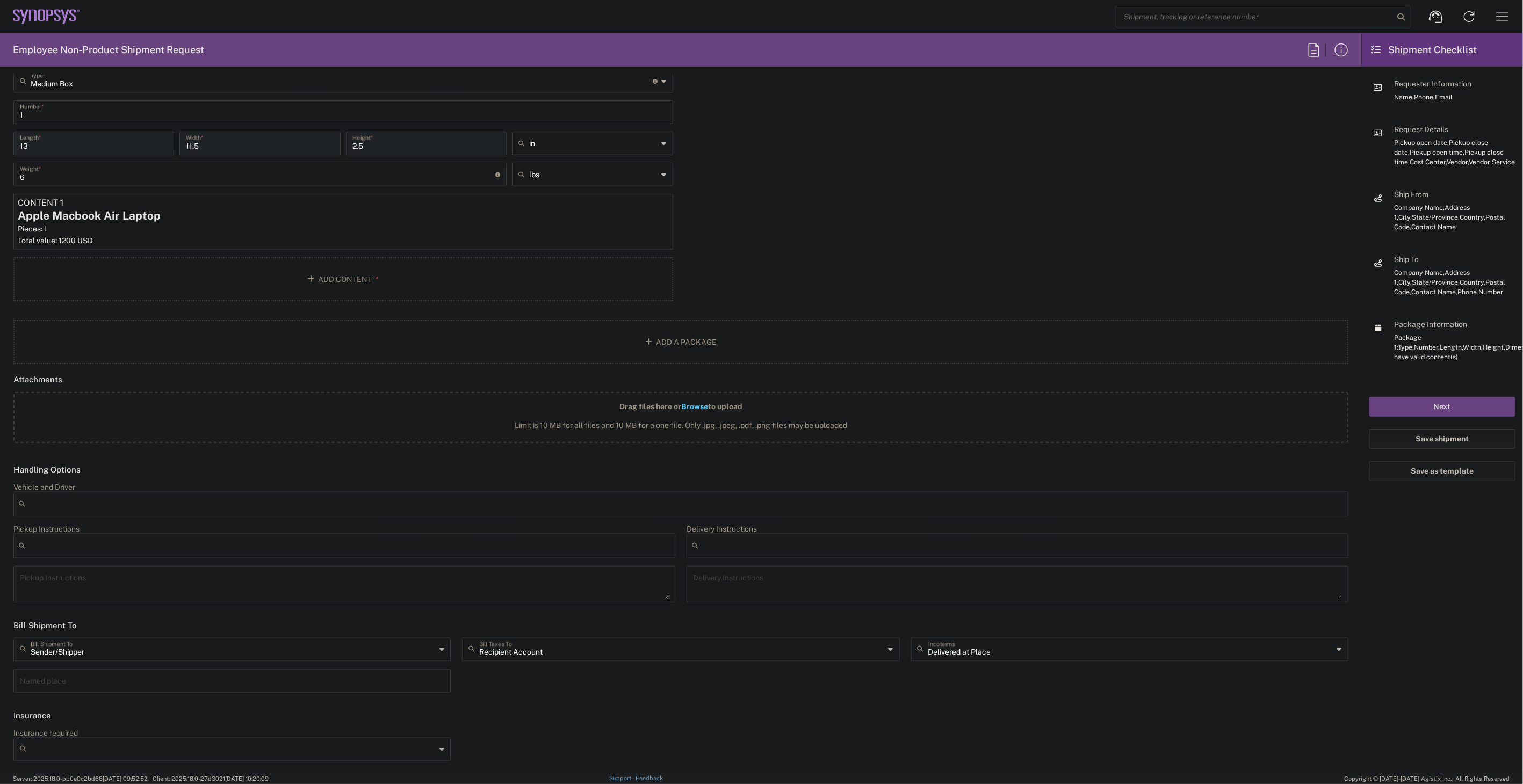
scroll to position [1022, 0]
click at [609, 652] on input "text" at bounding box center [682, 649] width 405 height 19
click at [584, 686] on span "Sender/Shipper" at bounding box center [676, 689] width 432 height 16
type input "Sender/Shipper"
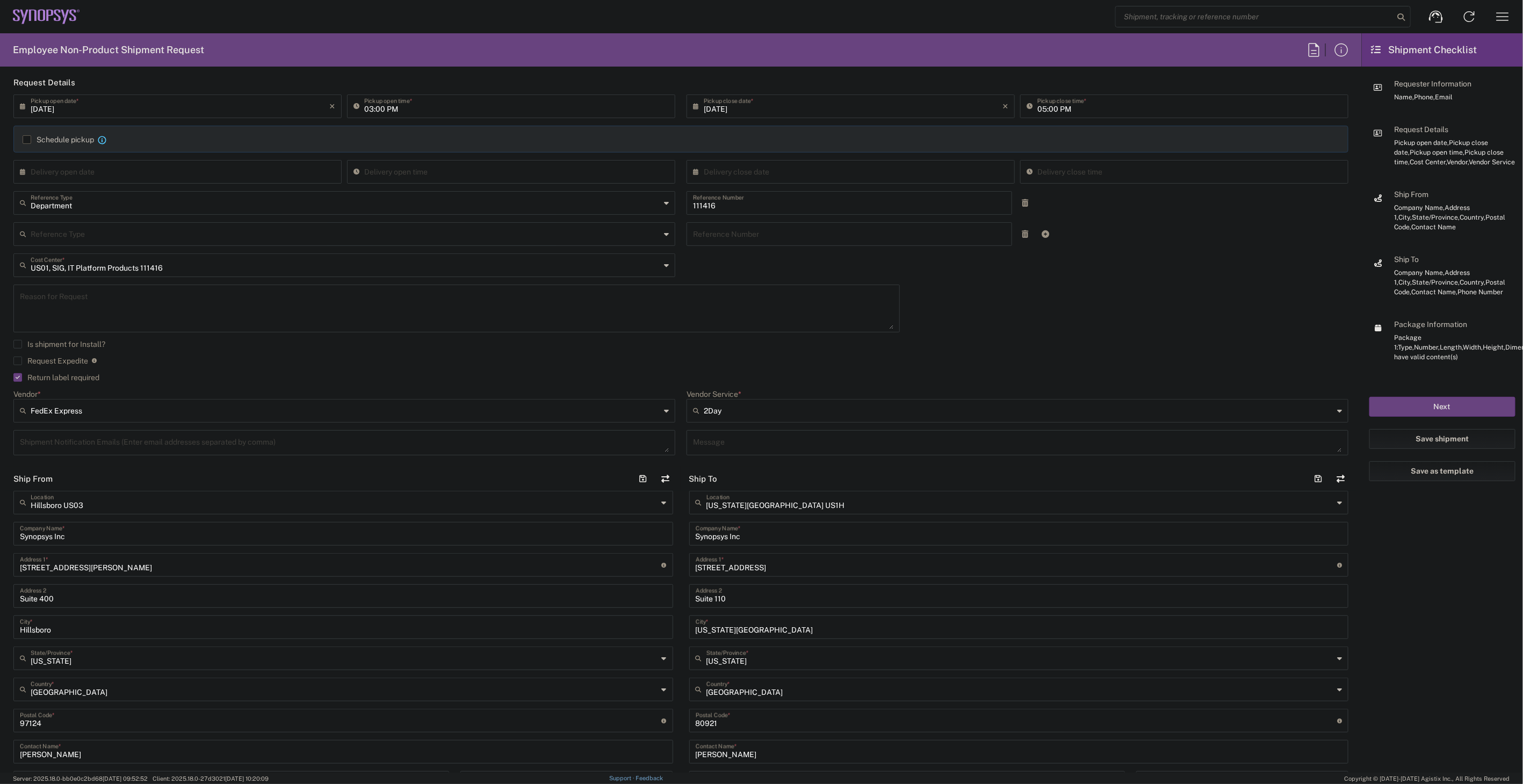
scroll to position [0, 0]
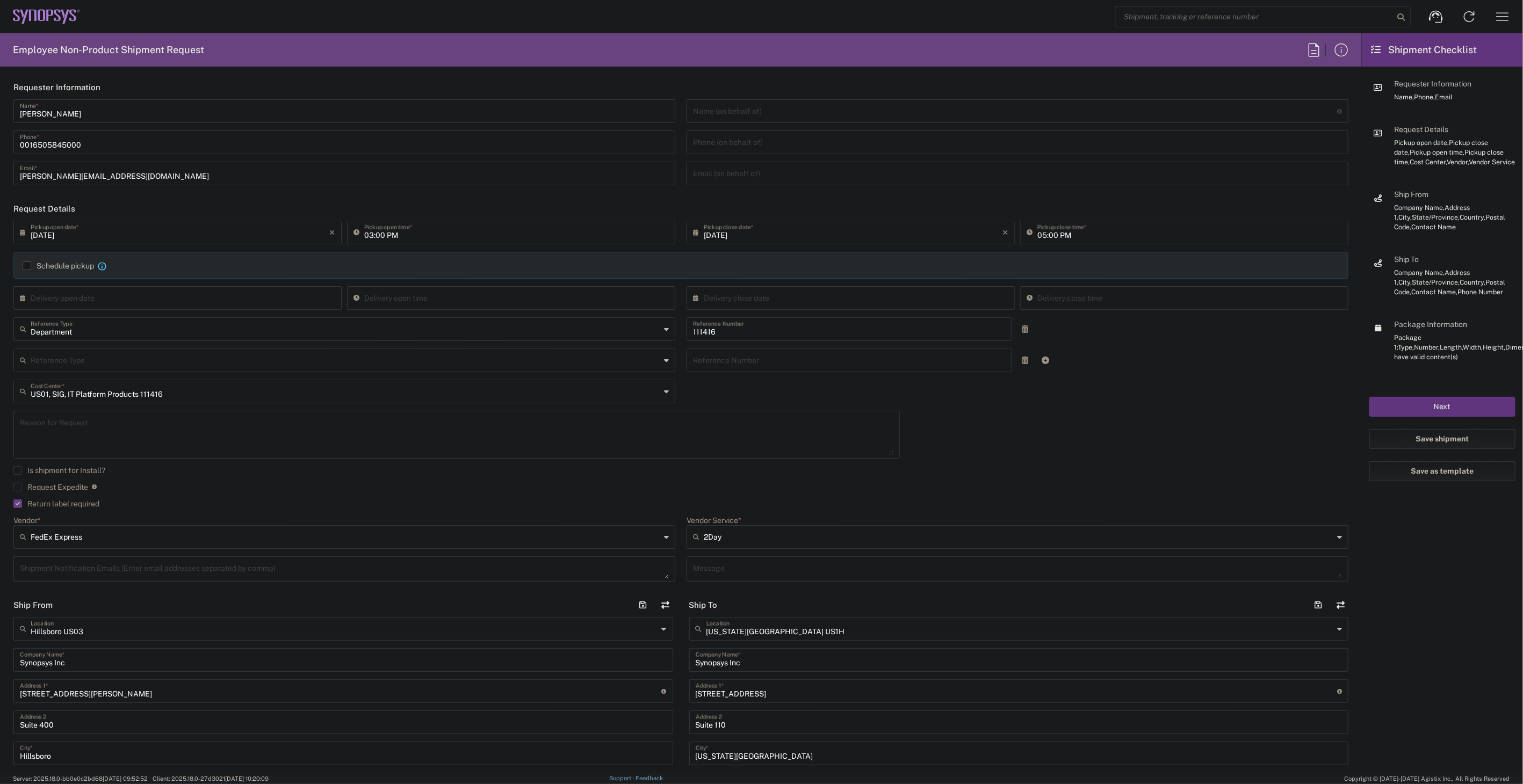
click at [1433, 401] on button "Next" at bounding box center [1442, 407] width 146 height 20
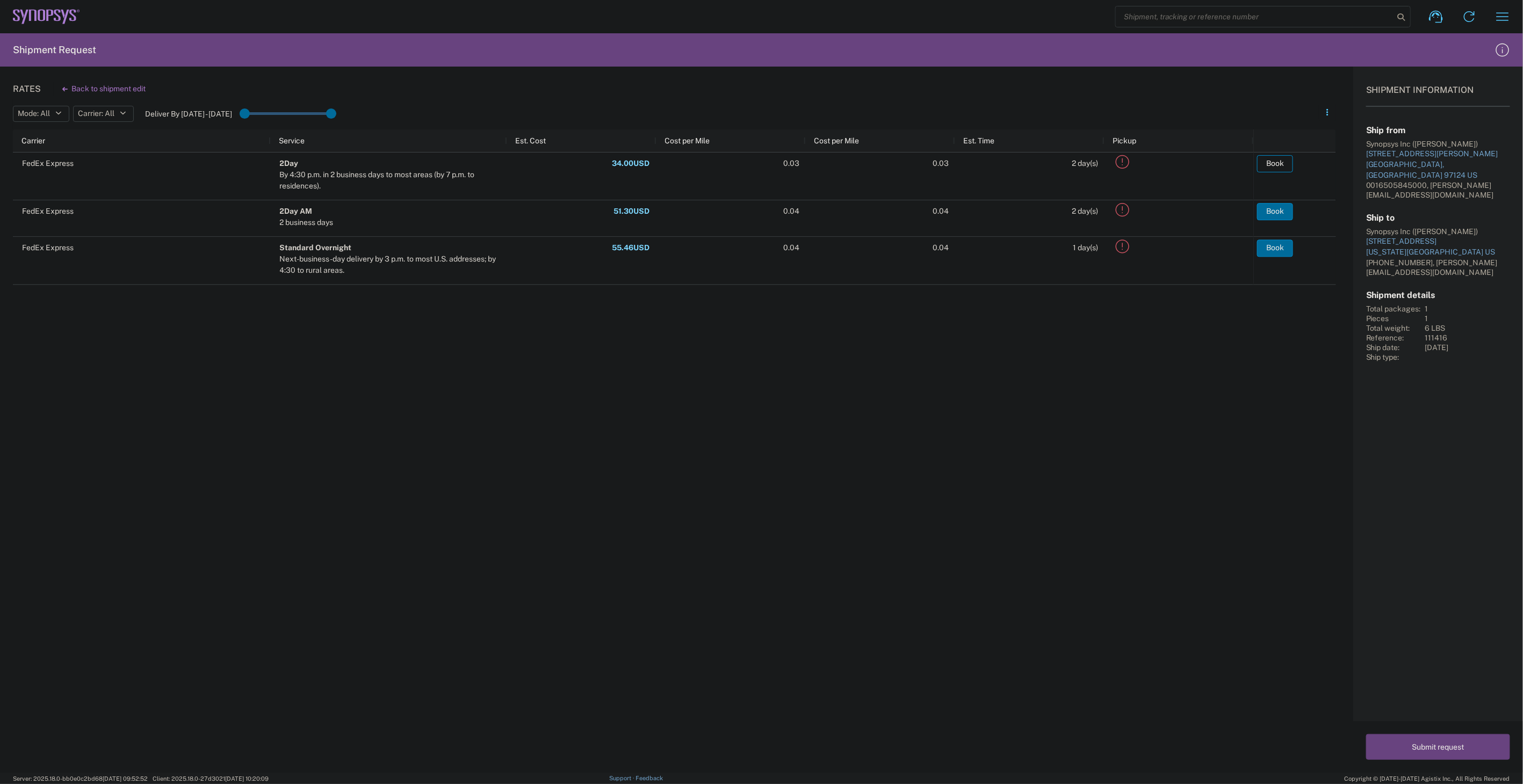
click at [1266, 162] on button "Book" at bounding box center [1275, 164] width 36 height 17
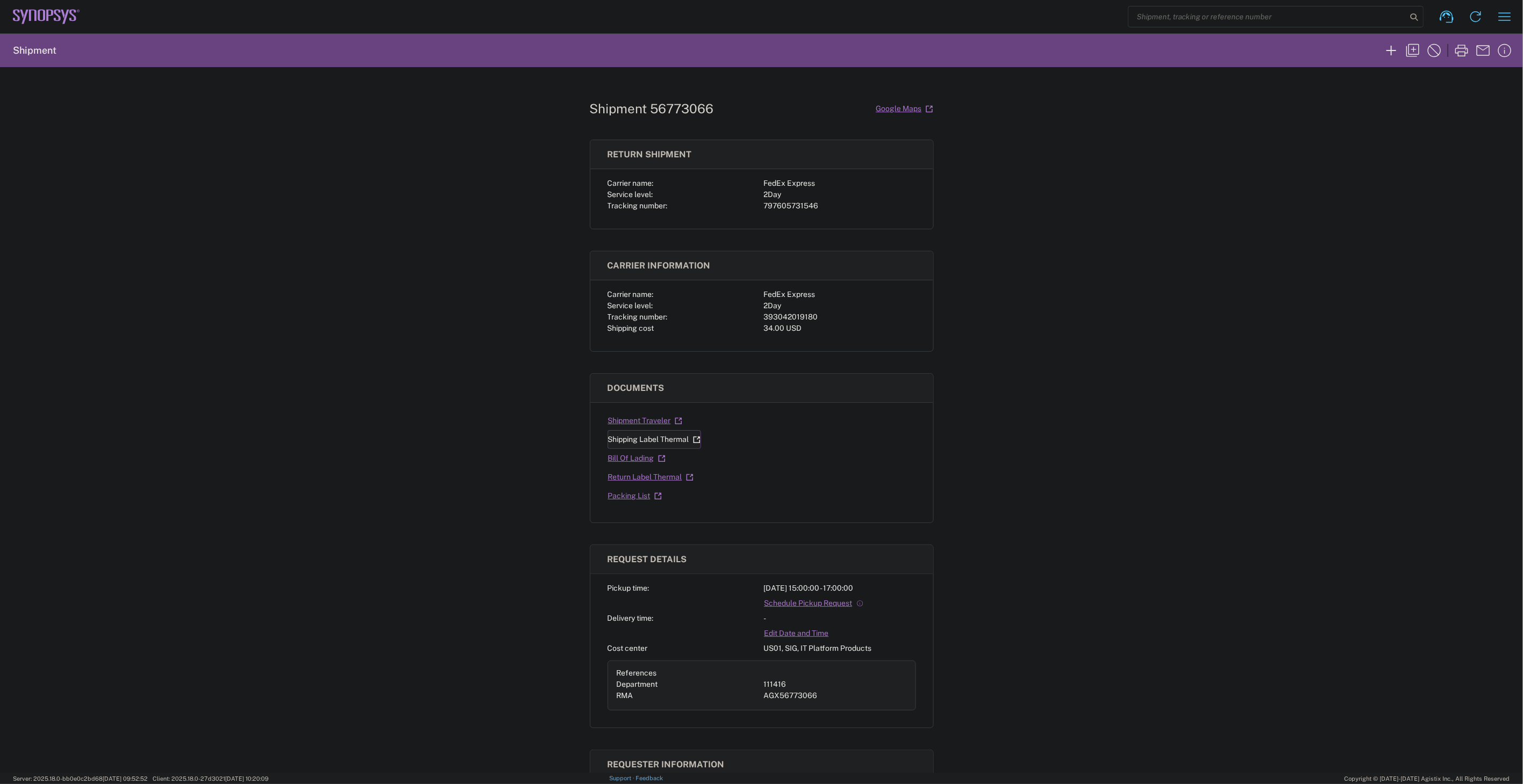
click at [674, 440] on link "Shipping Label Thermal" at bounding box center [654, 439] width 93 height 19
click at [656, 475] on link "Return Label Thermal" at bounding box center [651, 477] width 87 height 19
click at [798, 312] on div "393042019180" at bounding box center [840, 317] width 152 height 12
copy div "393042019180"
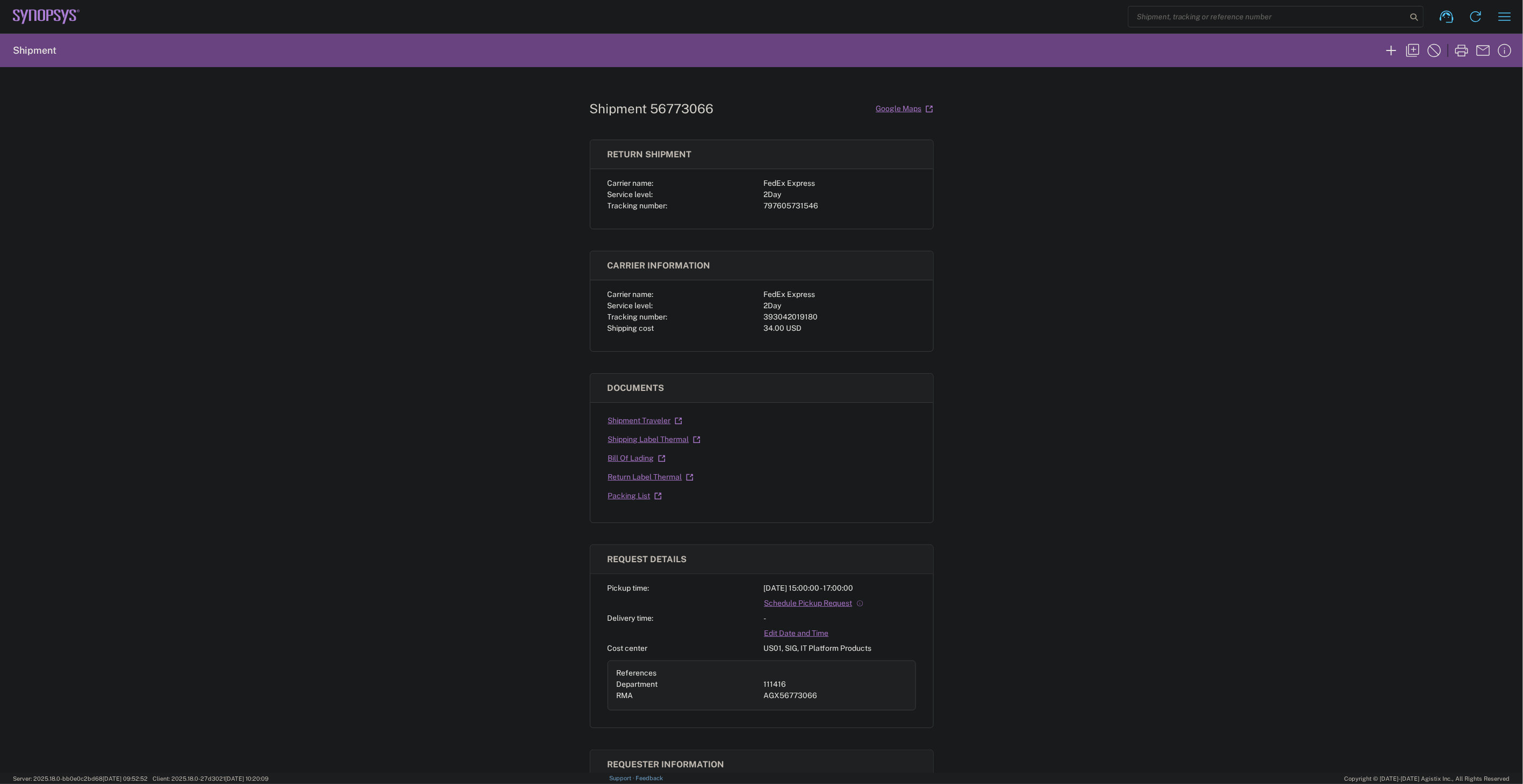
click at [794, 207] on div "797605731546" at bounding box center [840, 206] width 152 height 12
copy div "797605731546"
